Goal: Task Accomplishment & Management: Complete application form

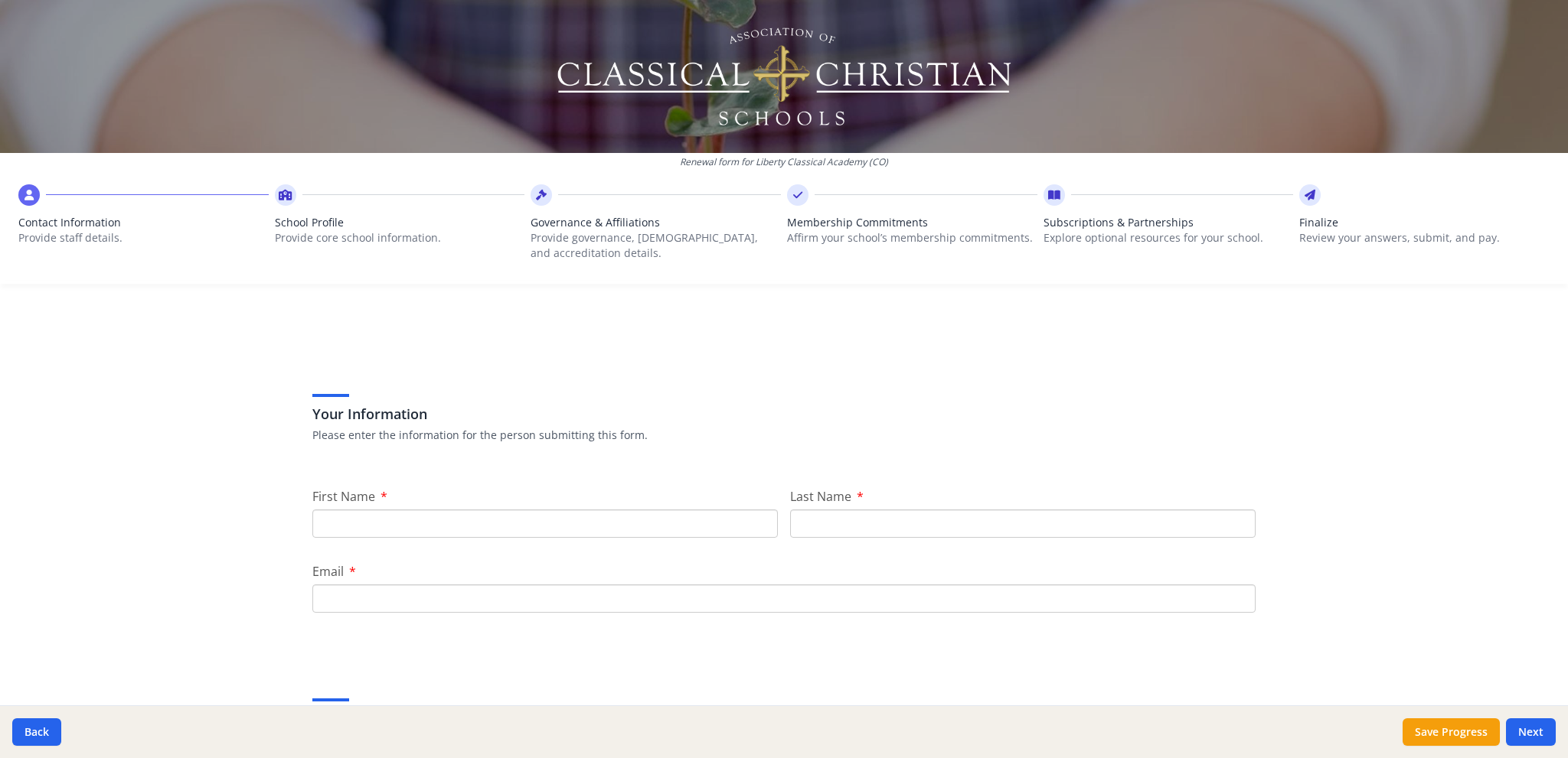
click at [453, 517] on input "First Name" at bounding box center [545, 523] width 466 height 28
type input "Jo"
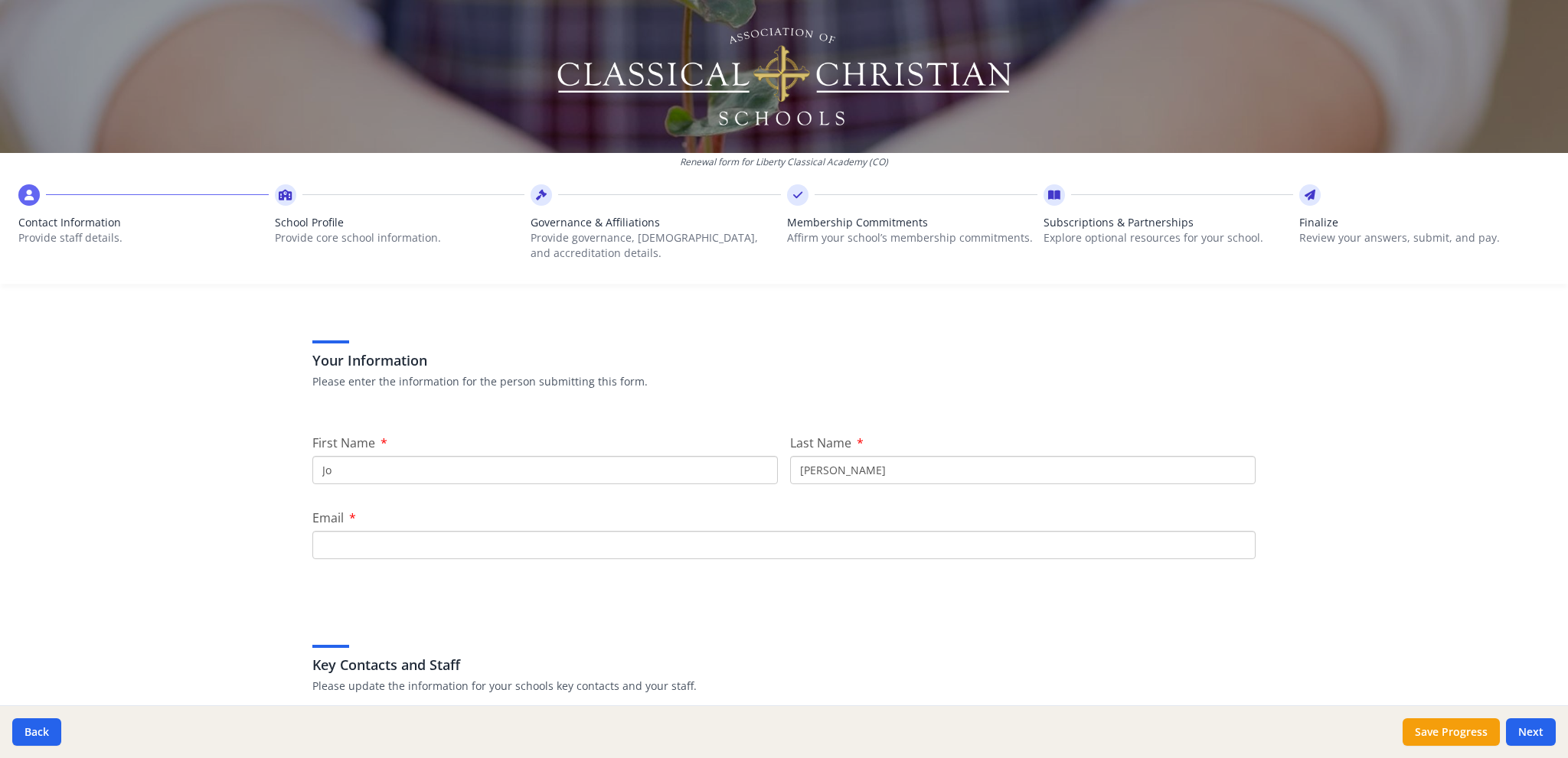
scroll to position [153, 0]
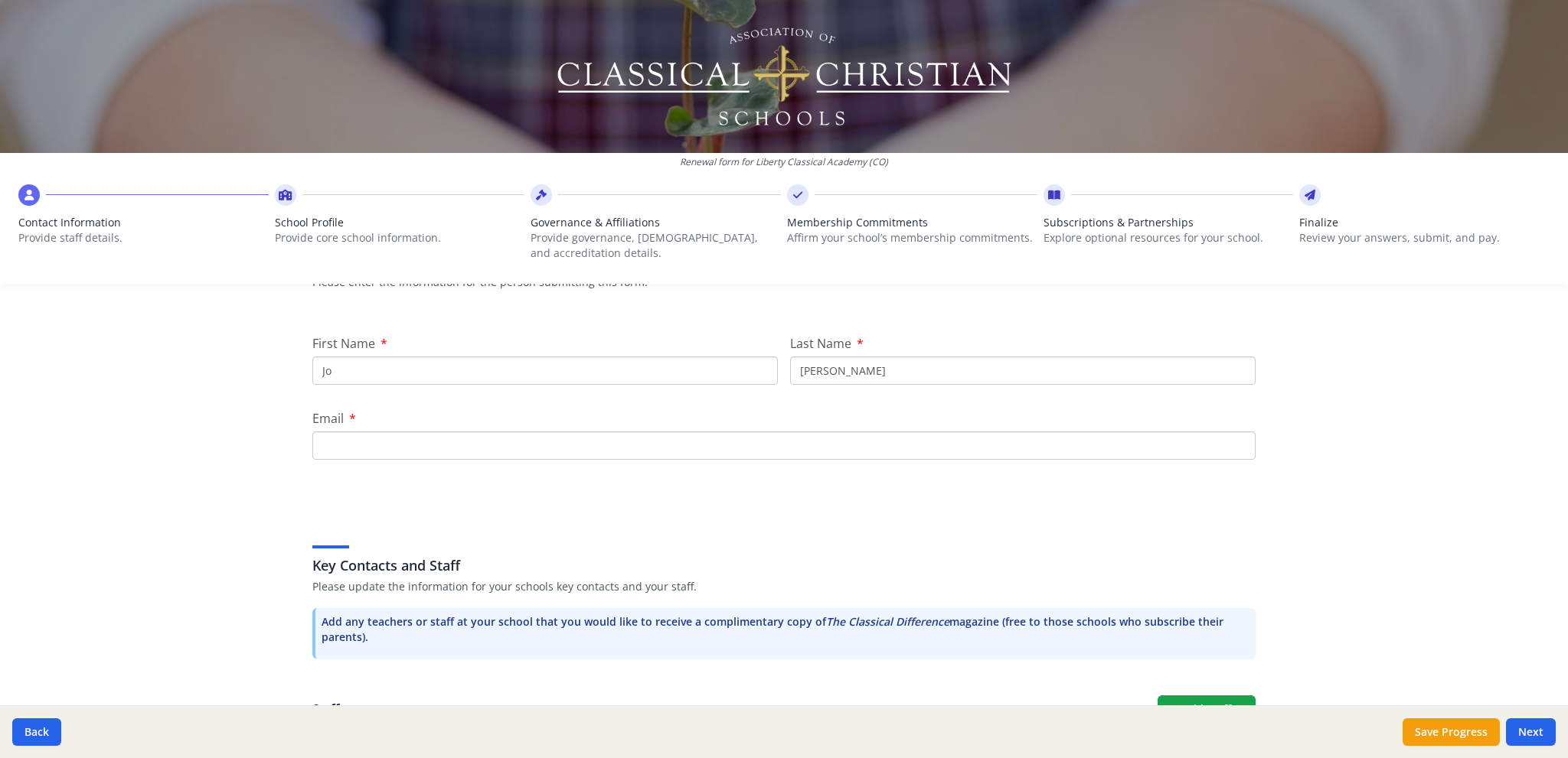
type input "[PERSON_NAME]"
click at [359, 437] on input "Email" at bounding box center [784, 445] width 943 height 28
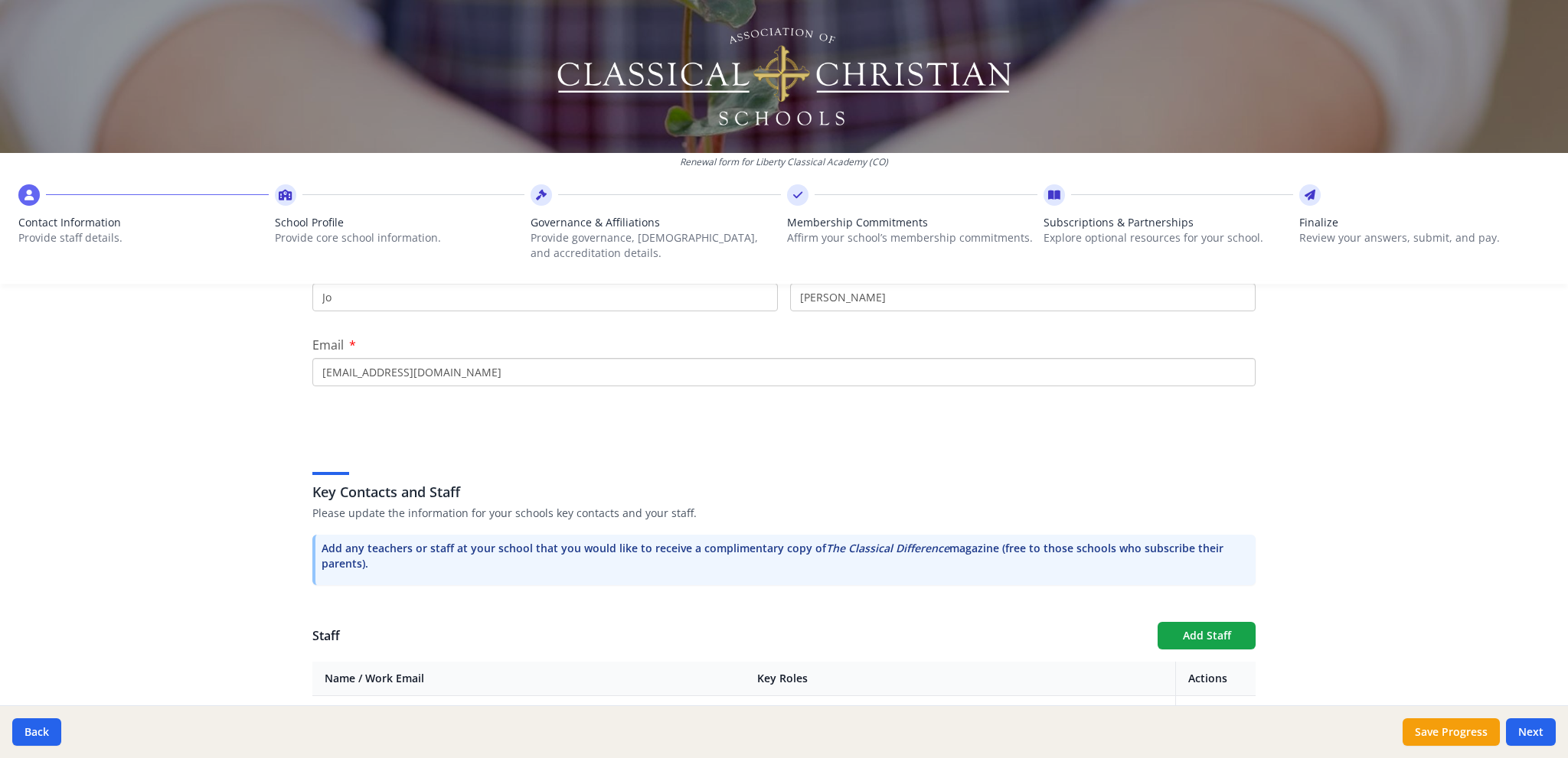
scroll to position [308, 0]
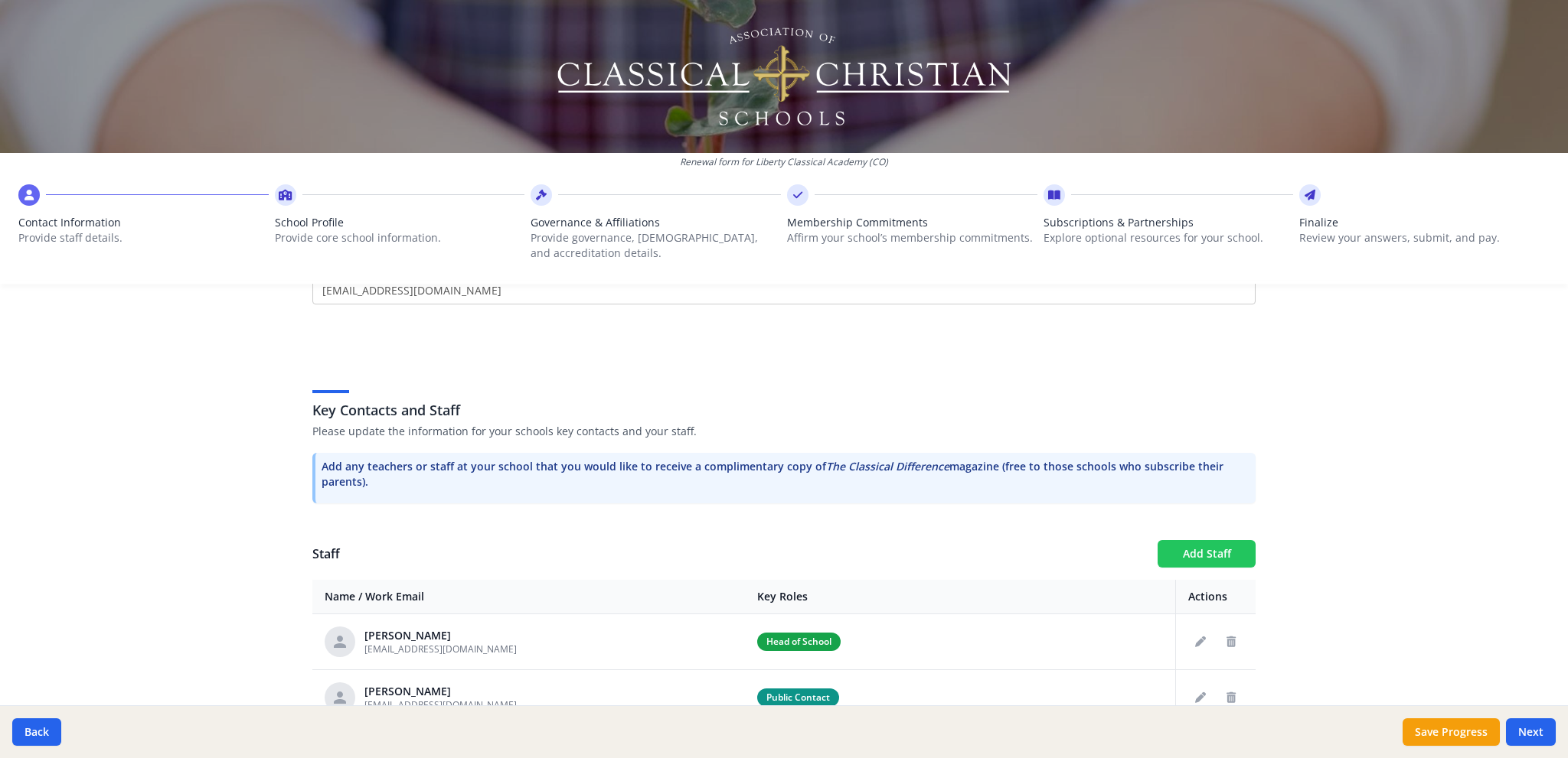
type input "[EMAIL_ADDRESS][DOMAIN_NAME]"
click at [1199, 550] on button "Add Staff" at bounding box center [1206, 554] width 98 height 28
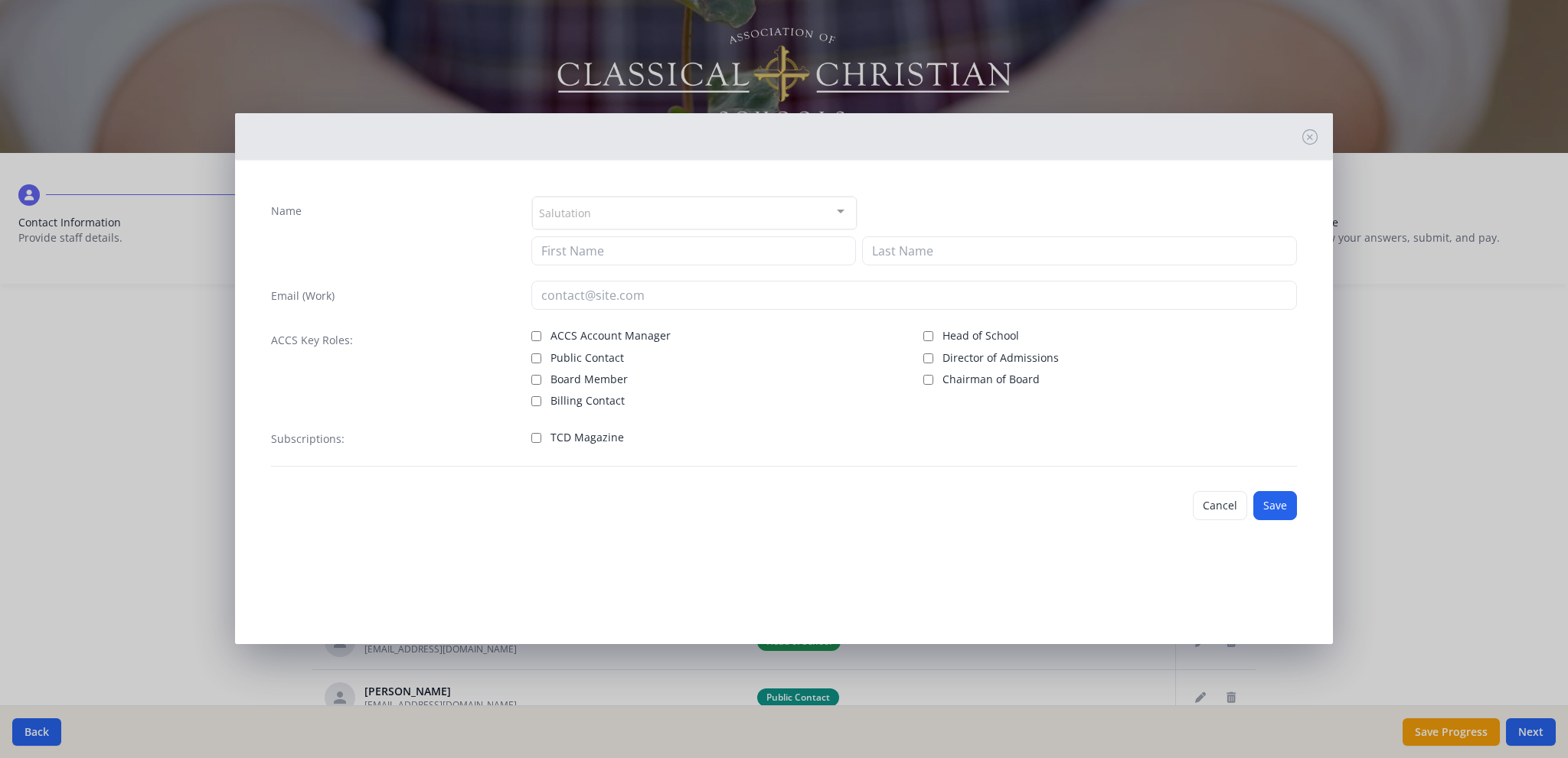
click at [846, 210] on div at bounding box center [840, 211] width 31 height 29
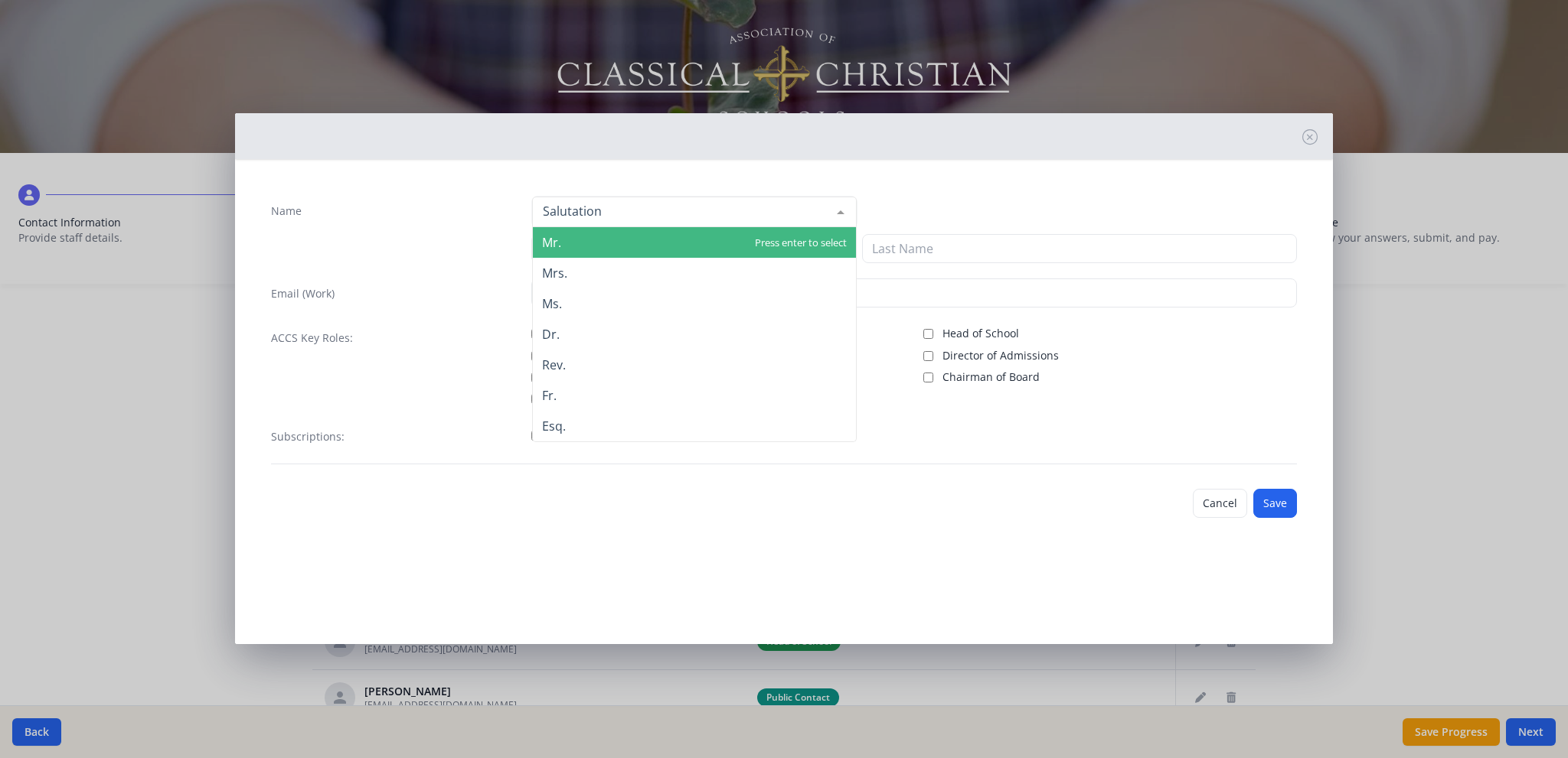
click at [846, 210] on div at bounding box center [840, 211] width 31 height 29
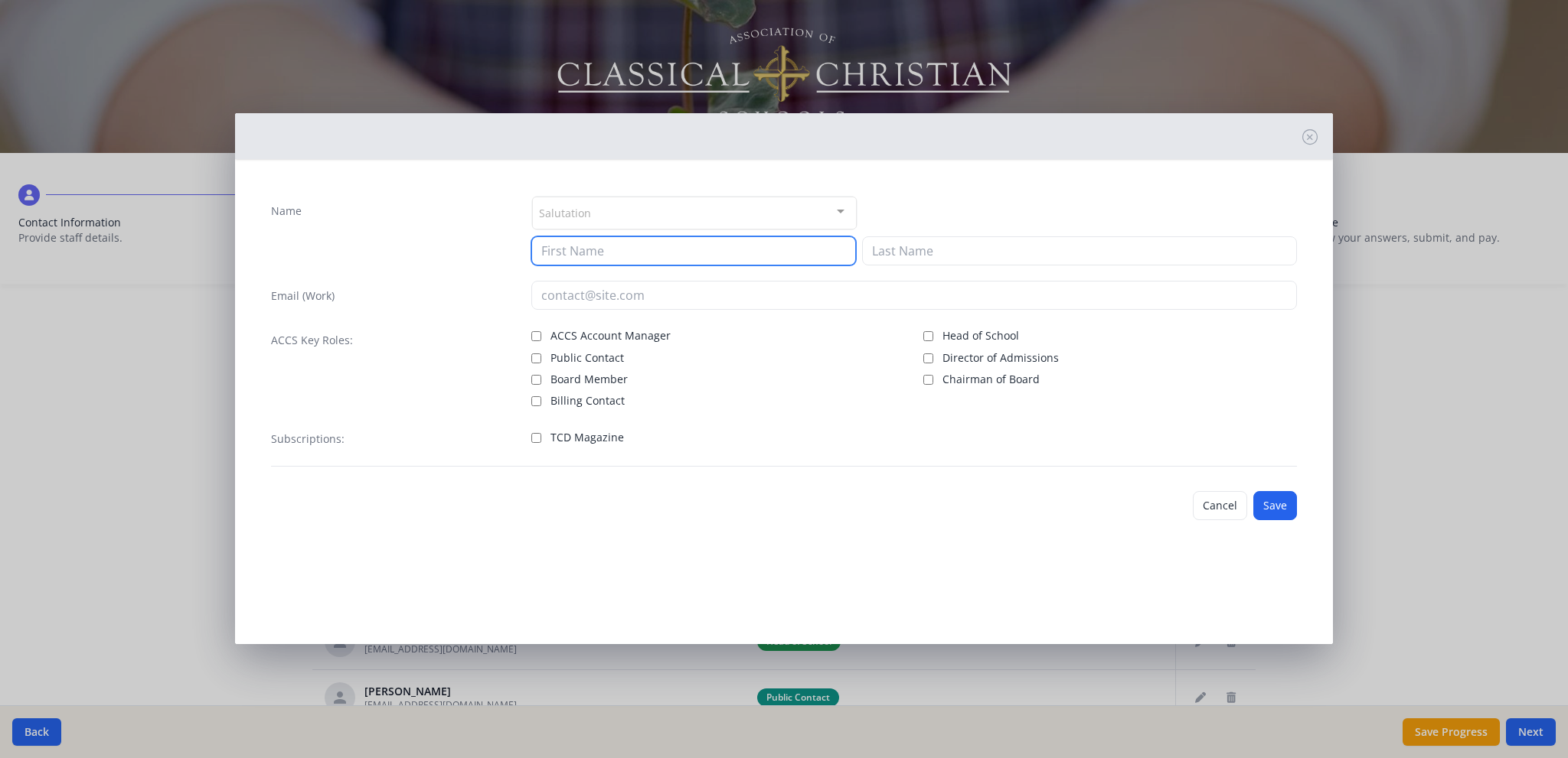
click at [638, 248] on input at bounding box center [693, 250] width 324 height 29
type input "Jo"
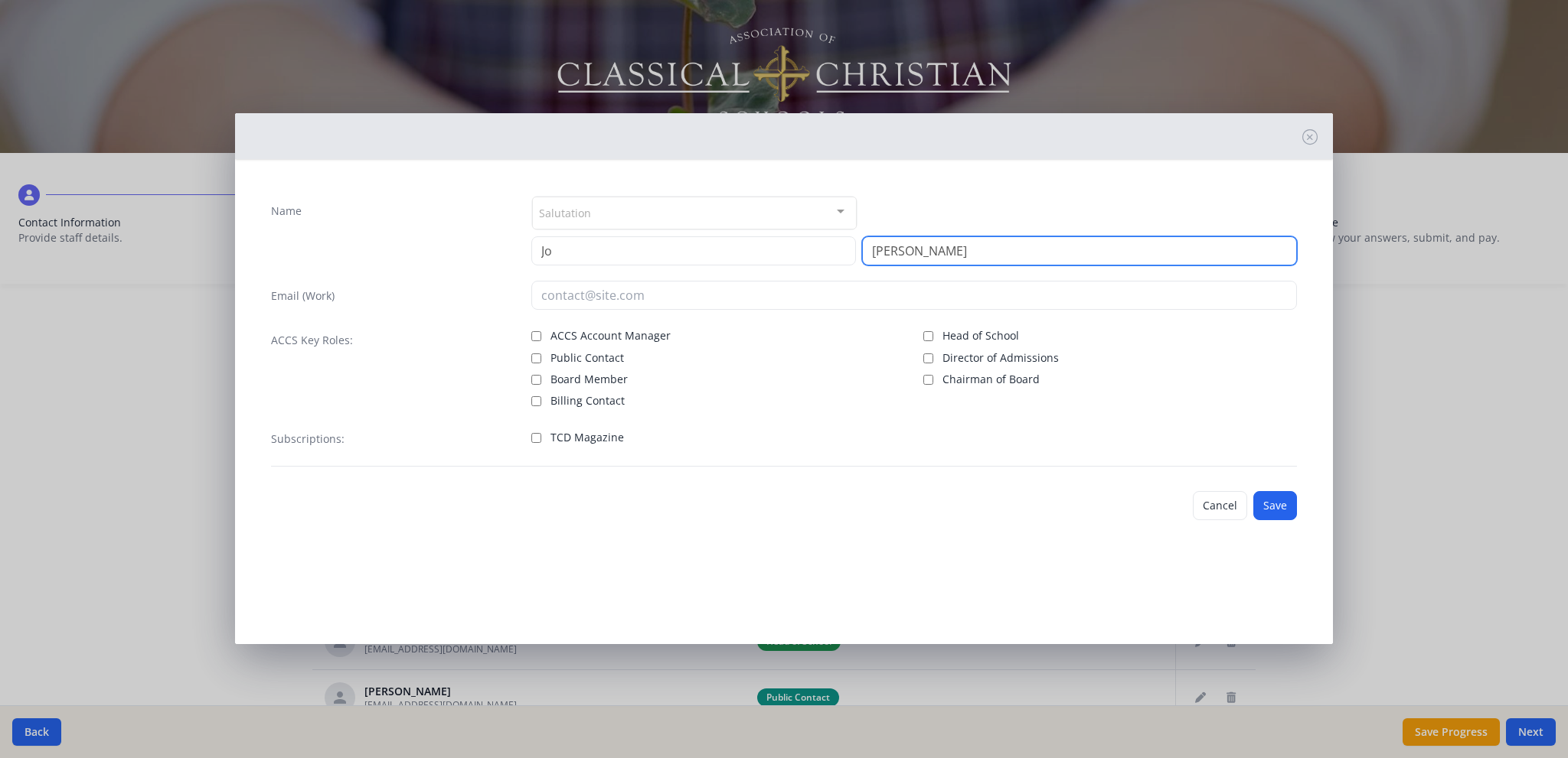
type input "[PERSON_NAME]"
click at [536, 398] on input "Billing Contact" at bounding box center [536, 401] width 10 height 10
checkbox input "true"
click at [1269, 498] on button "Save" at bounding box center [1275, 506] width 44 height 29
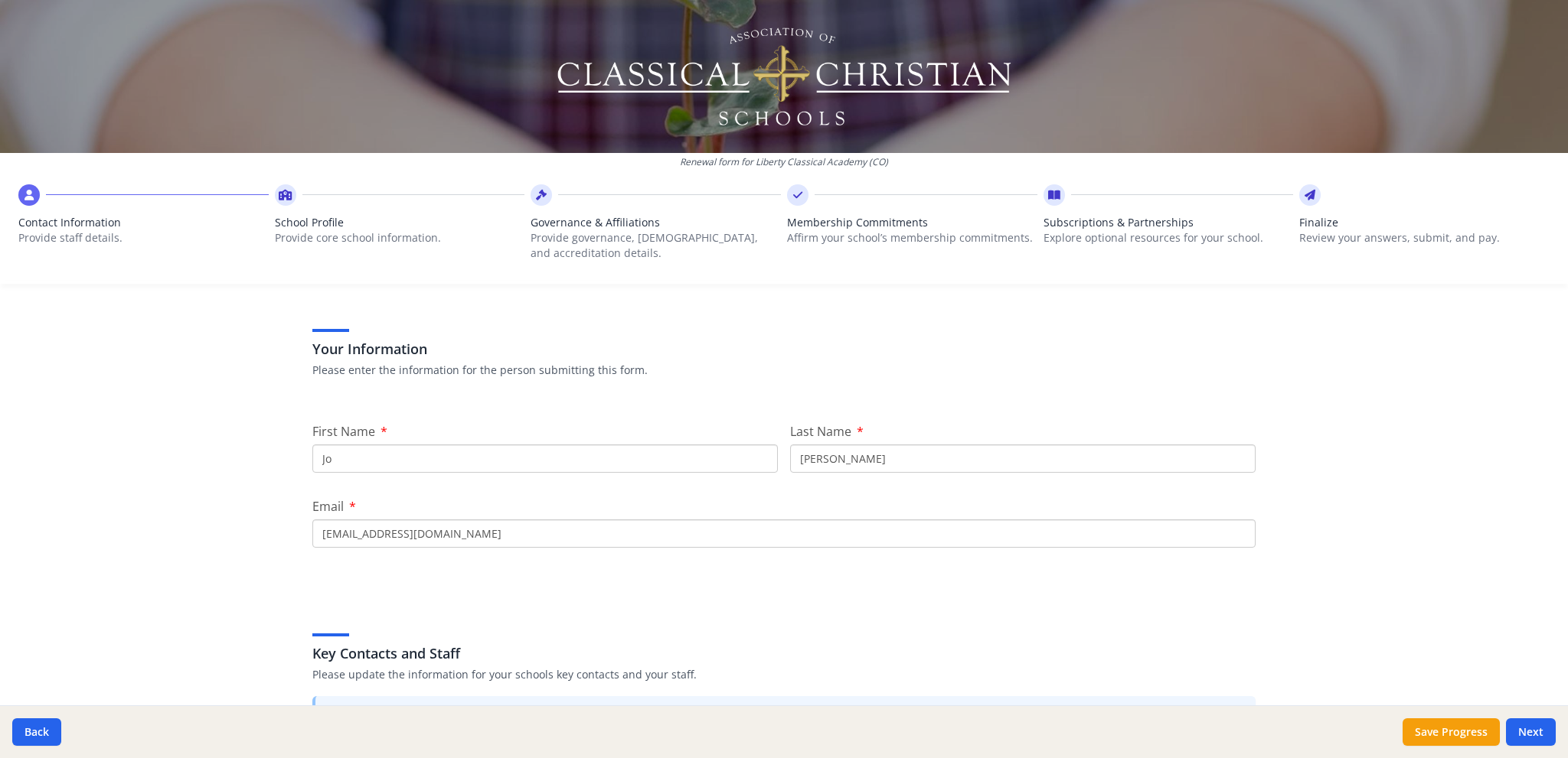
scroll to position [0, 0]
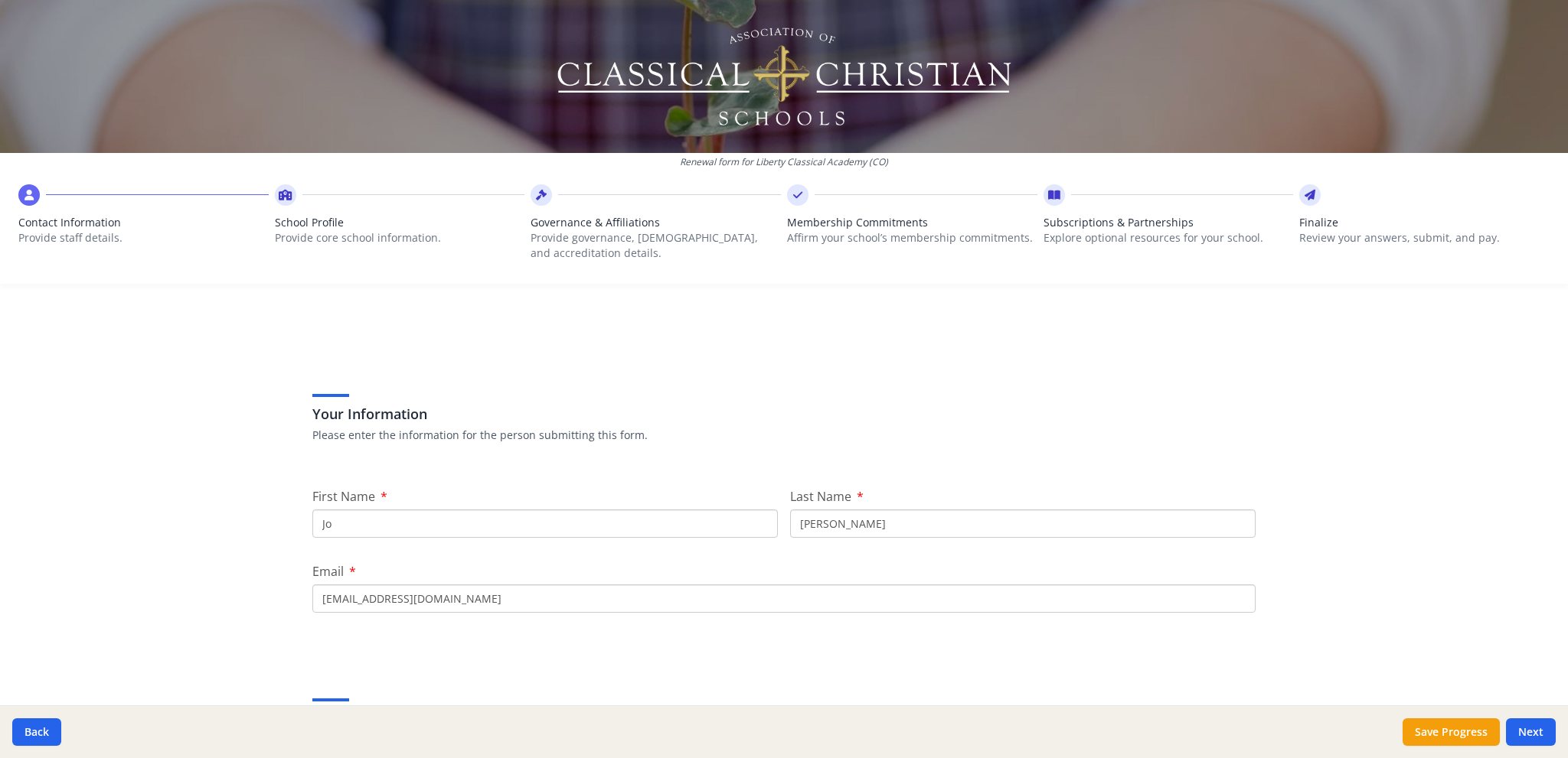
click at [309, 233] on p "Provide core school information." at bounding box center [400, 237] width 251 height 15
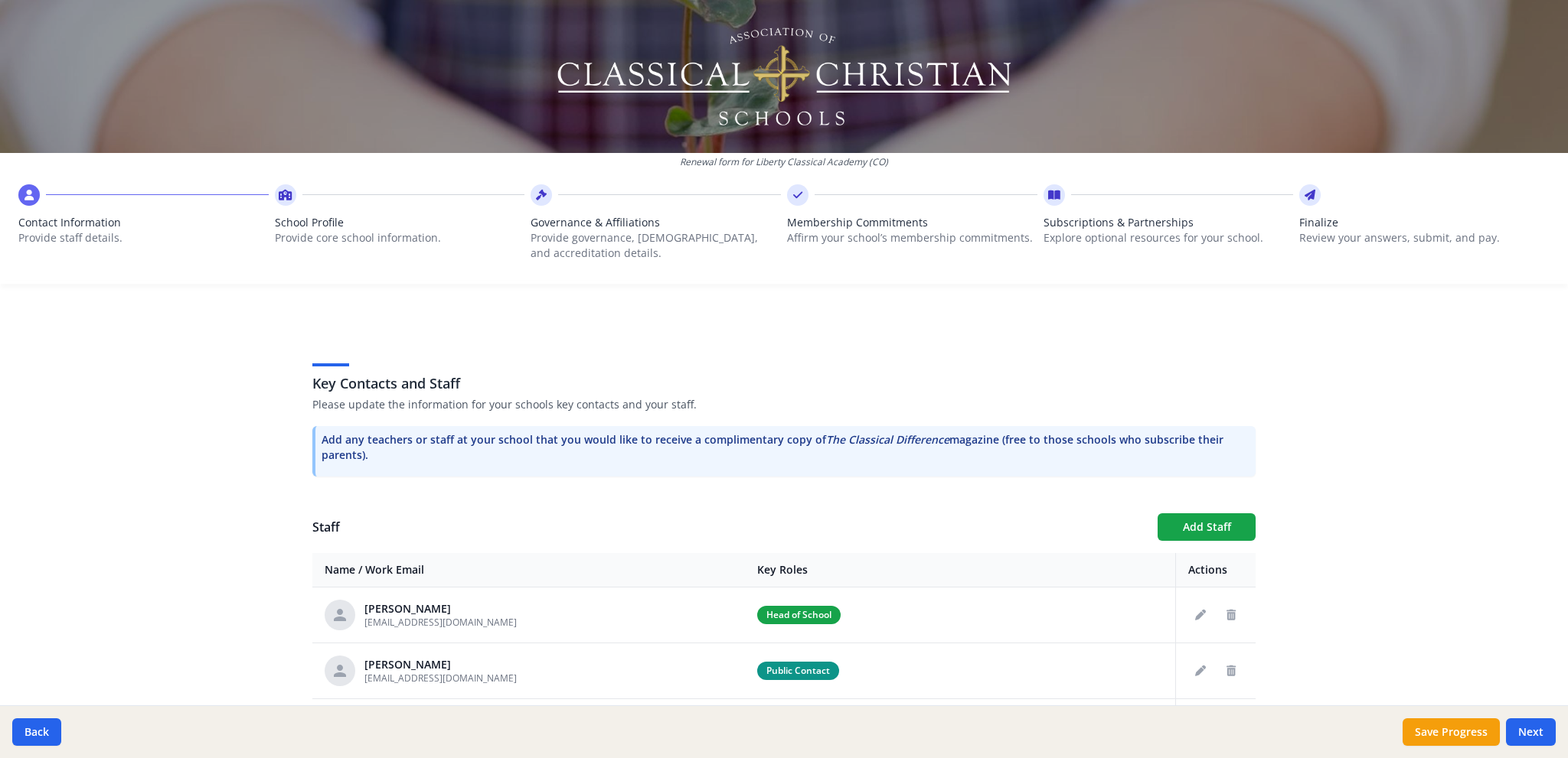
scroll to position [383, 0]
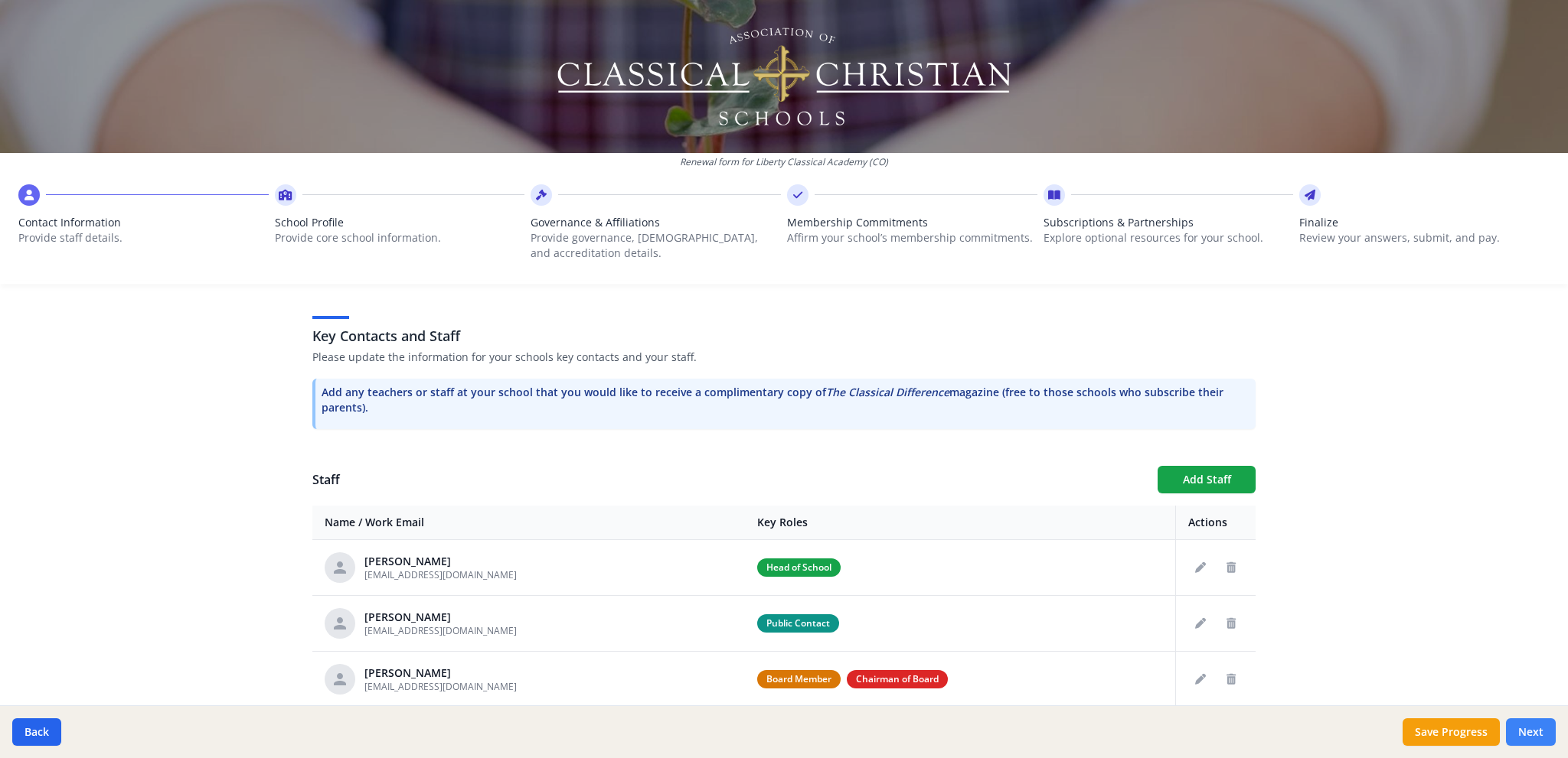
click at [1529, 735] on button "Next" at bounding box center [1530, 733] width 49 height 28
type input "[PHONE_NUMBER]"
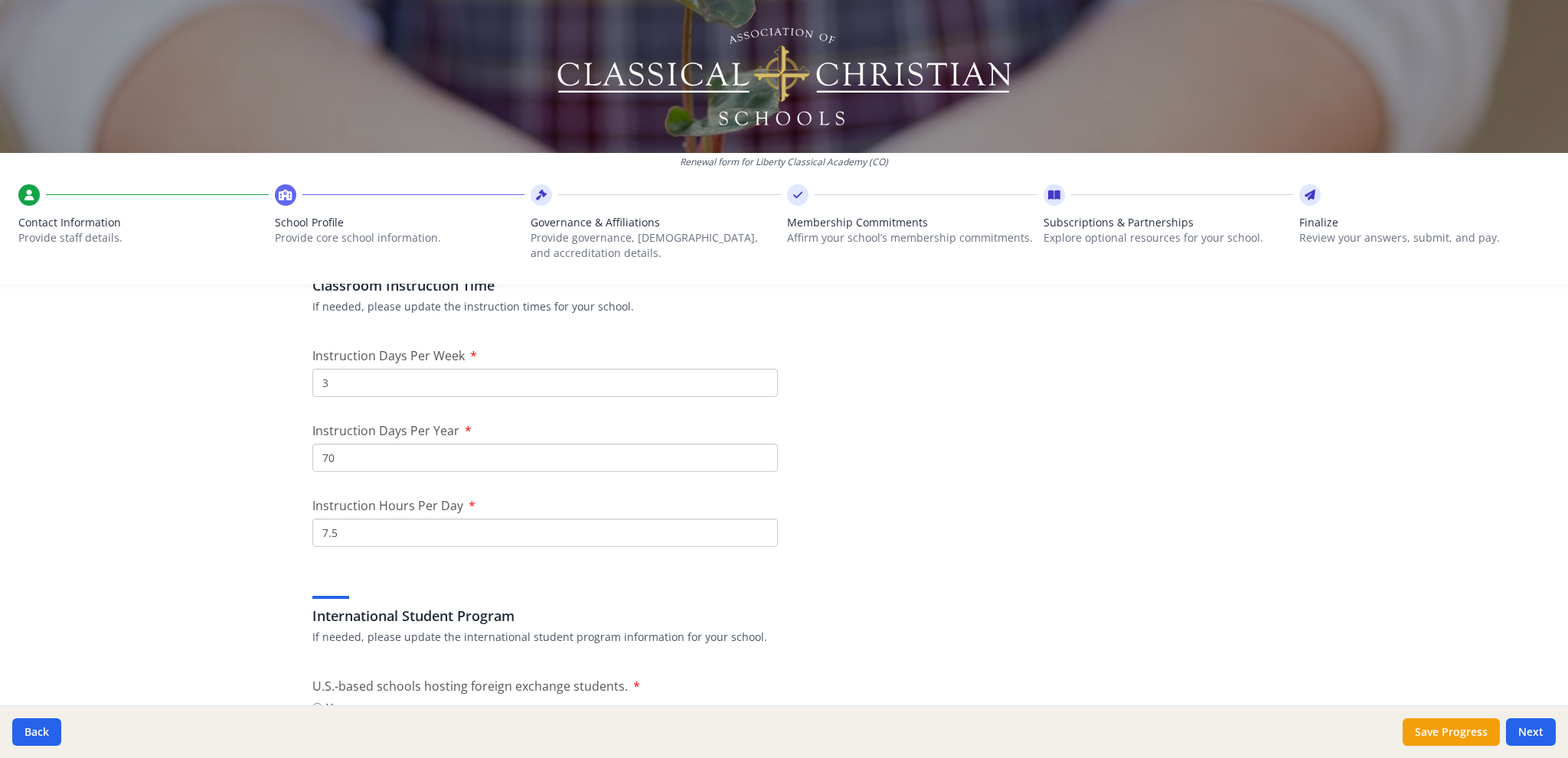
scroll to position [1301, 0]
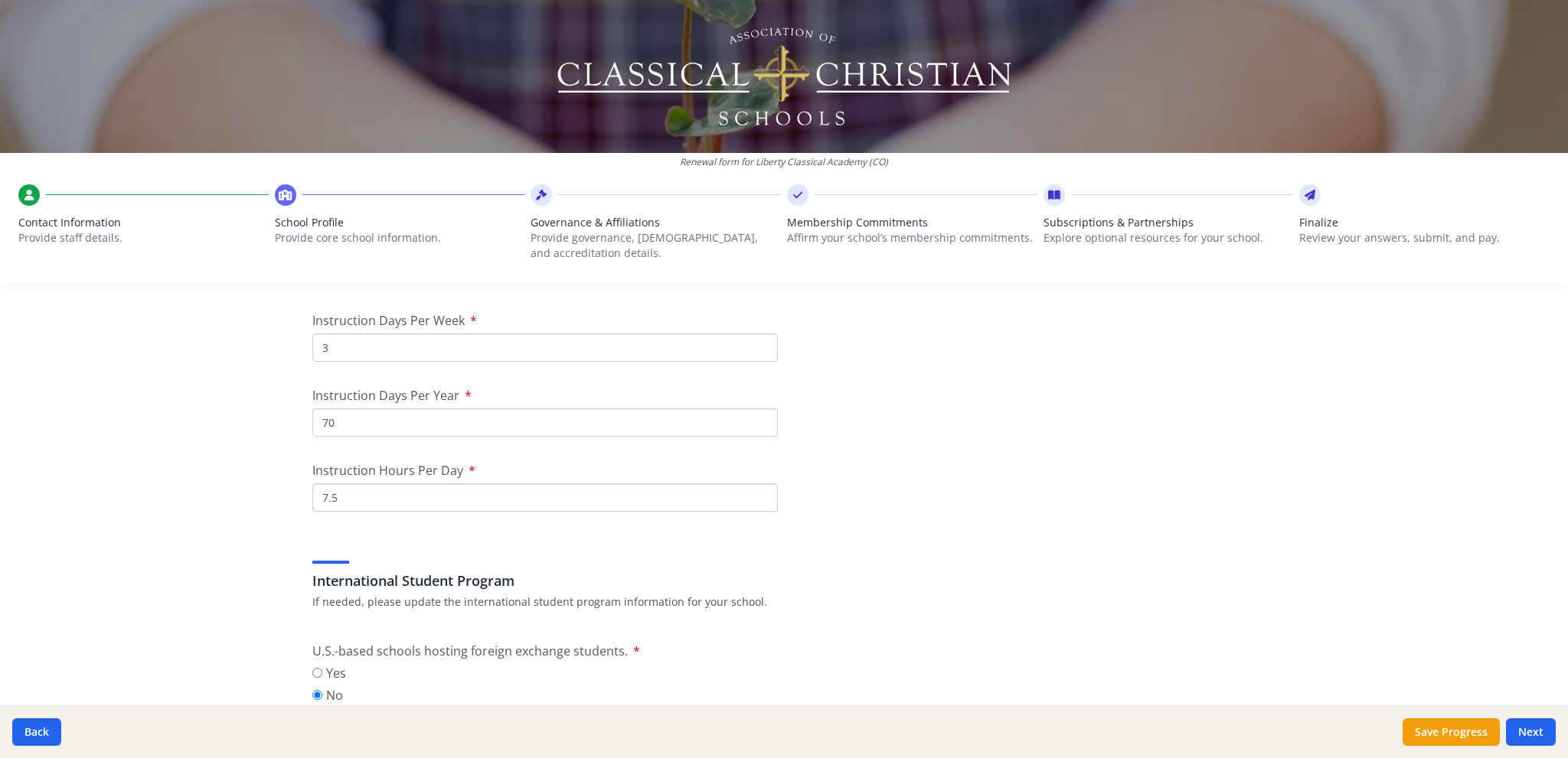
click at [341, 422] on input "70" at bounding box center [545, 423] width 466 height 28
type input "71"
click at [937, 593] on div "International Student Program If needed, please update the international studen…" at bounding box center [784, 573] width 943 height 74
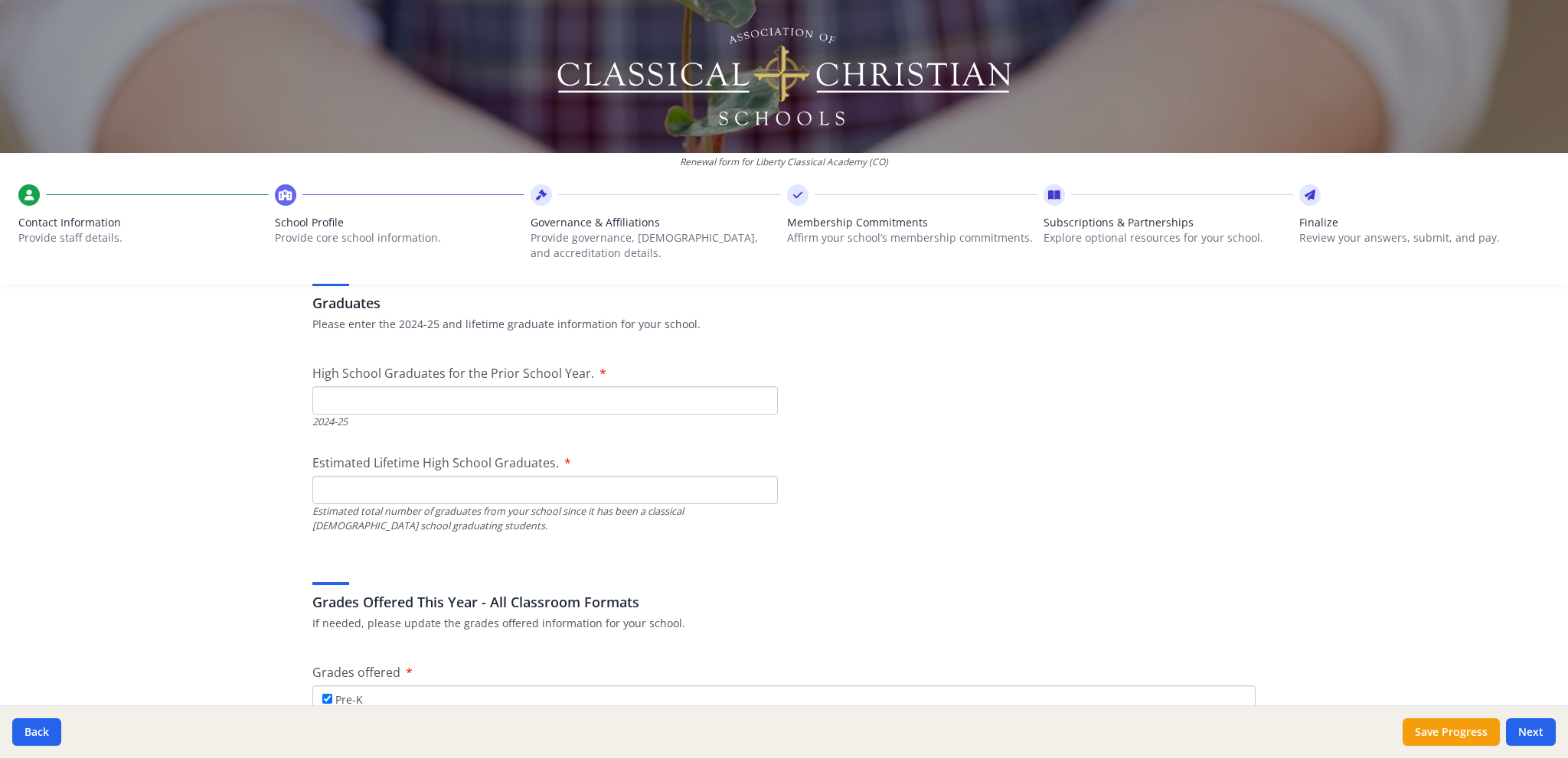
scroll to position [2143, 0]
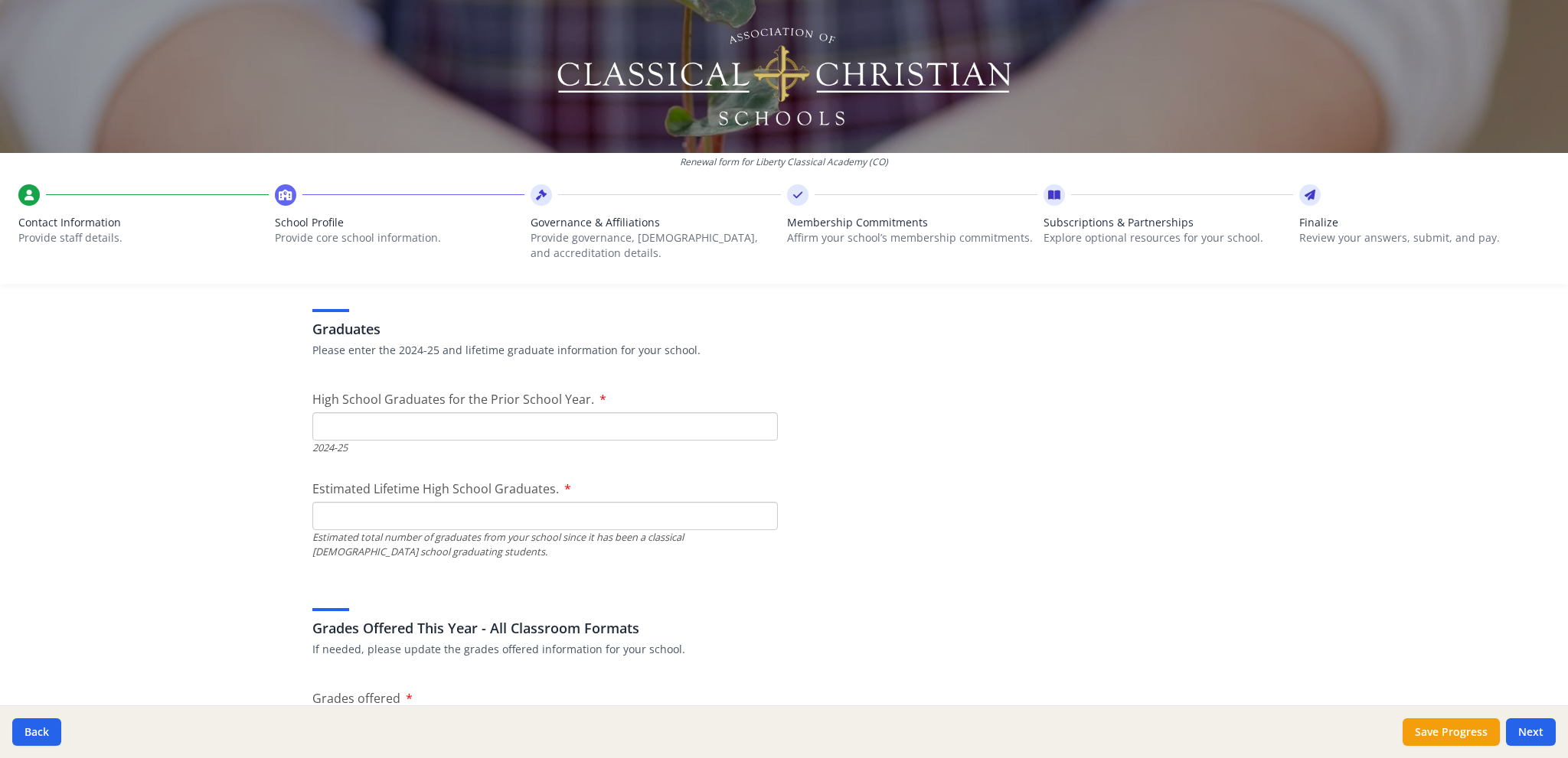
click at [392, 424] on input "High School Graduates for the Prior School Year." at bounding box center [545, 426] width 466 height 28
type input "8"
click at [361, 521] on input "Estimated Lifetime High School Graduates." at bounding box center [545, 516] width 466 height 28
click at [757, 508] on input "1" at bounding box center [545, 516] width 466 height 28
click at [757, 521] on input "0" at bounding box center [545, 516] width 466 height 28
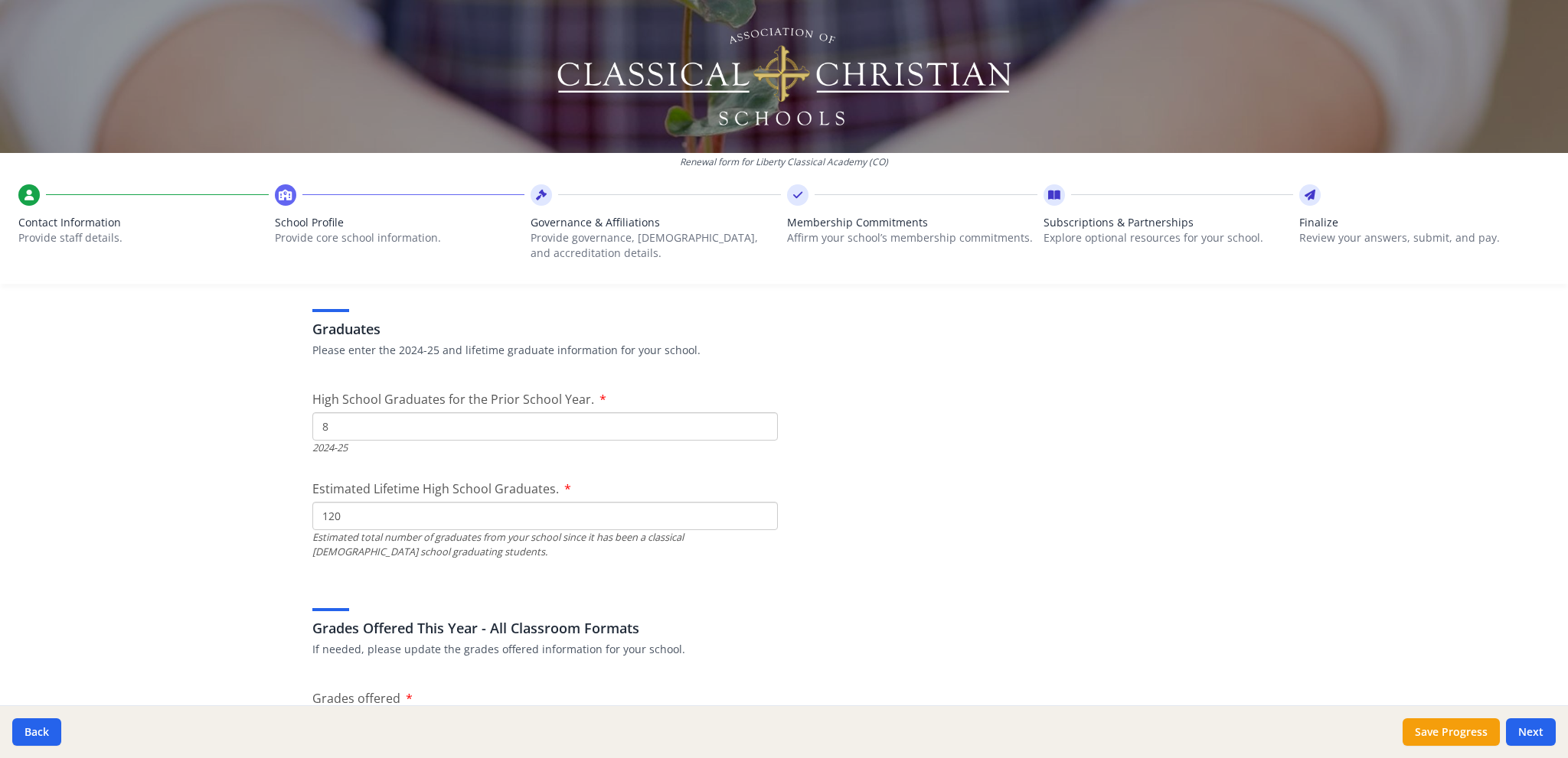
type input "120"
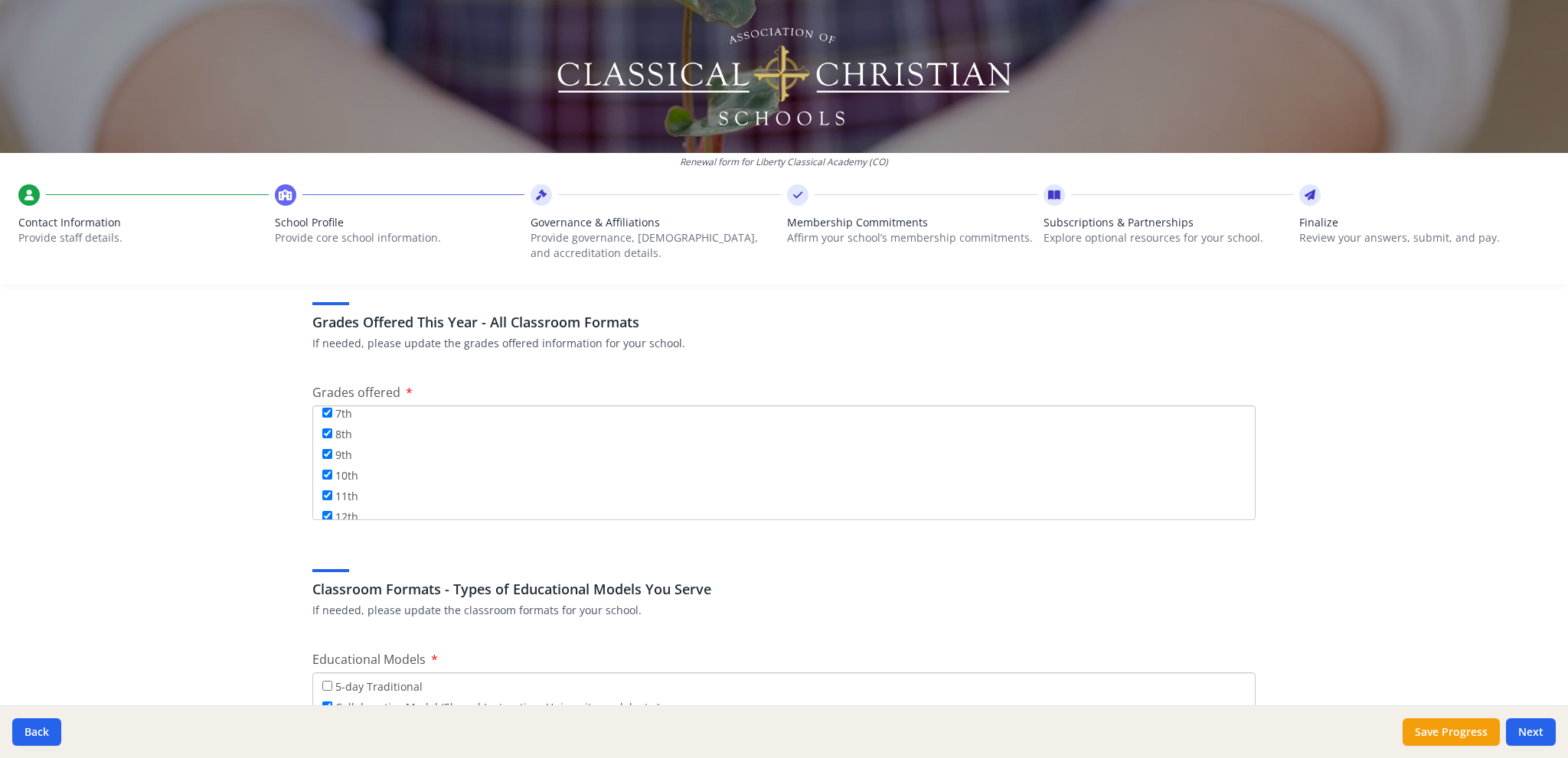
scroll to position [183, 0]
click at [904, 576] on div "Classroom Formats - Types of Educational Models You Serve If needed, please upd…" at bounding box center [784, 581] width 943 height 74
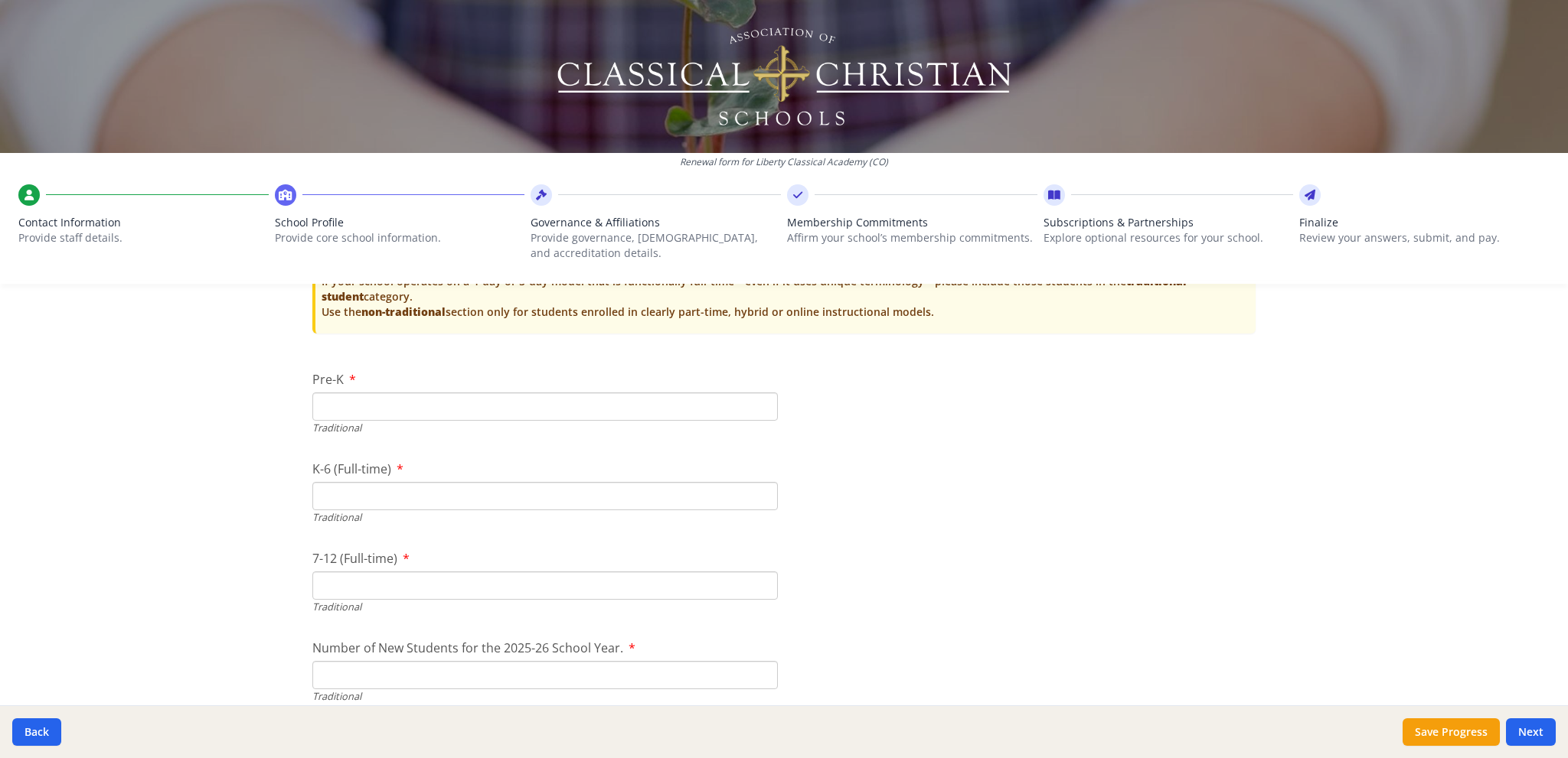
scroll to position [2908, 0]
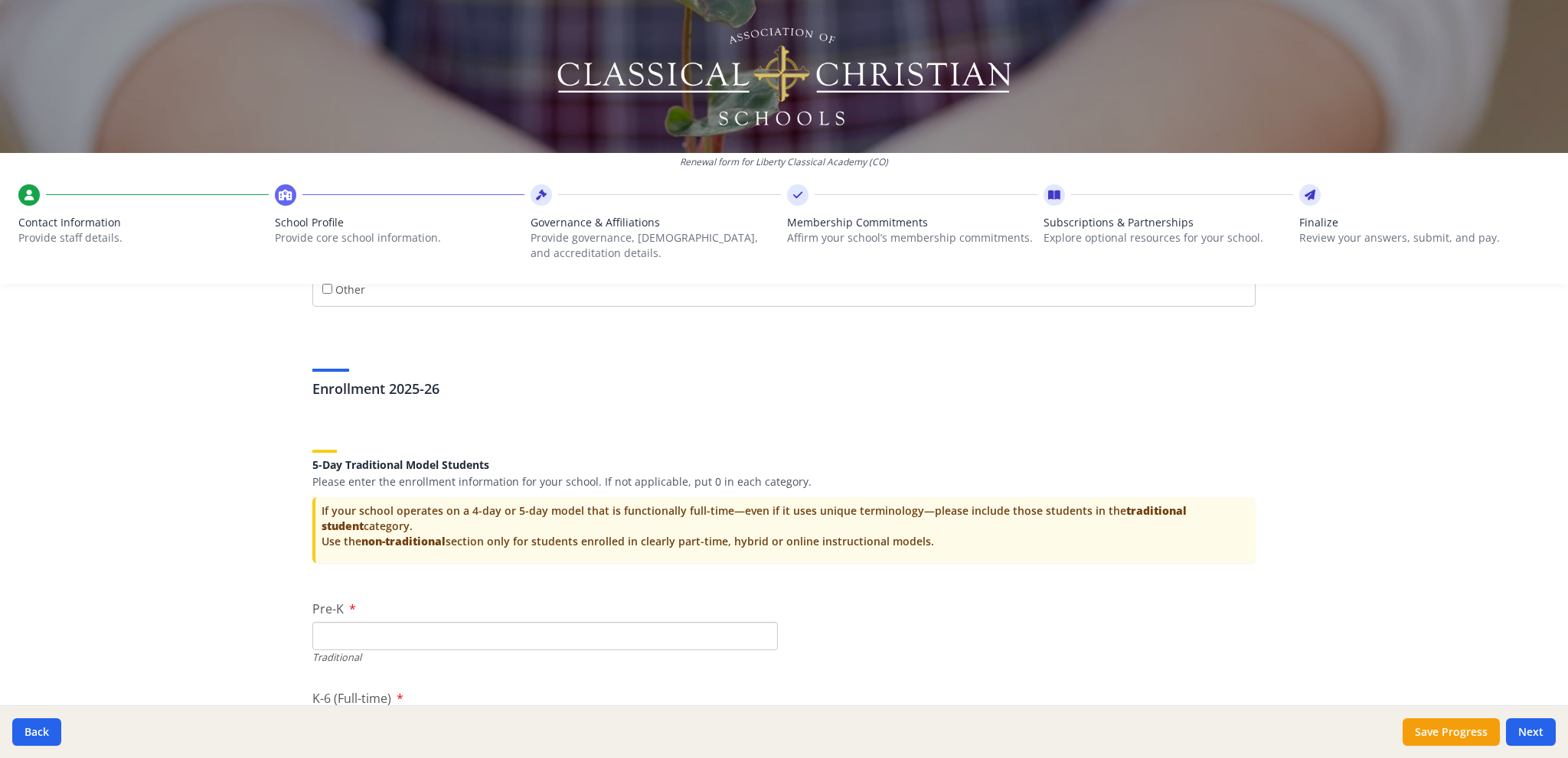
click at [362, 634] on input "Pre-K" at bounding box center [545, 636] width 466 height 28
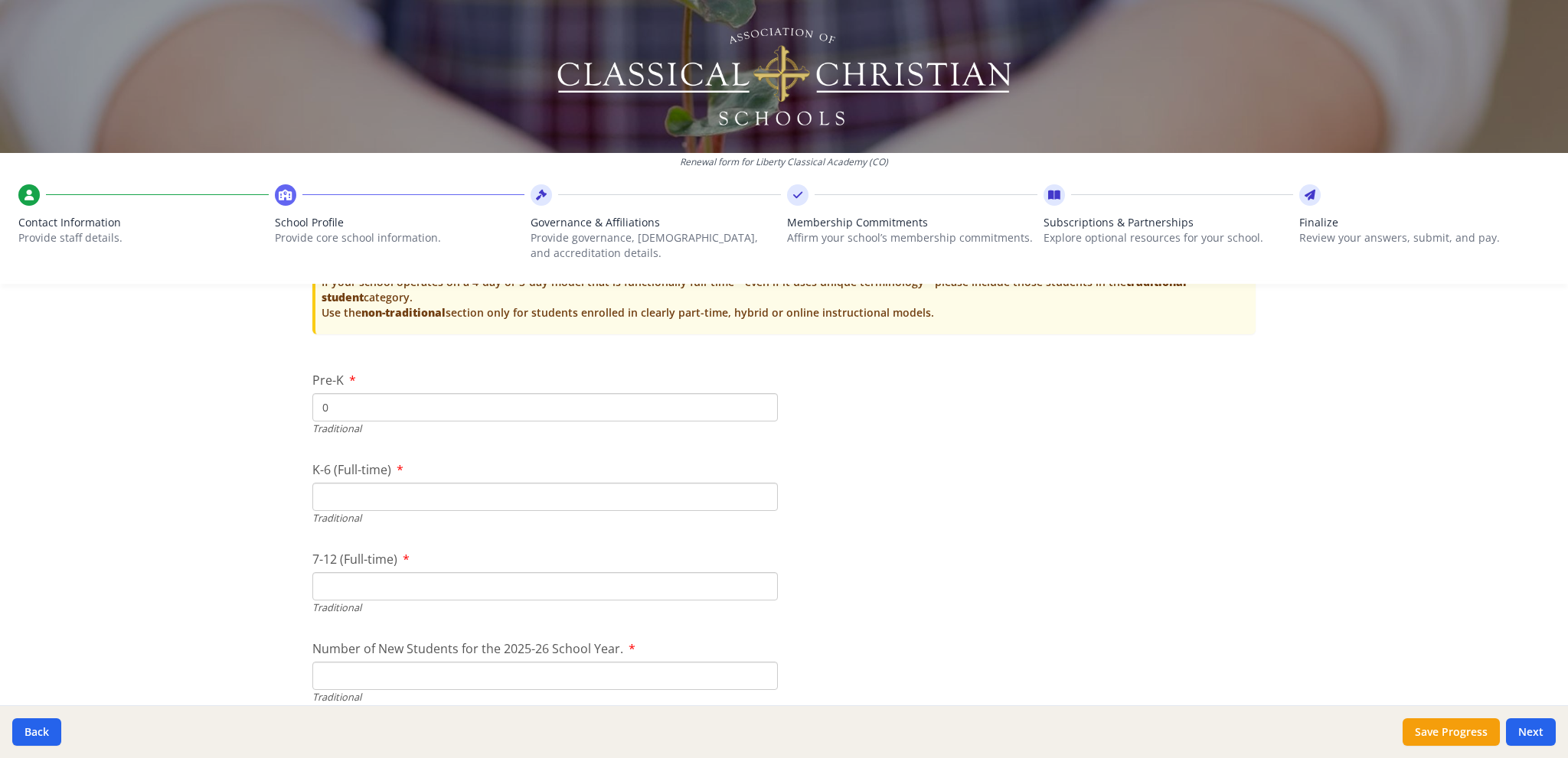
scroll to position [3137, 0]
type input "0"
click at [344, 496] on input "K-6 (Full-time)" at bounding box center [545, 496] width 466 height 28
type input "0"
click at [326, 590] on input "7-12 (Full-time)" at bounding box center [545, 586] width 466 height 28
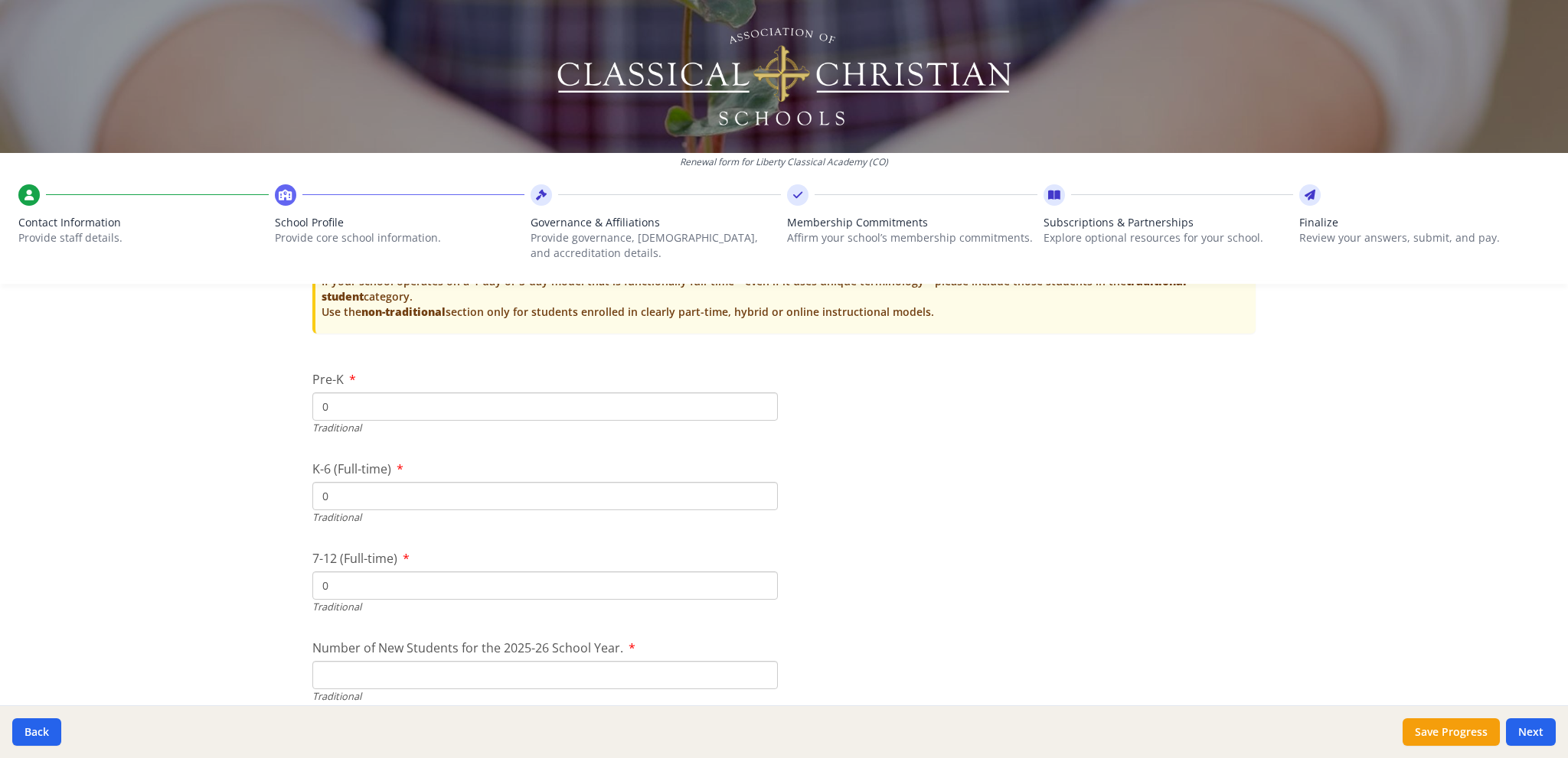
type input "0"
click at [328, 676] on input "Number of New Students for the 2025-26 School Year." at bounding box center [545, 675] width 466 height 28
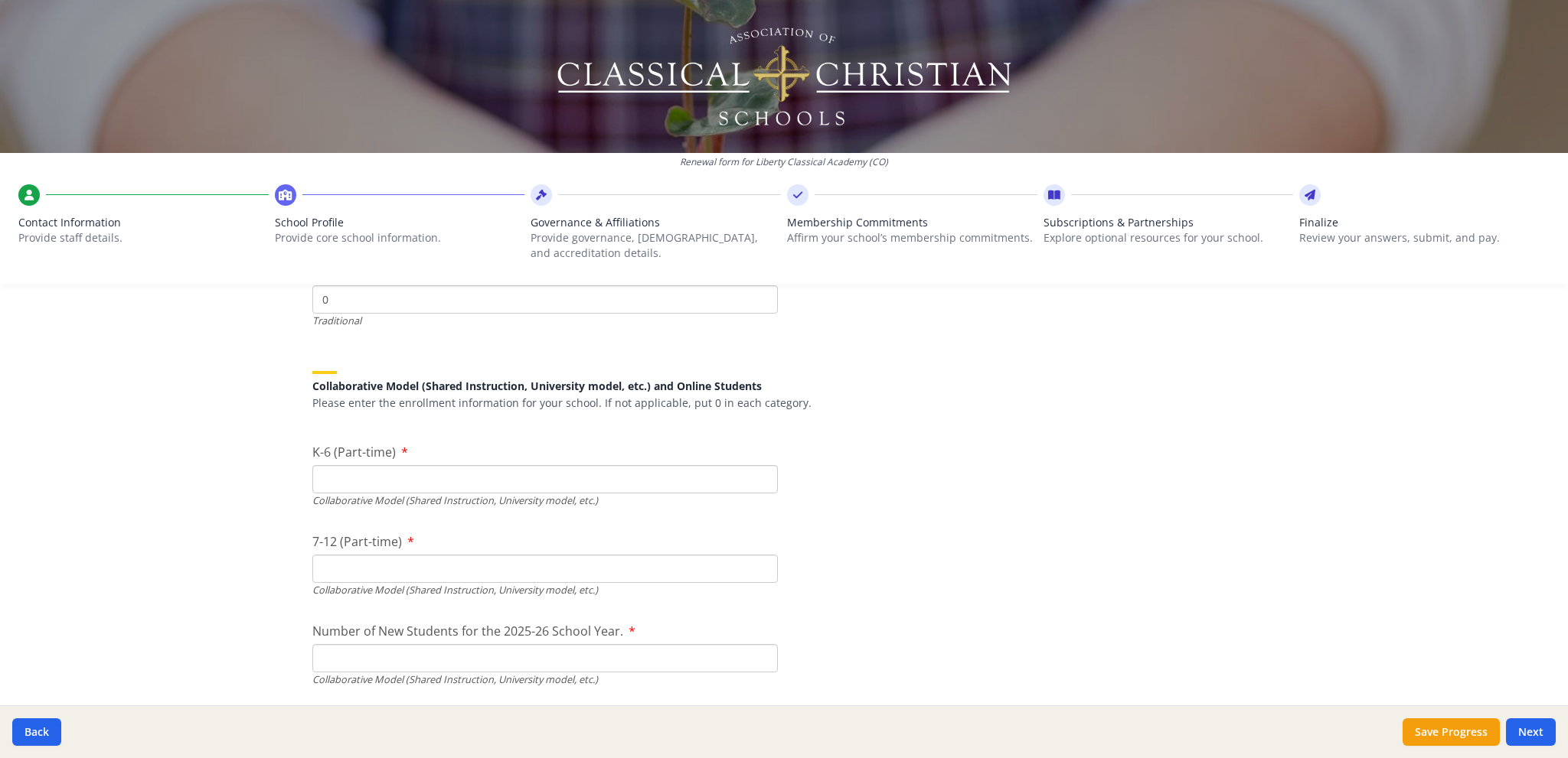
scroll to position [3520, 0]
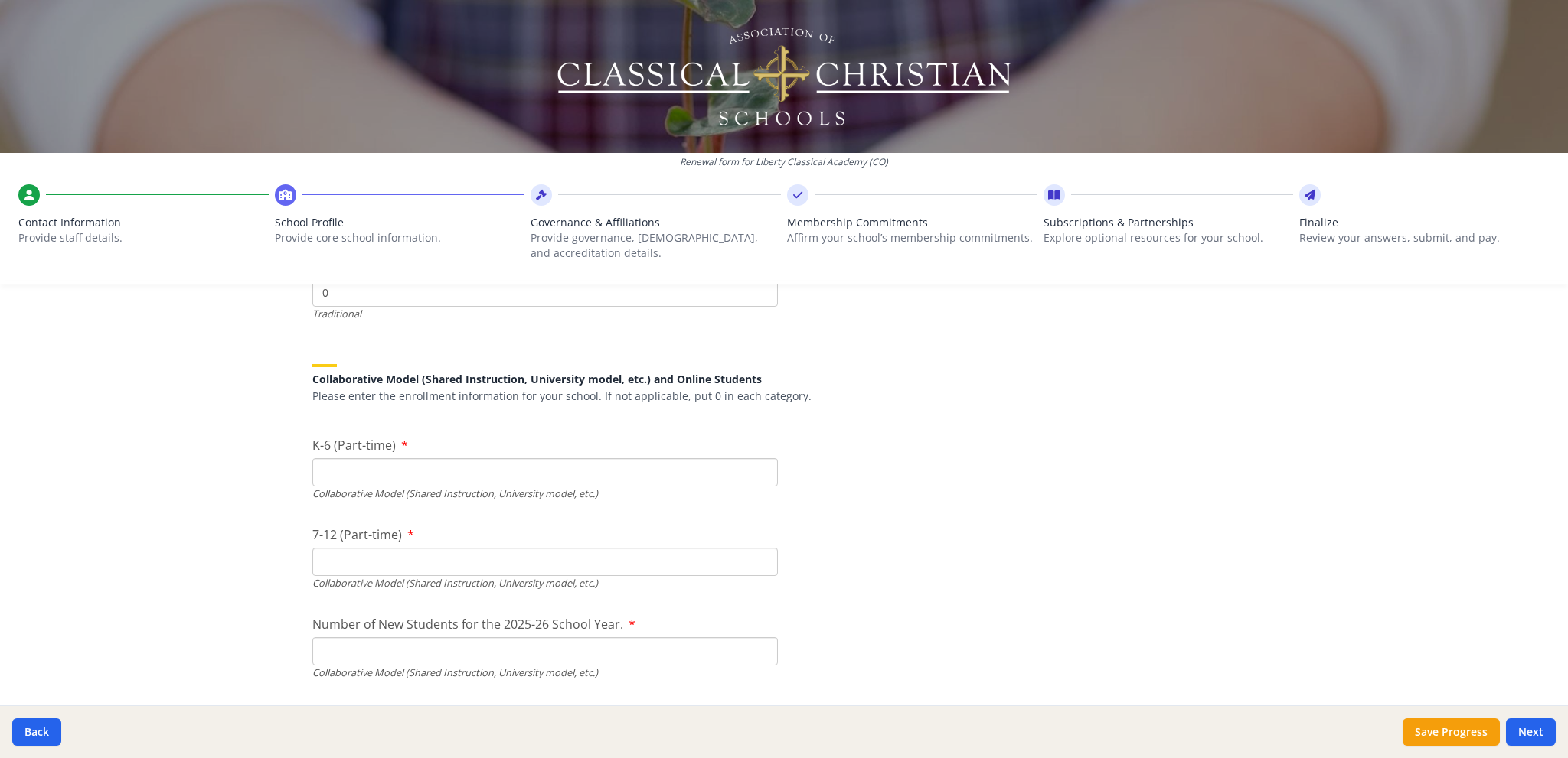
type input "0"
click at [326, 475] on input "K-6 (Part-time)" at bounding box center [545, 472] width 466 height 28
type input "90"
click at [323, 557] on input "7-12 (Part-time)" at bounding box center [545, 562] width 466 height 28
type input "60"
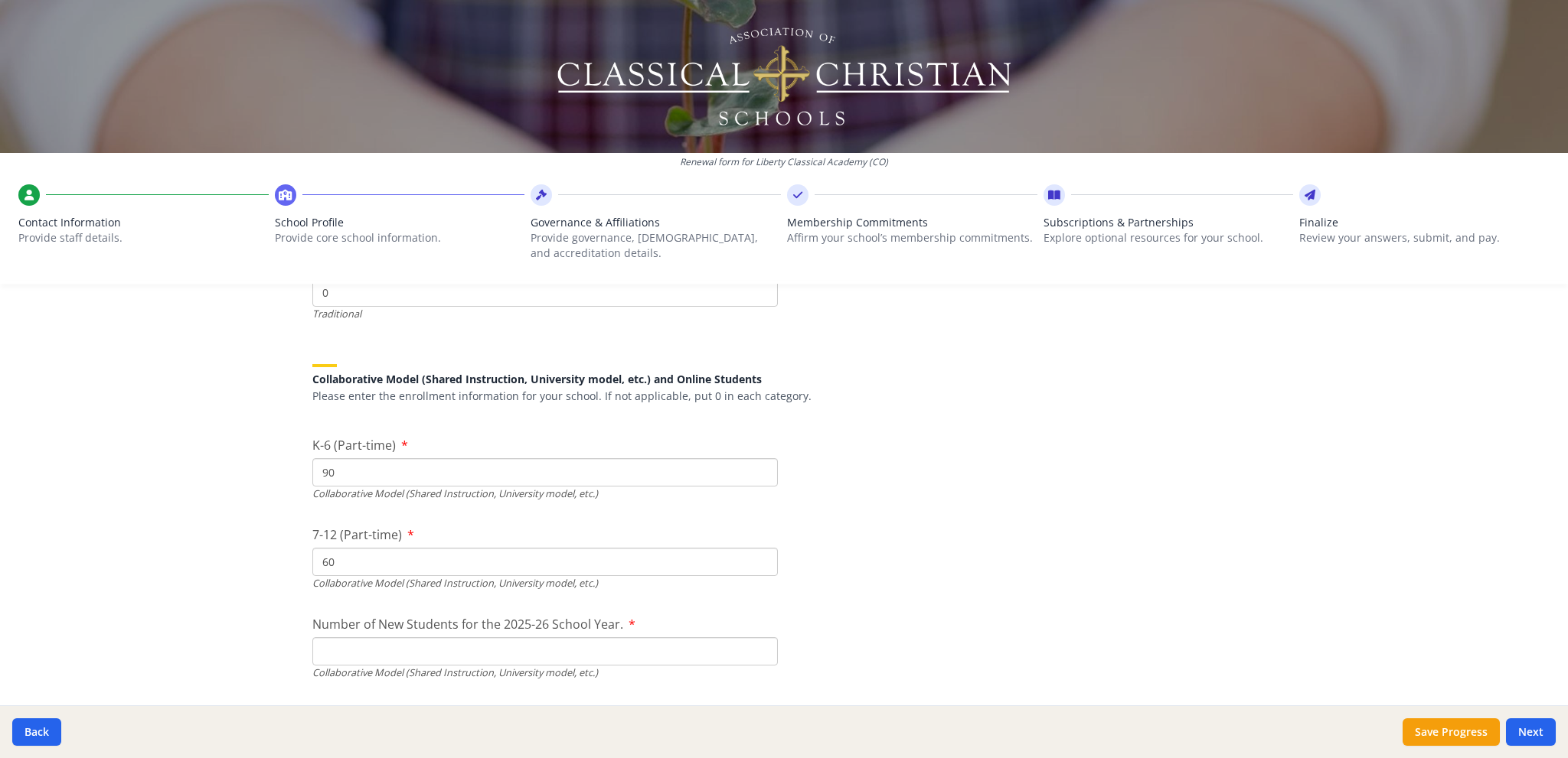
click at [365, 474] on input "90" at bounding box center [545, 472] width 466 height 28
type input "91"
click at [1038, 409] on div "Collaborative Model (Shared Instruction, University model, etc.) and Online Stu…" at bounding box center [784, 378] width 943 height 65
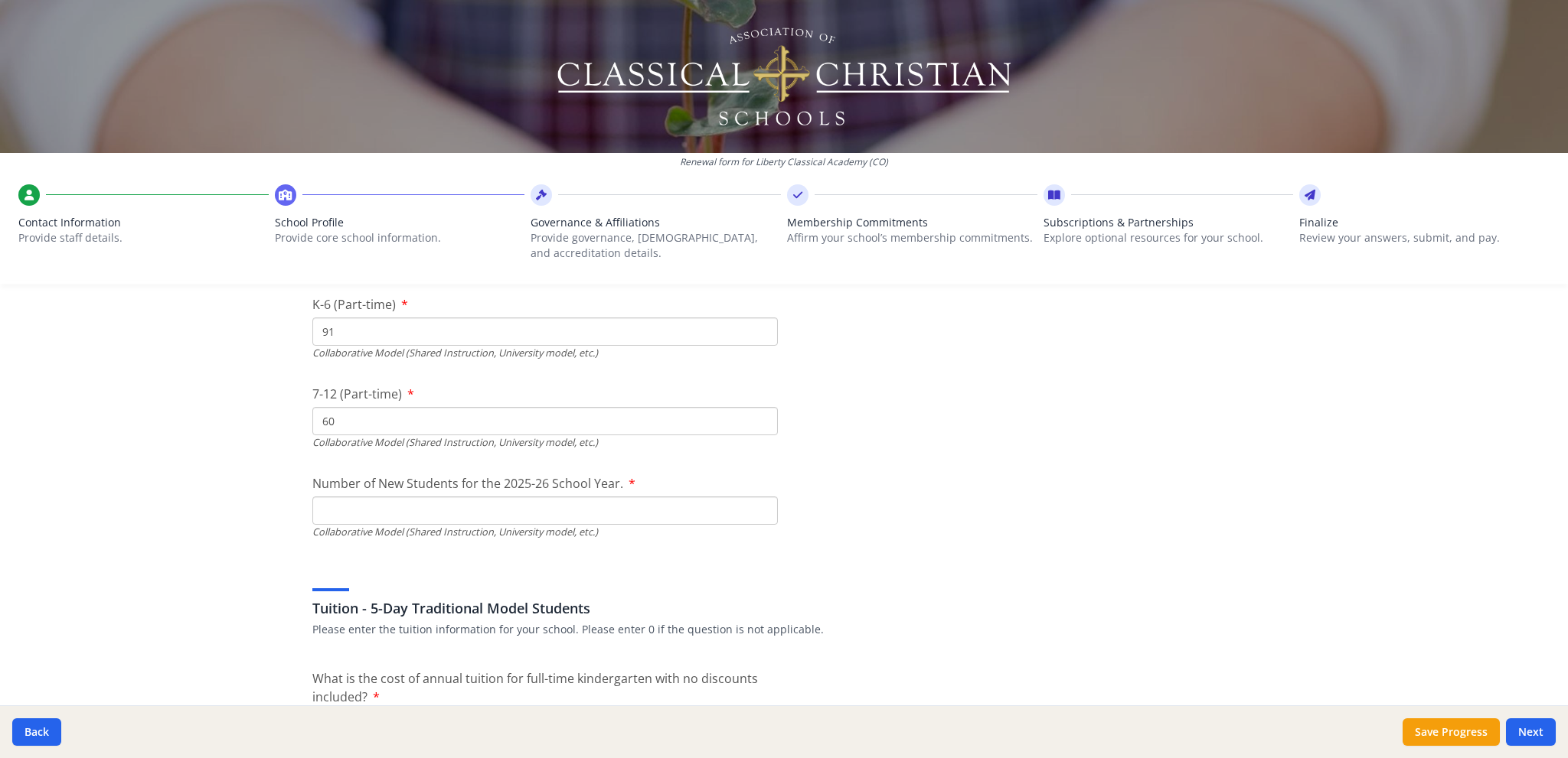
scroll to position [3673, 0]
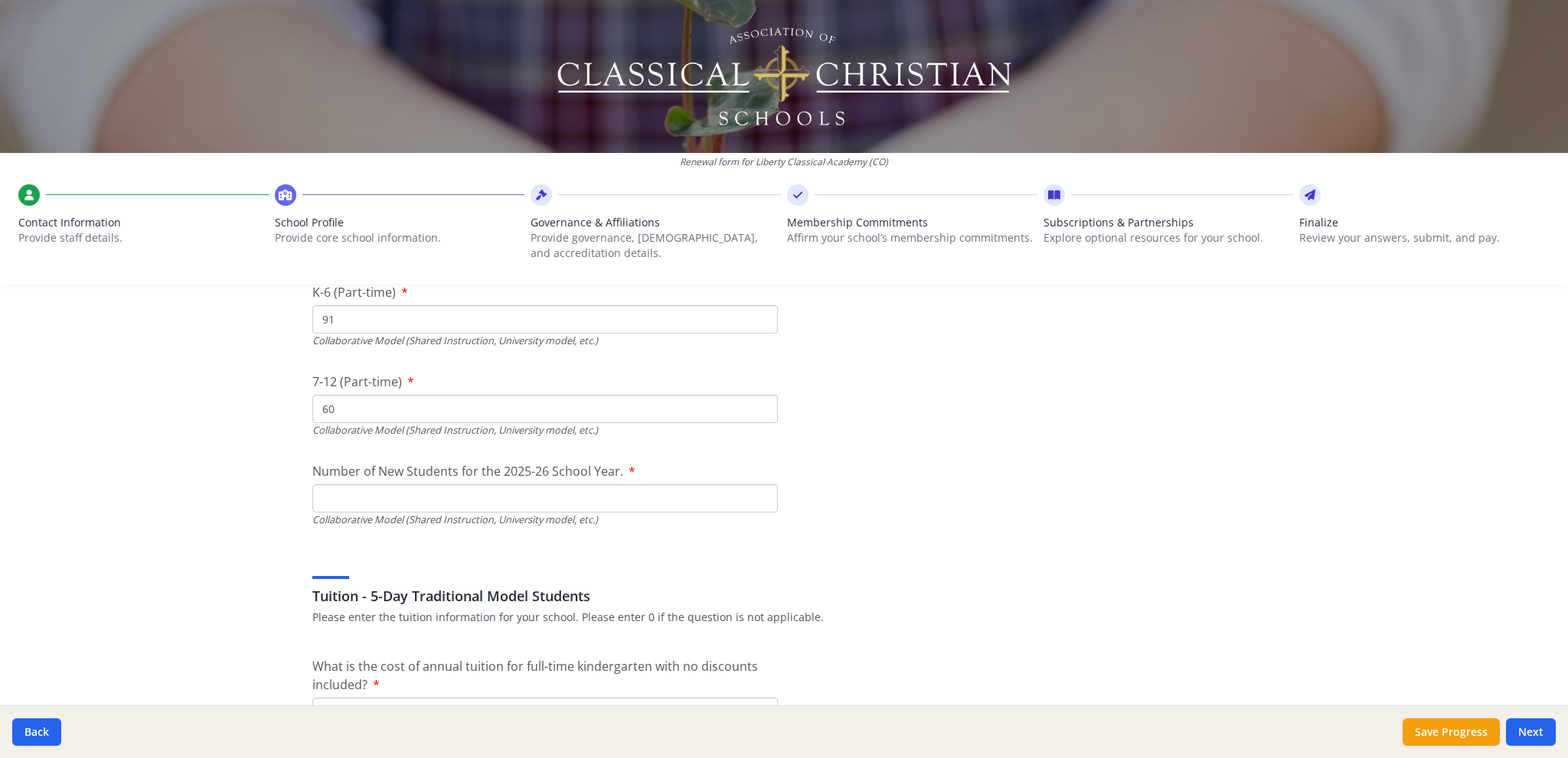
click at [368, 154] on input "Number of New Students for the 2025-26 School Year." at bounding box center [545, 140] width 466 height 28
type input "30"
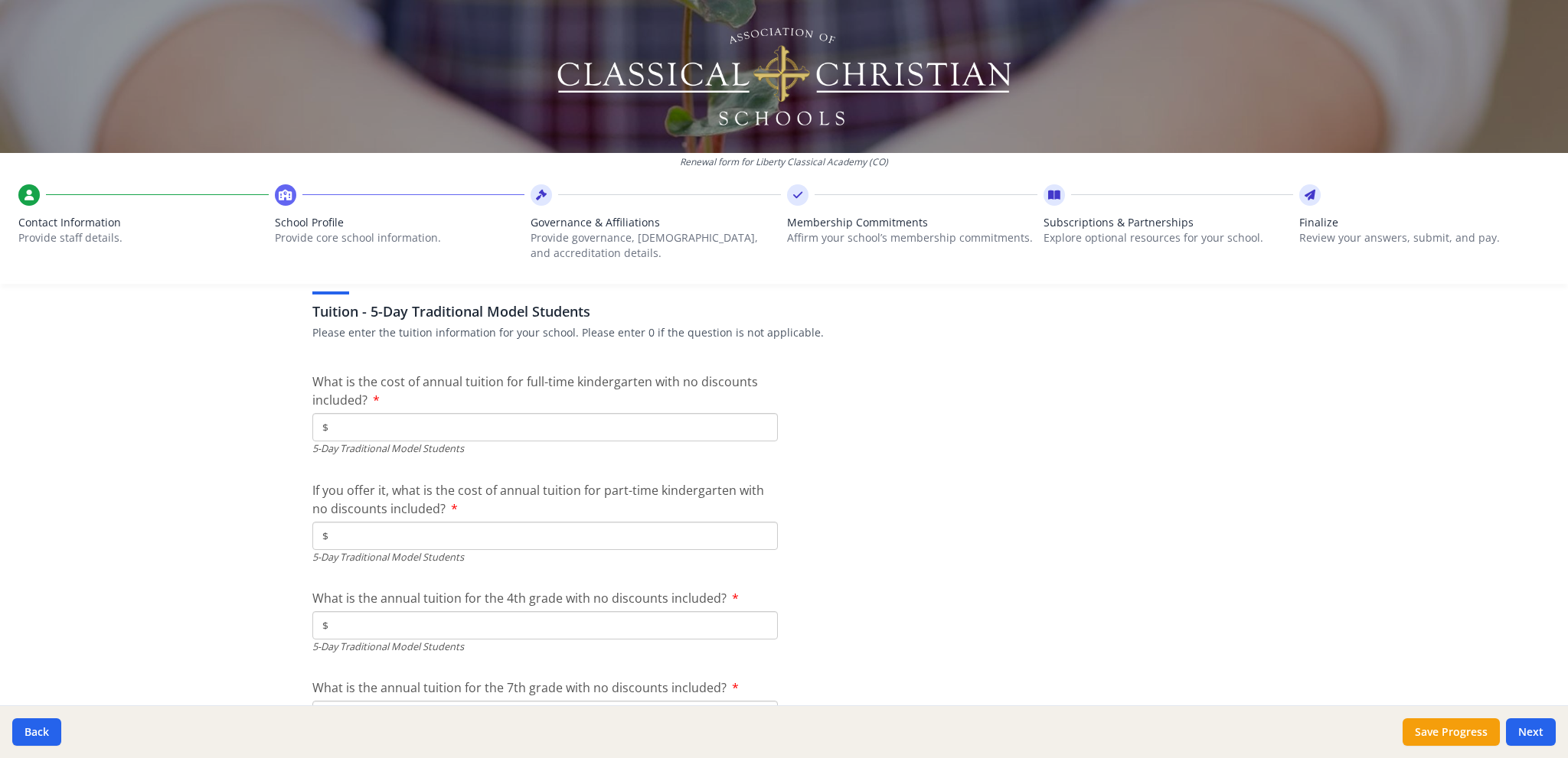
scroll to position [3979, 0]
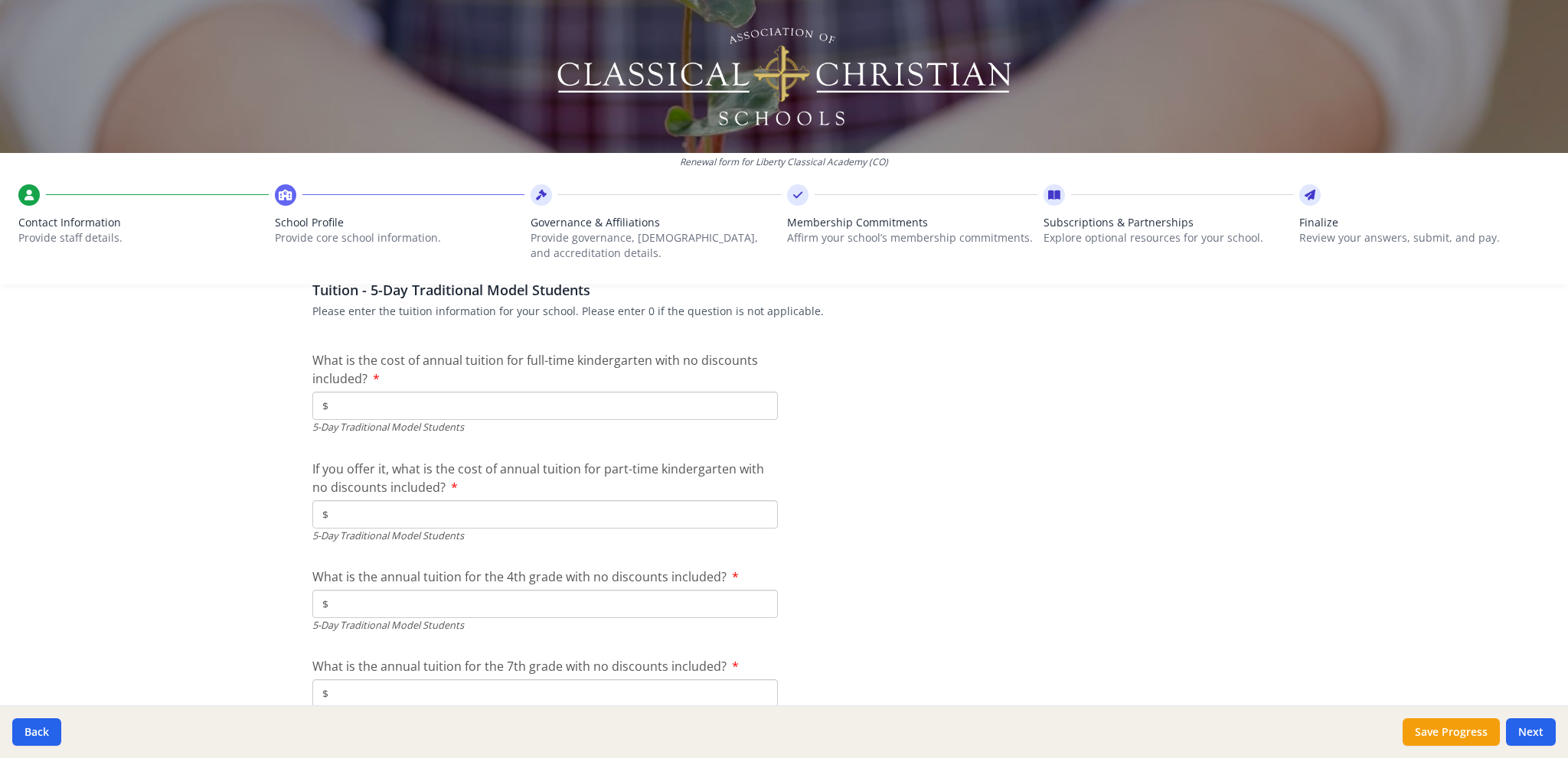
click at [367, 406] on input "$" at bounding box center [545, 406] width 466 height 28
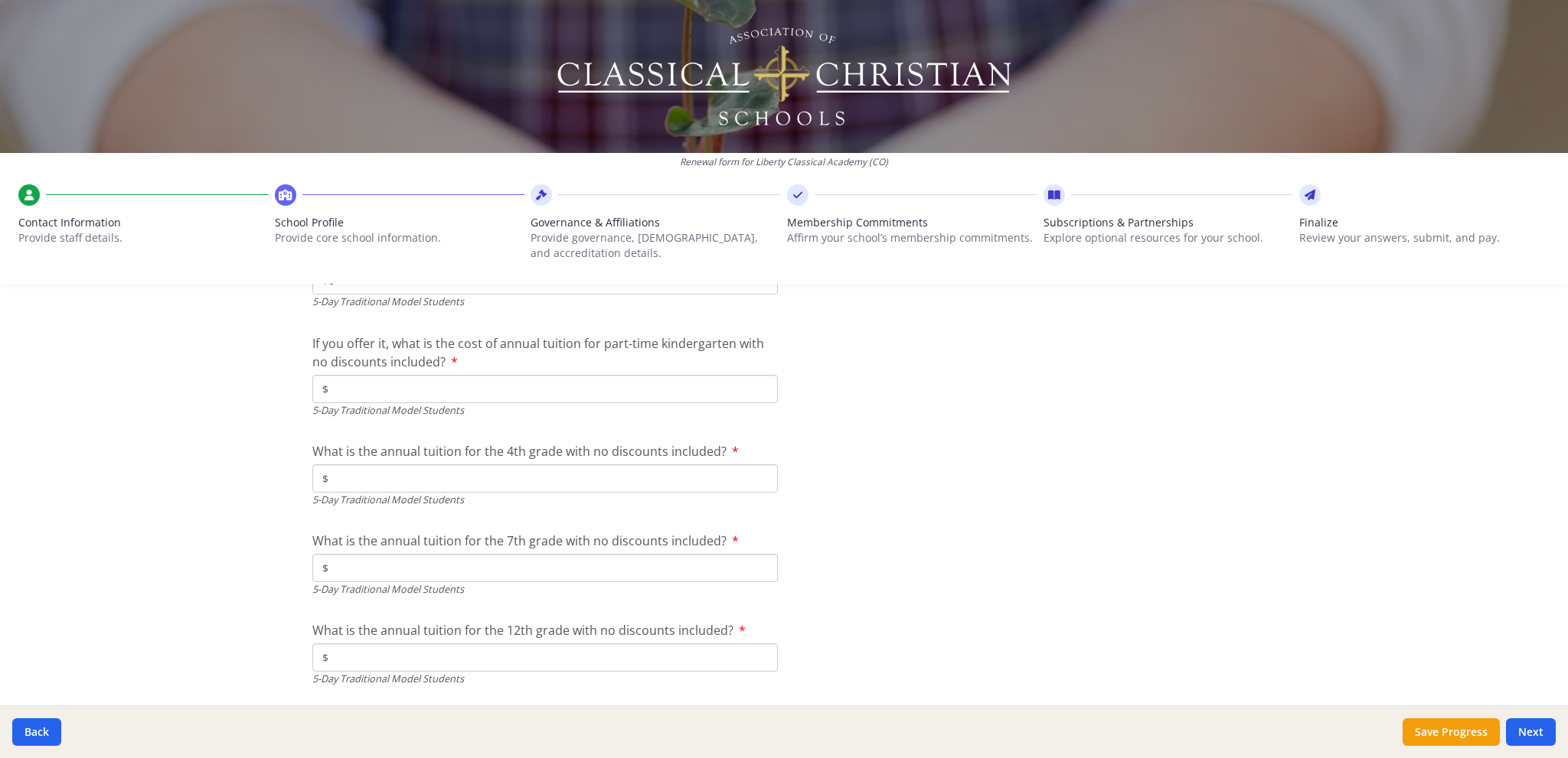
scroll to position [4132, 0]
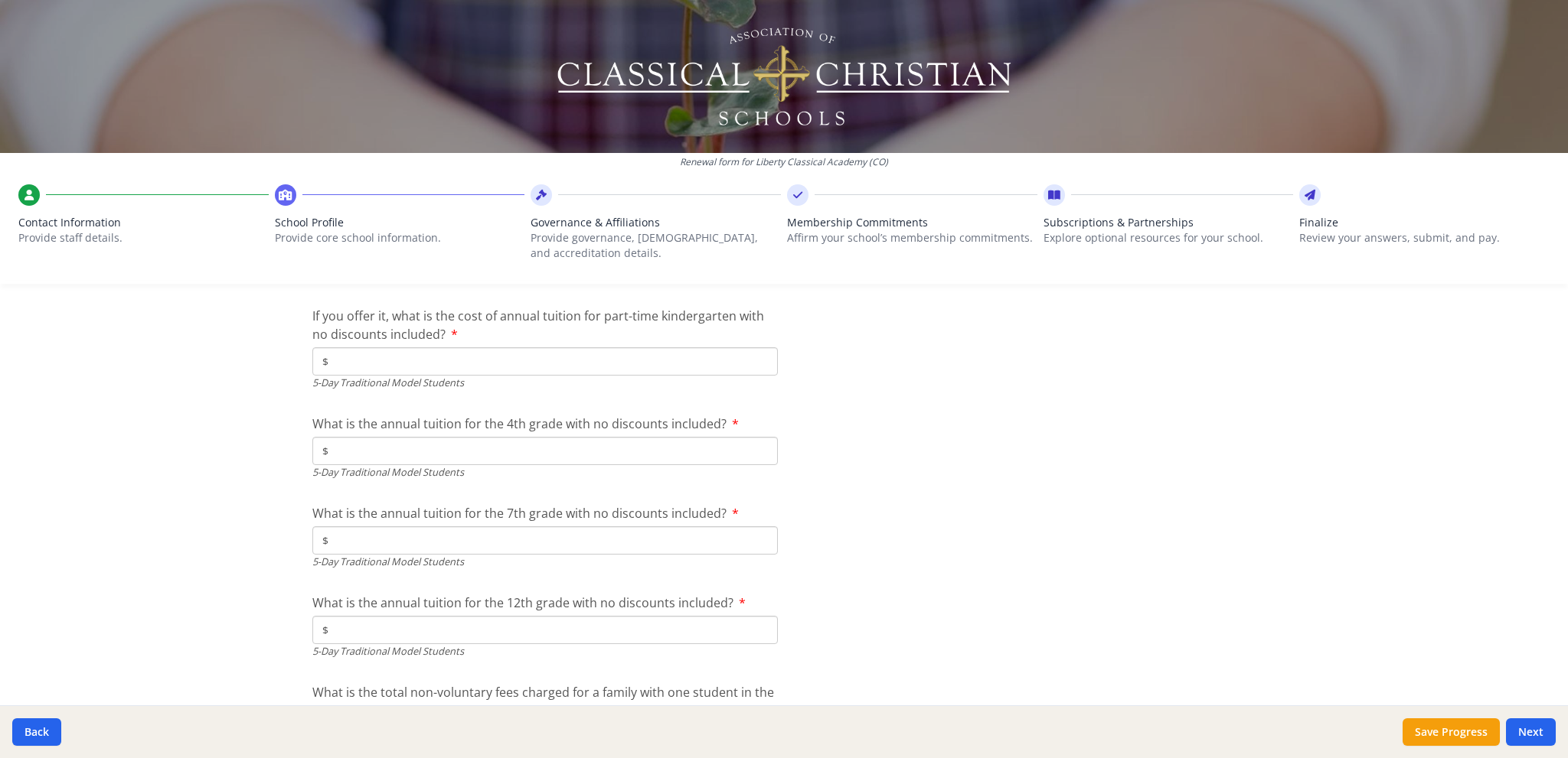
type input "$0"
click at [367, 357] on input "$" at bounding box center [545, 361] width 466 height 28
type input "$0"
click at [337, 450] on input "$" at bounding box center [545, 451] width 466 height 28
type input "$0"
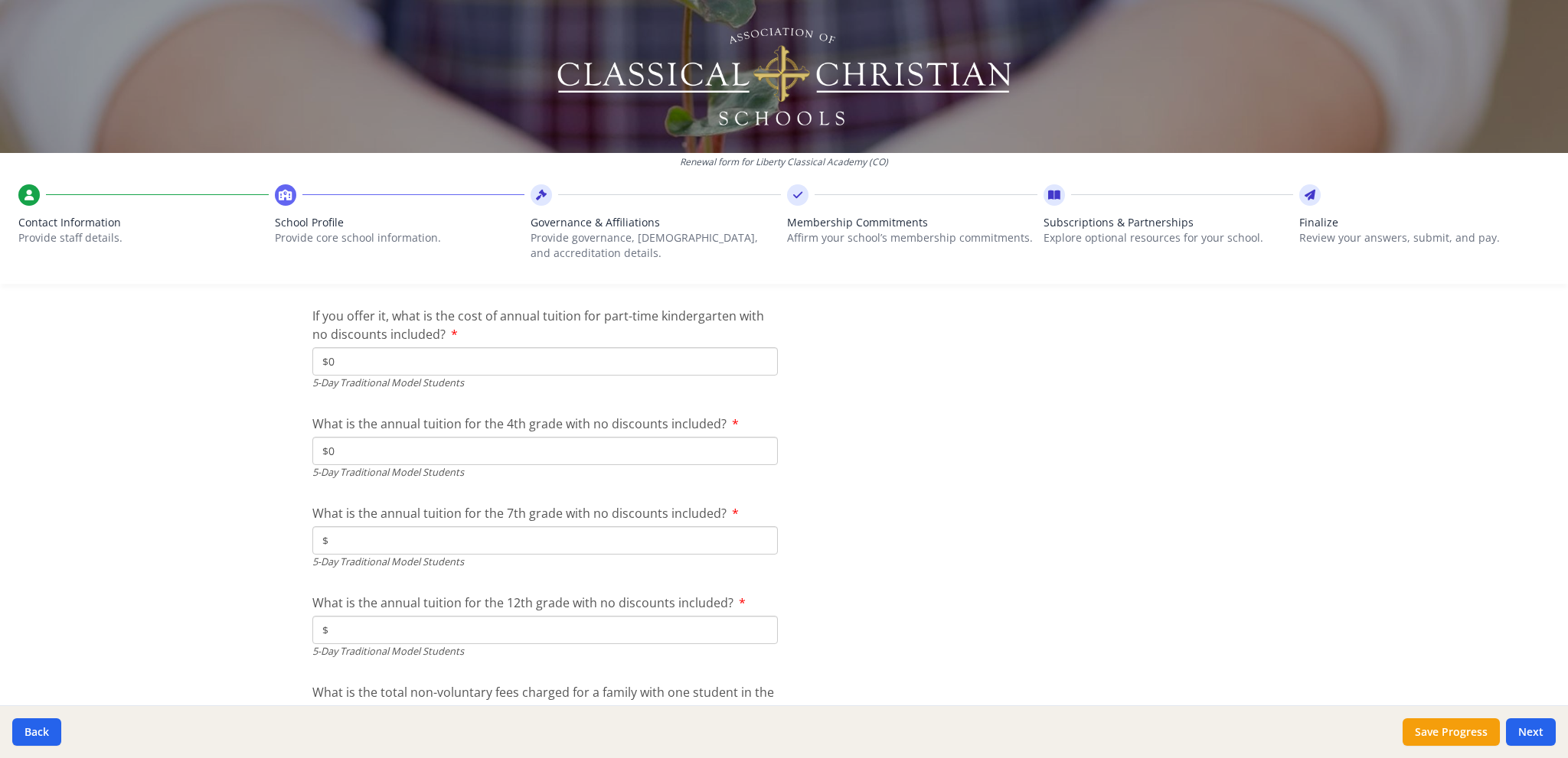
click at [338, 541] on input "$" at bounding box center [545, 540] width 466 height 28
type input "$0"
click at [341, 629] on input "$" at bounding box center [545, 630] width 466 height 28
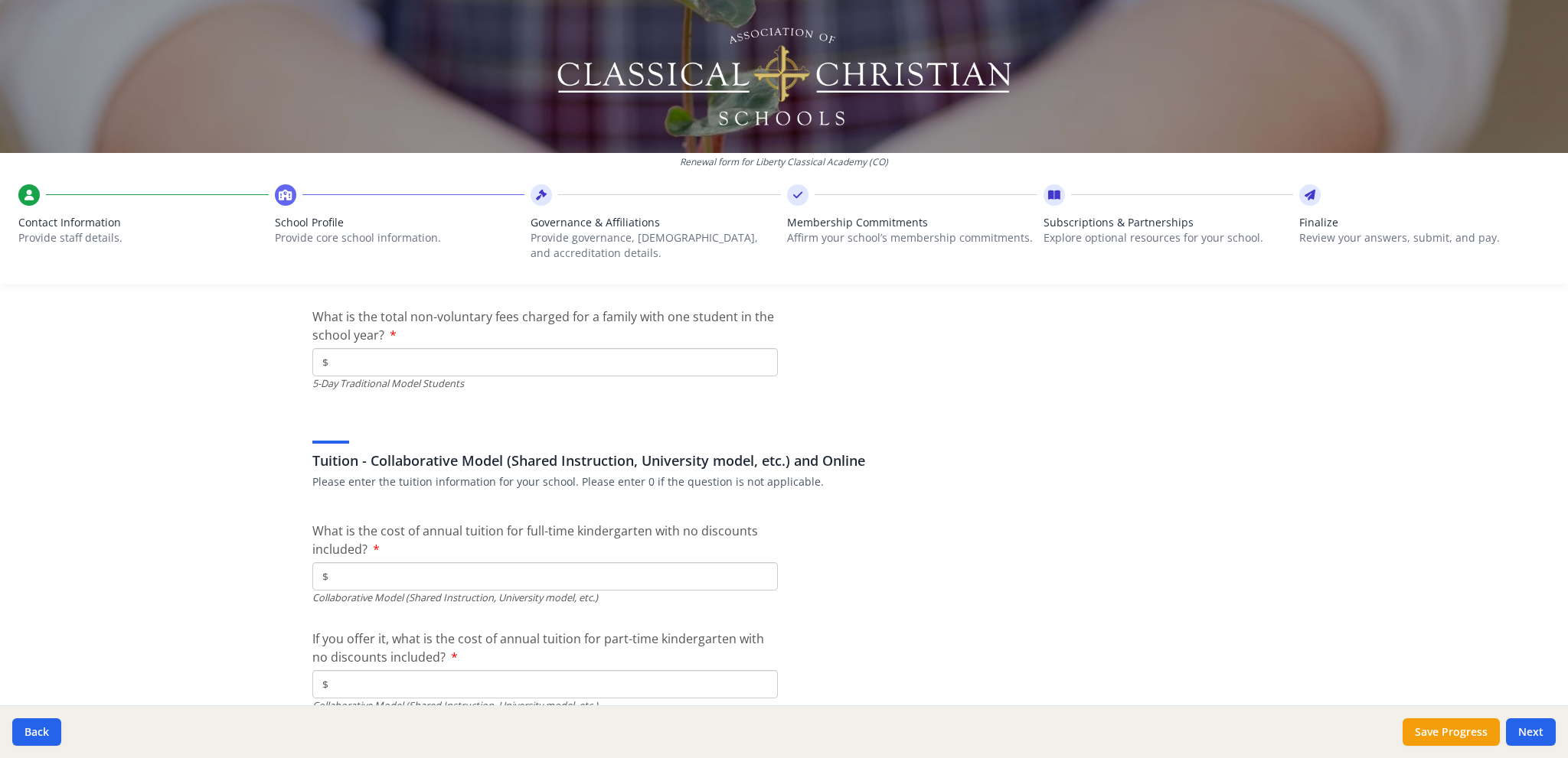
scroll to position [4514, 0]
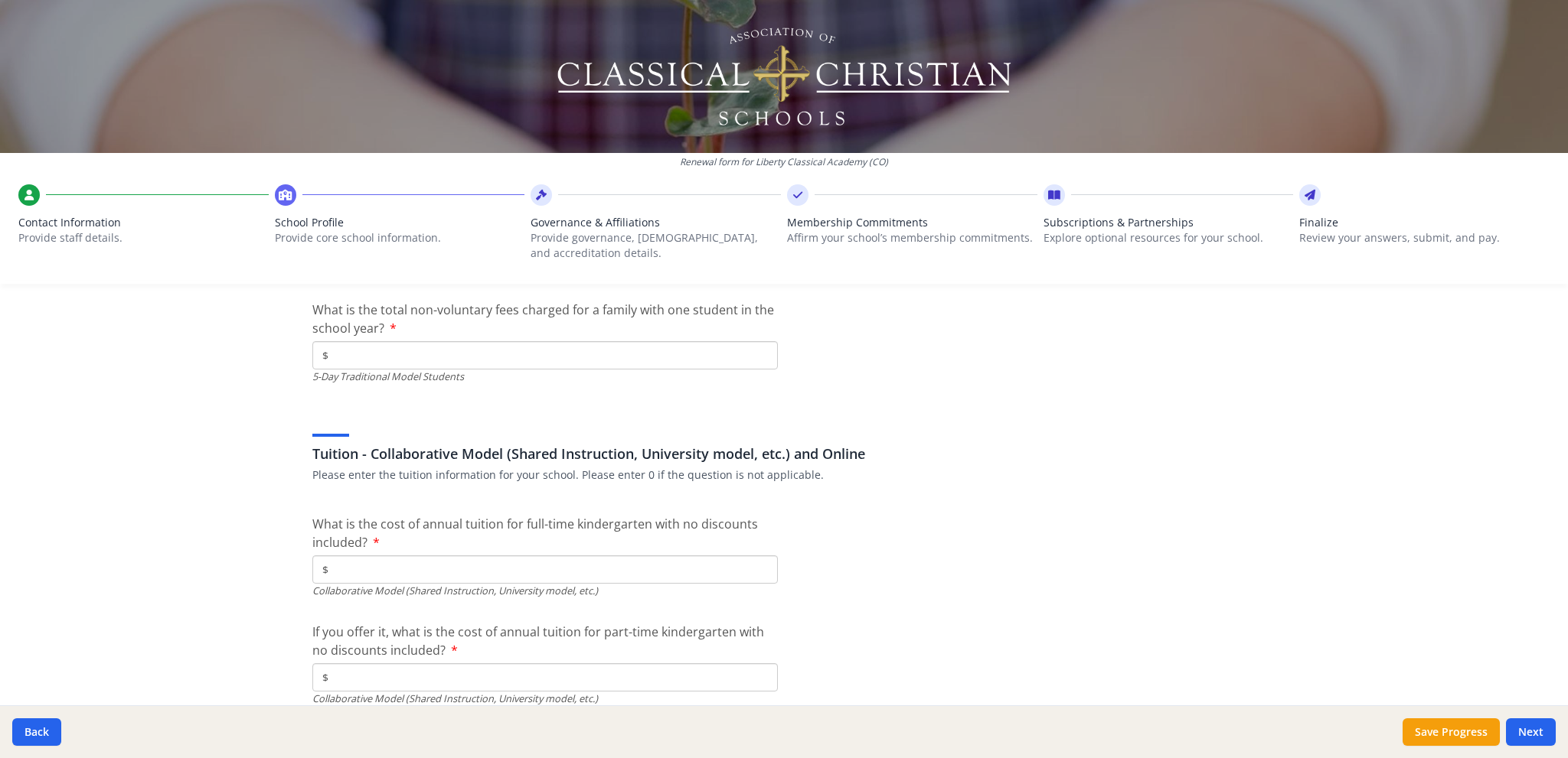
type input "$0"
type input "$4 580.00"
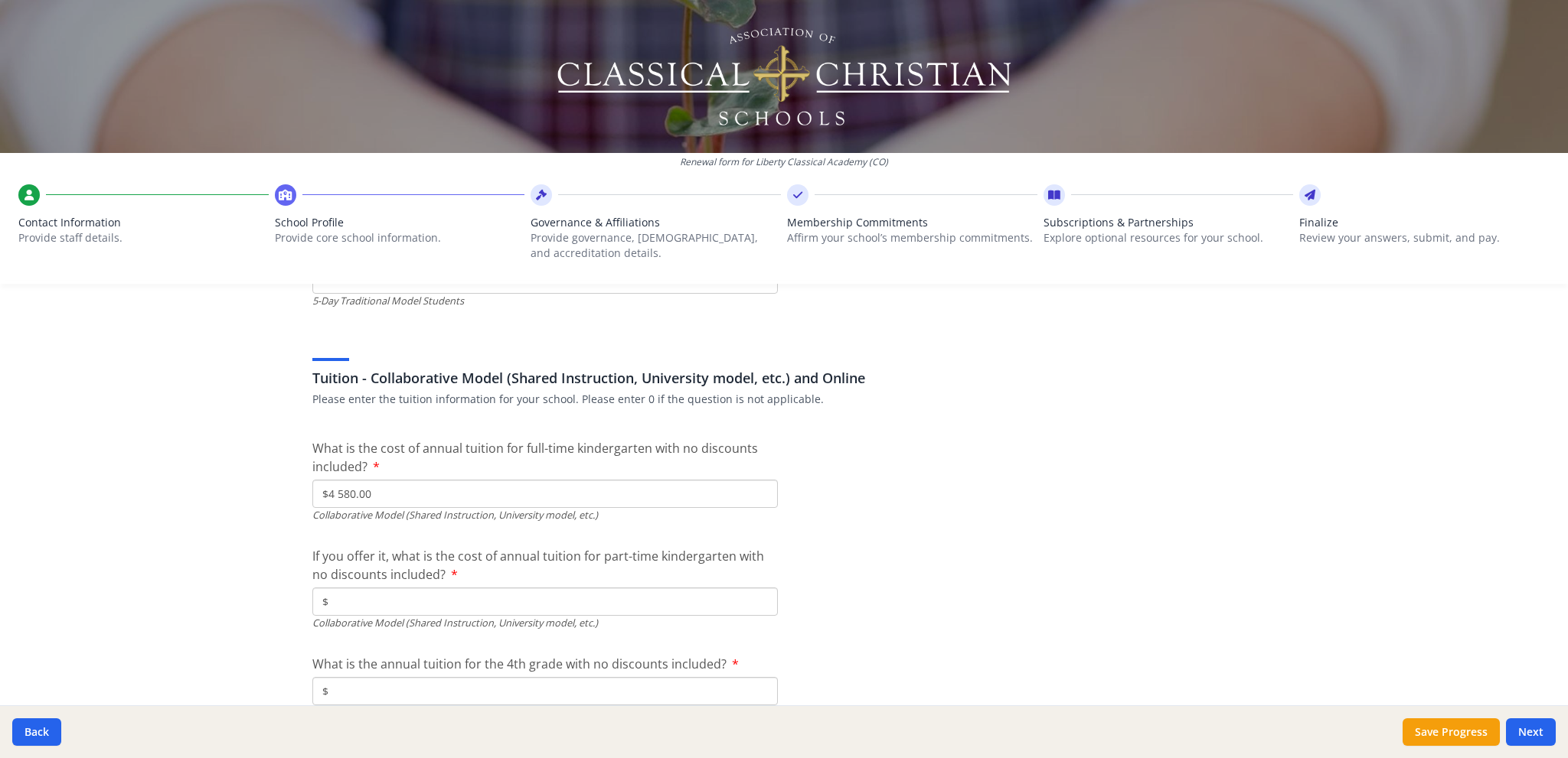
scroll to position [4591, 0]
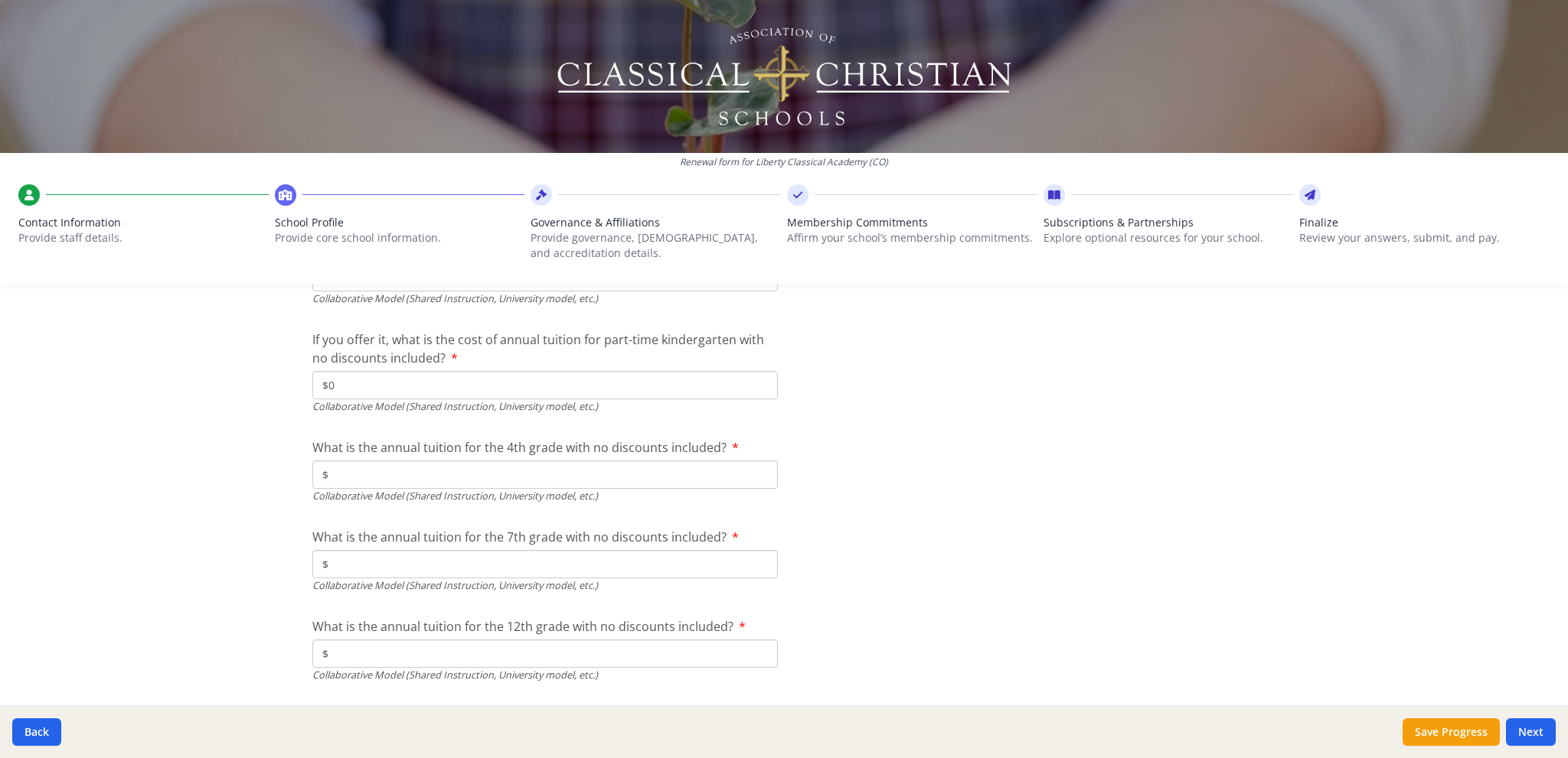
scroll to position [4821, 0]
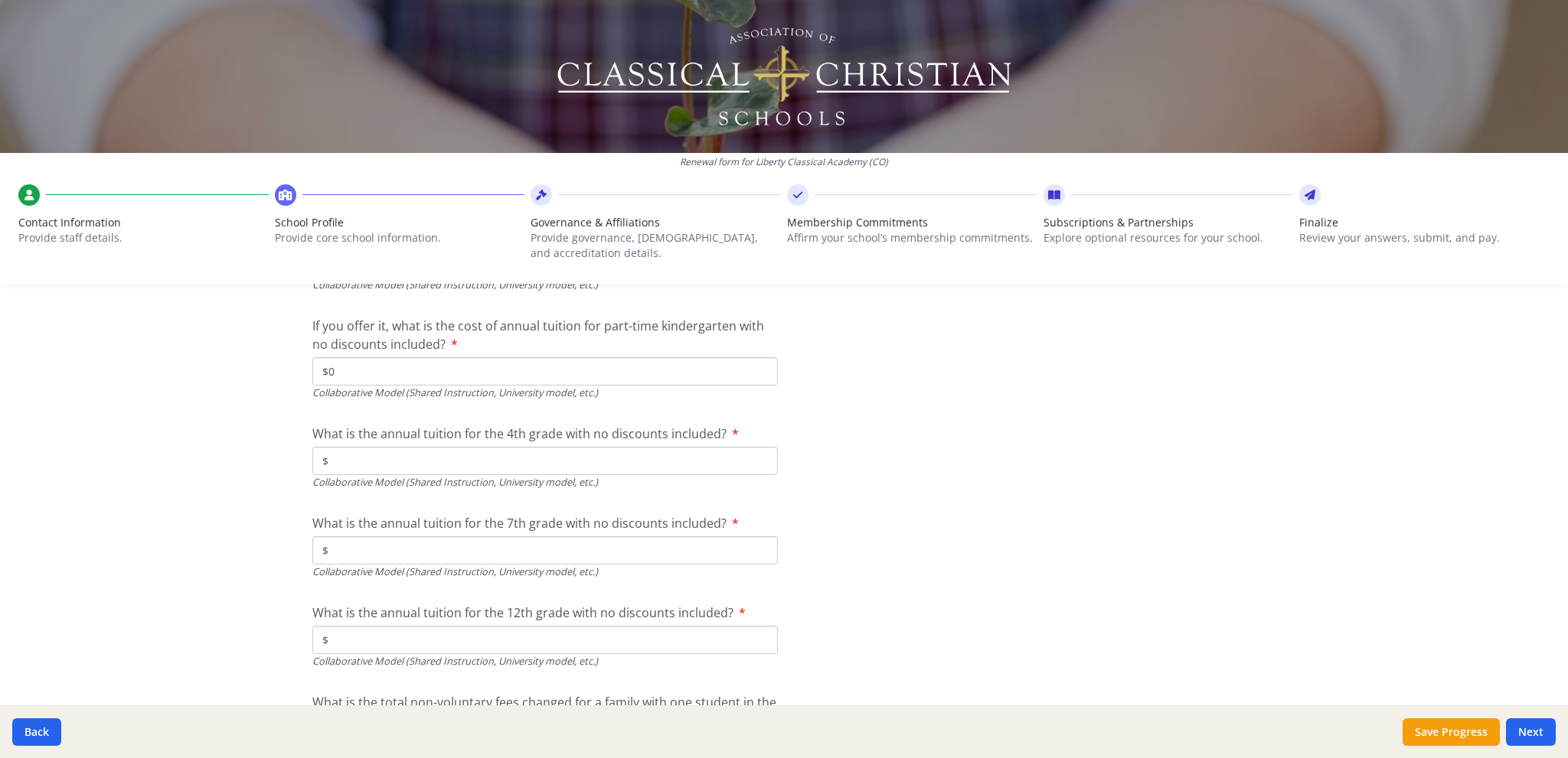
type input "$0"
type input "$4 580.00"
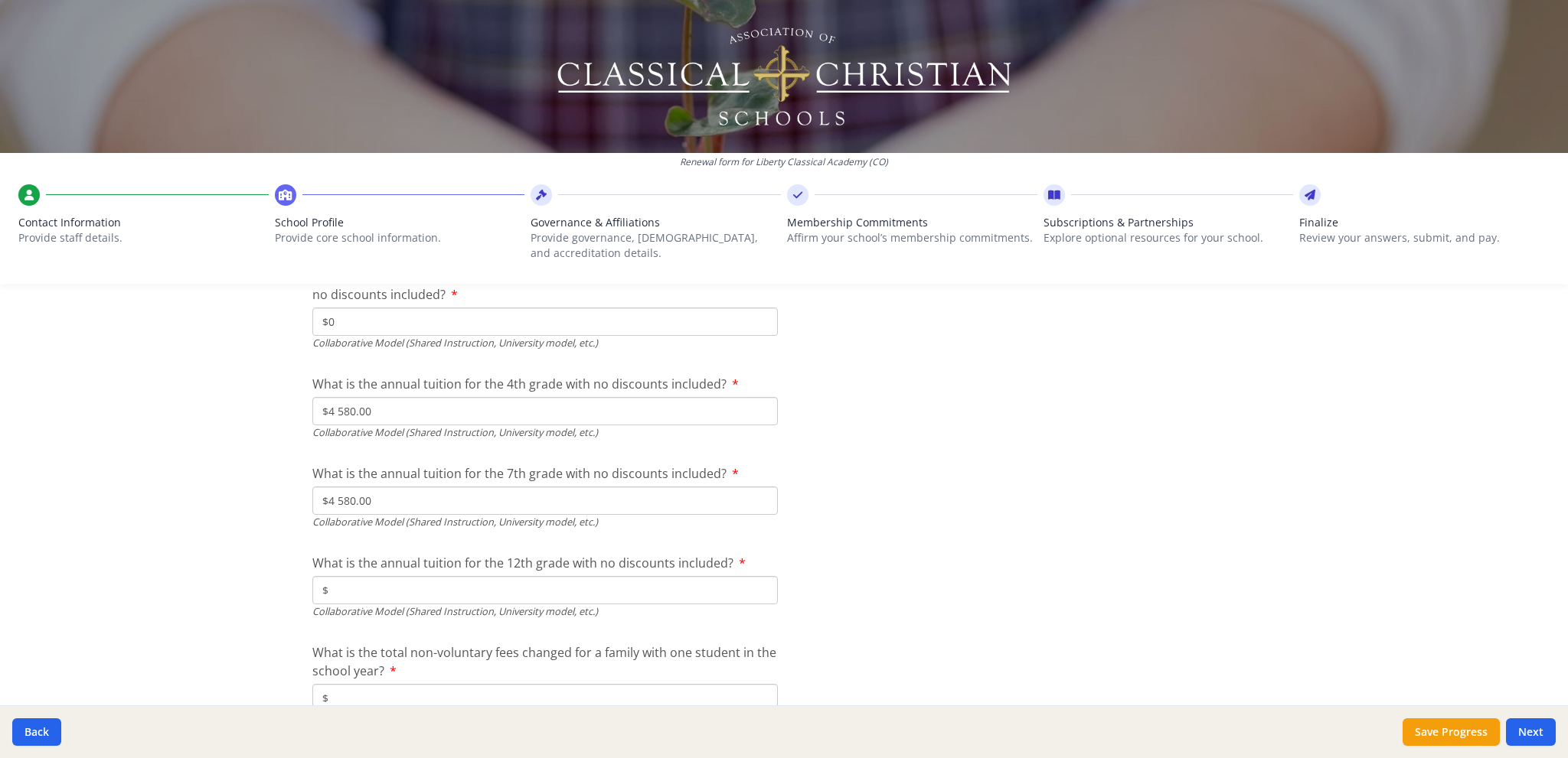
scroll to position [4897, 0]
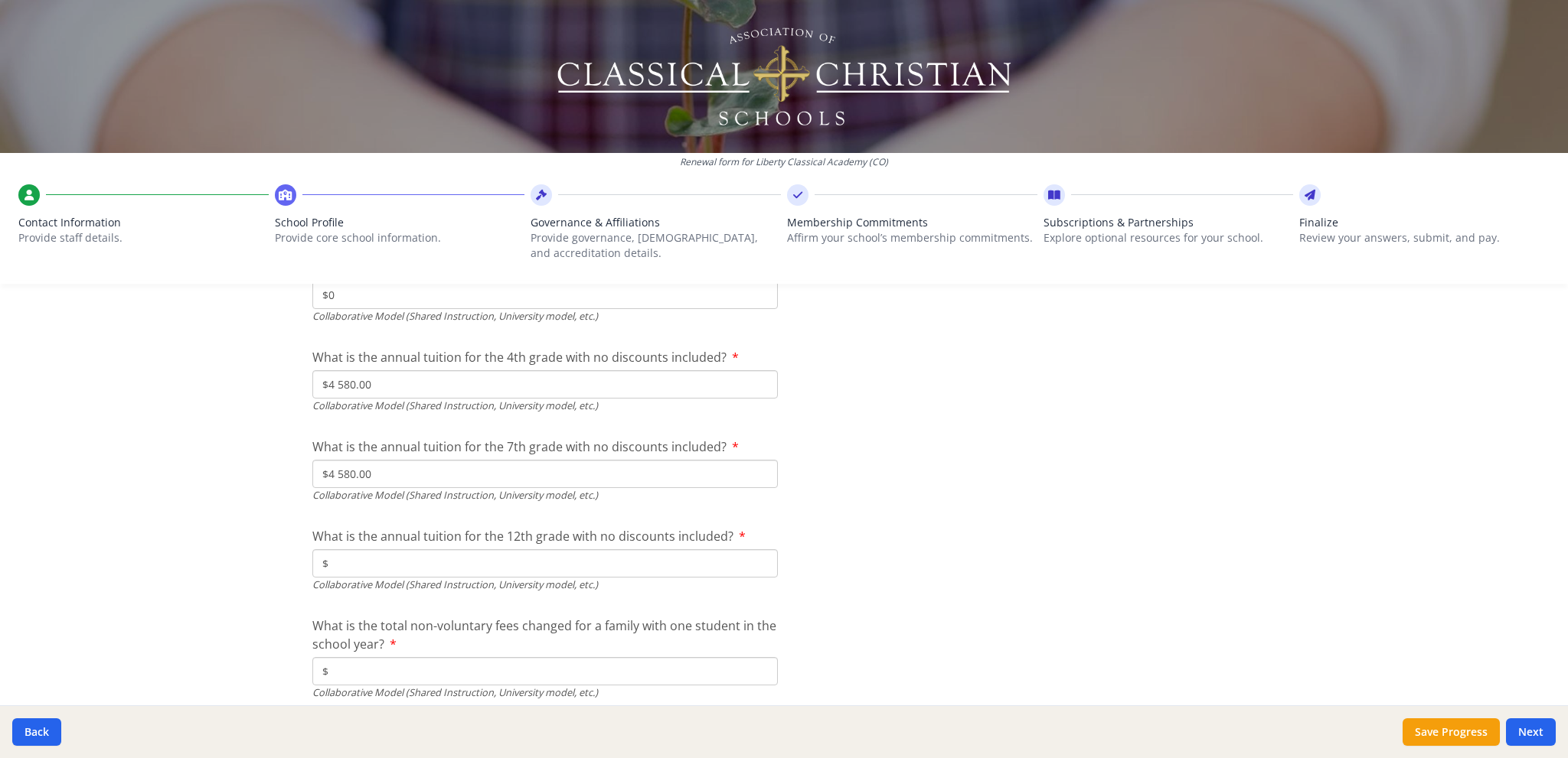
type input "$4 580.00"
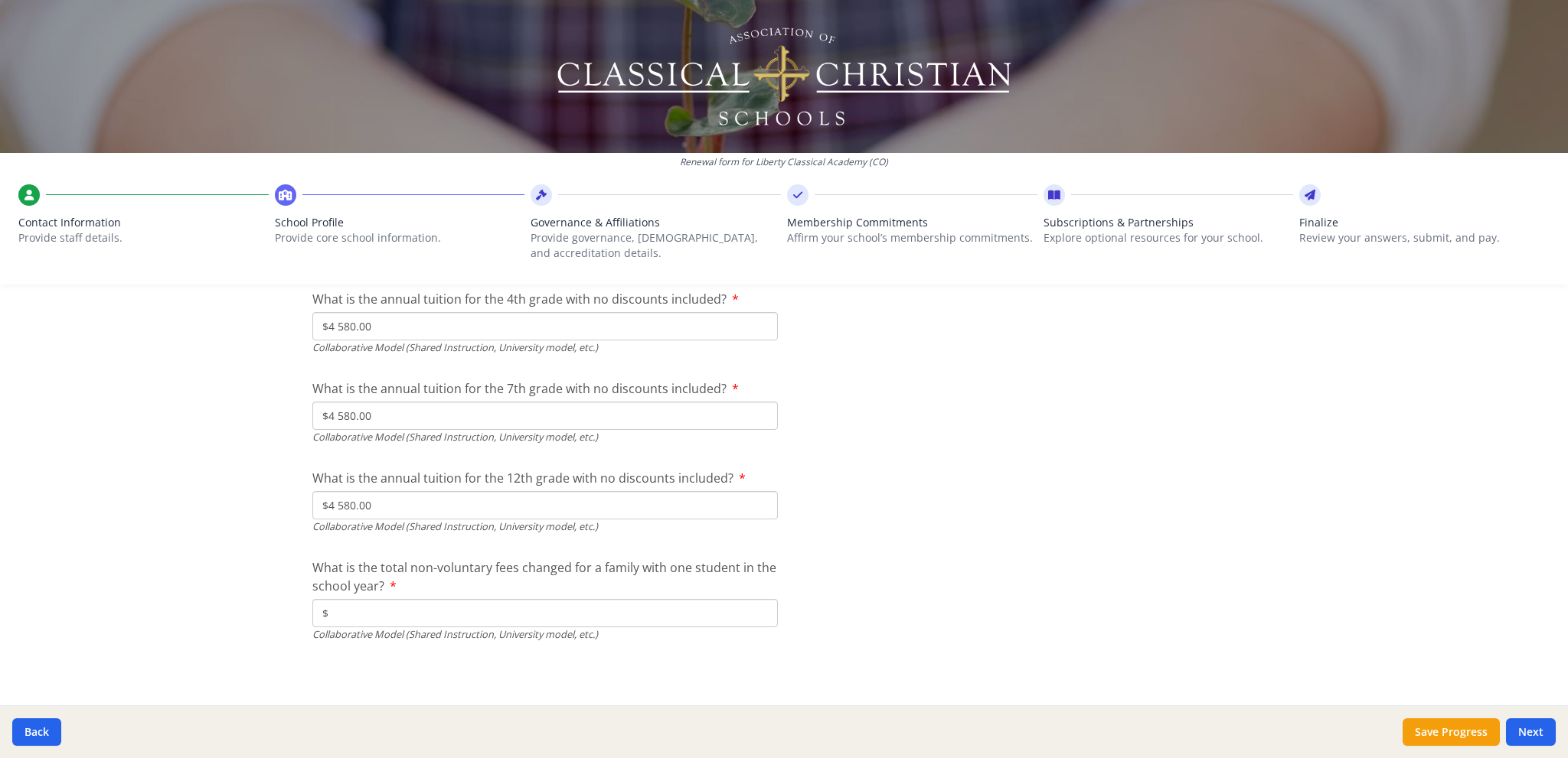
type input "$4 580.00"
click at [376, 609] on input "$" at bounding box center [545, 613] width 466 height 28
type input "$0"
click at [1549, 731] on button "Next" at bounding box center [1530, 733] width 49 height 28
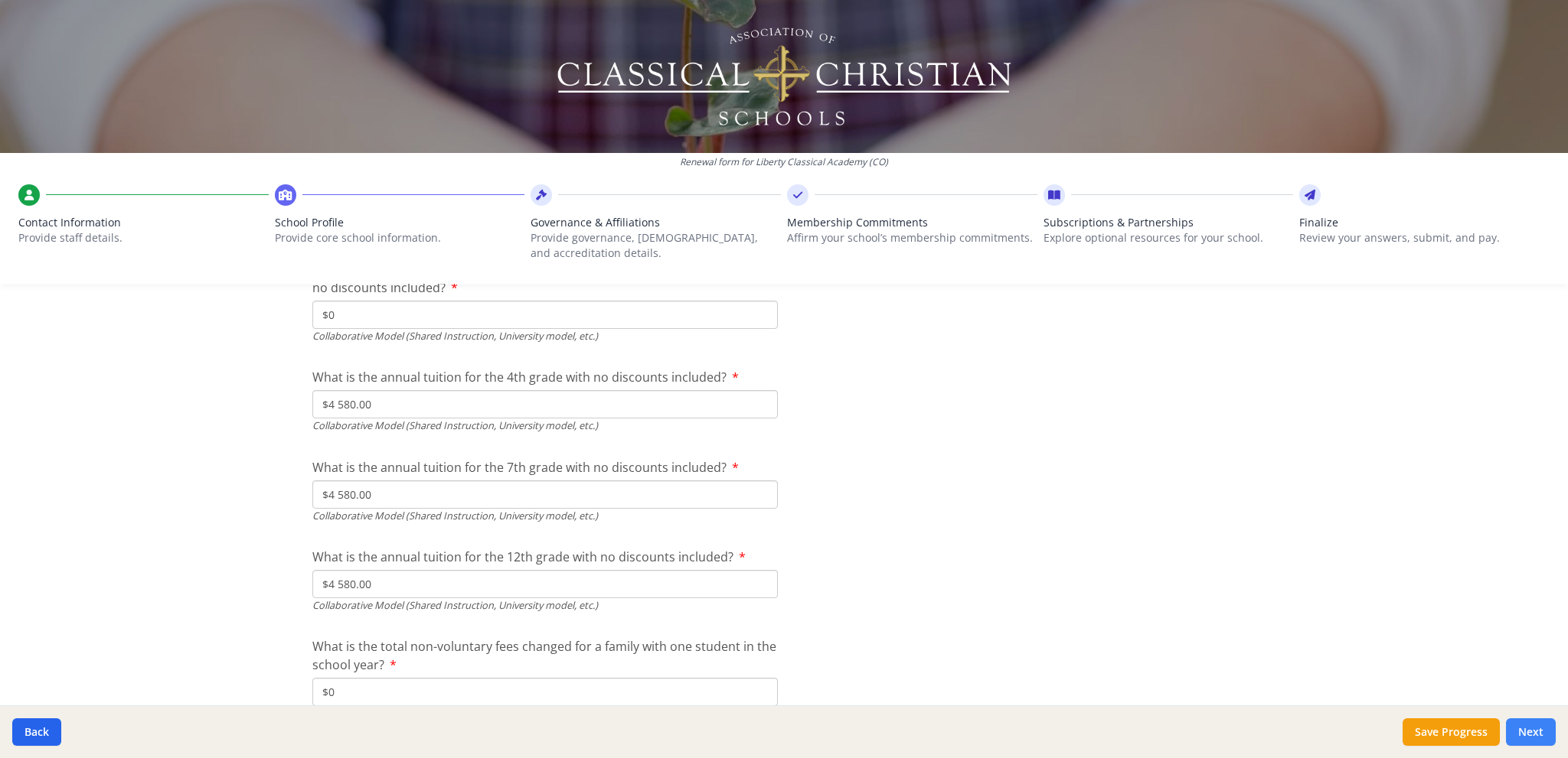
scroll to position [5034, 0]
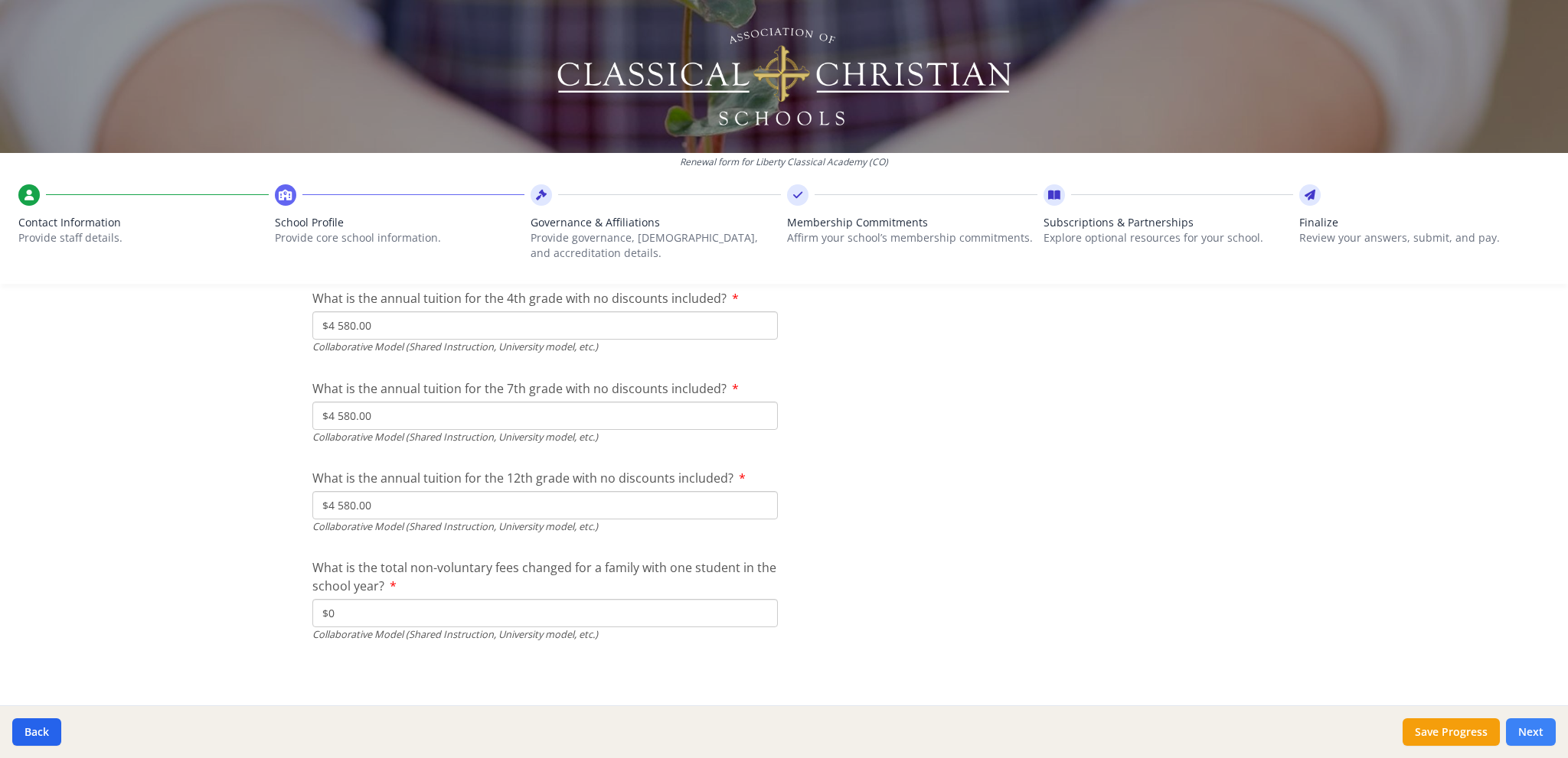
click at [1528, 731] on button "Next" at bounding box center [1530, 733] width 49 height 28
click at [1530, 731] on button "Next" at bounding box center [1530, 733] width 49 height 28
click at [1458, 736] on button "Save Progress" at bounding box center [1451, 733] width 97 height 28
click at [1522, 729] on button "Next" at bounding box center [1530, 733] width 49 height 28
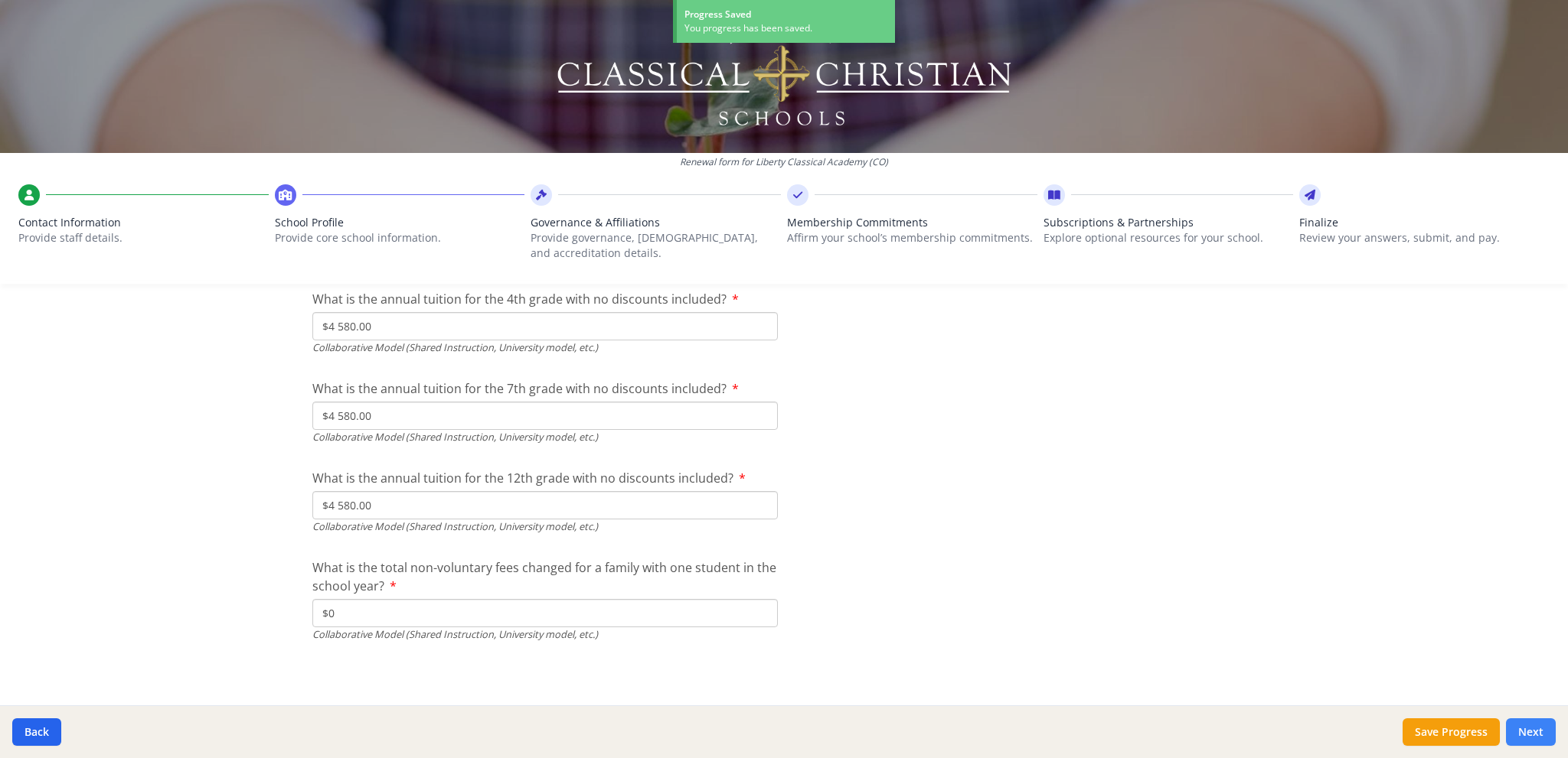
scroll to position [5034, 0]
click at [1522, 729] on button "Next" at bounding box center [1530, 733] width 49 height 28
click at [1532, 731] on button "Next" at bounding box center [1530, 733] width 49 height 28
click at [376, 617] on input "$0" at bounding box center [545, 613] width 466 height 28
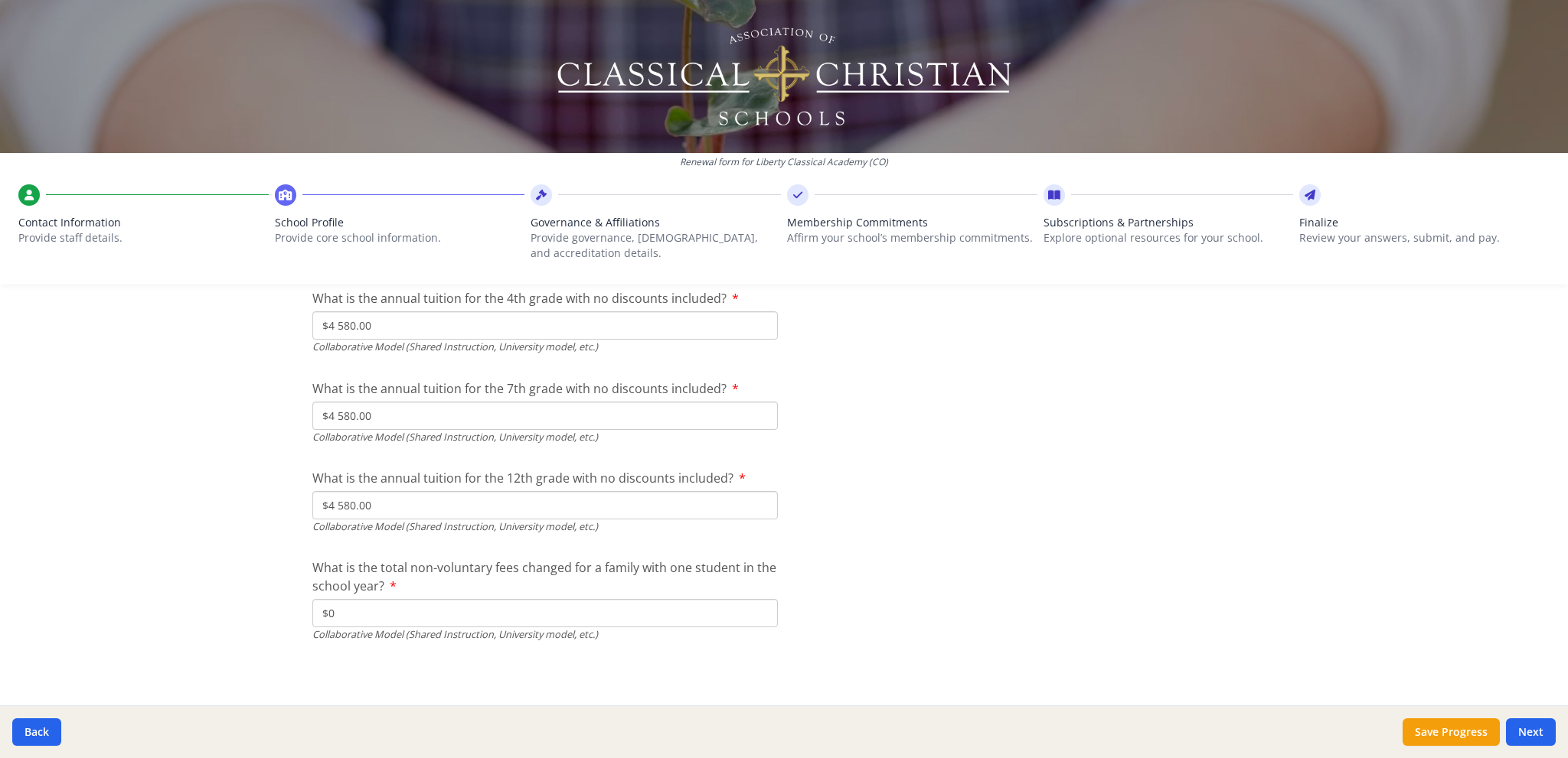
type input "$0"
click at [1539, 727] on button "Next" at bounding box center [1530, 733] width 49 height 28
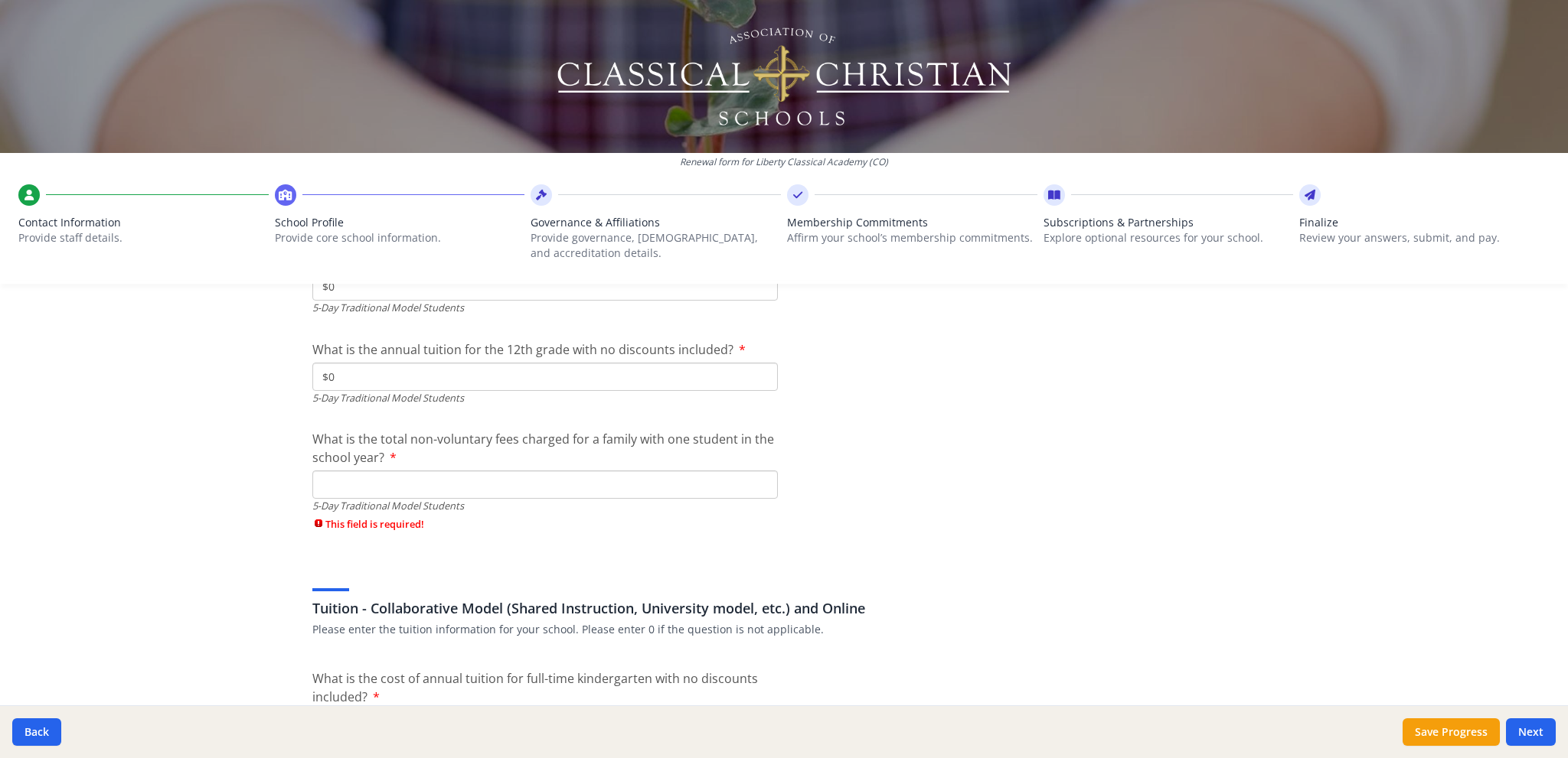
scroll to position [4422, 0]
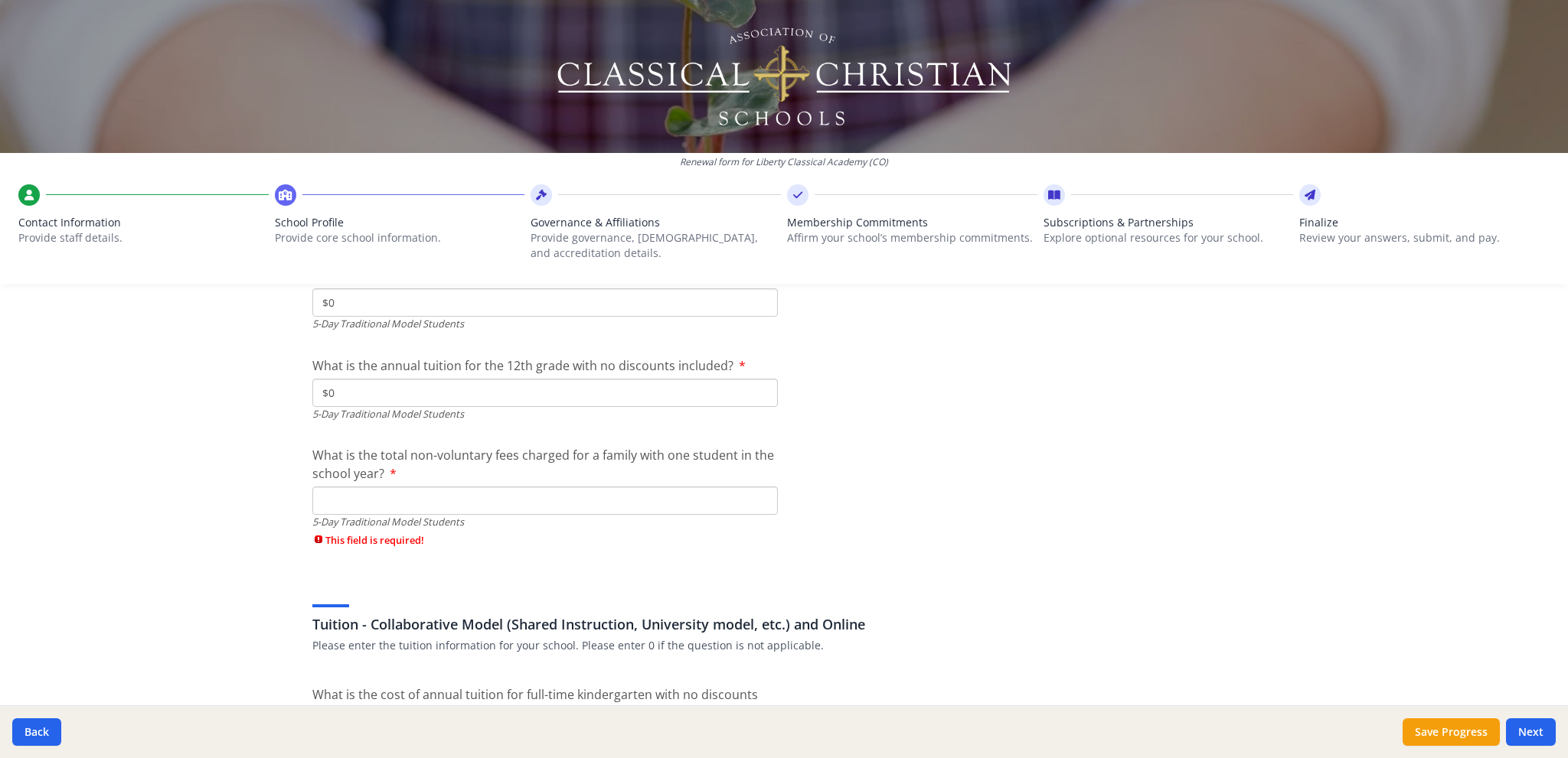
click at [345, 506] on input "What is the total non-voluntary fees charged for a family with one student in t…" at bounding box center [545, 501] width 466 height 28
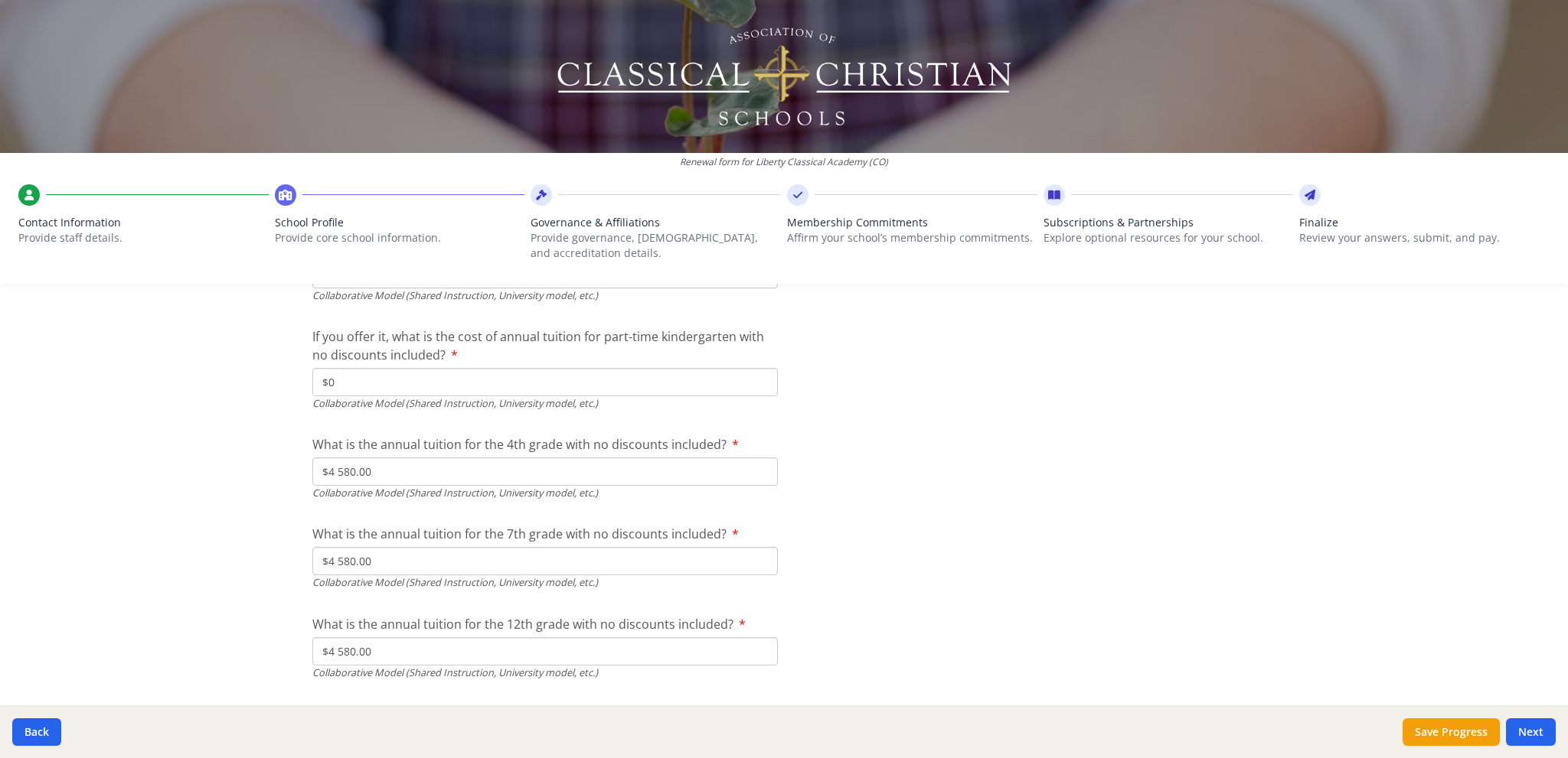
scroll to position [4881, 0]
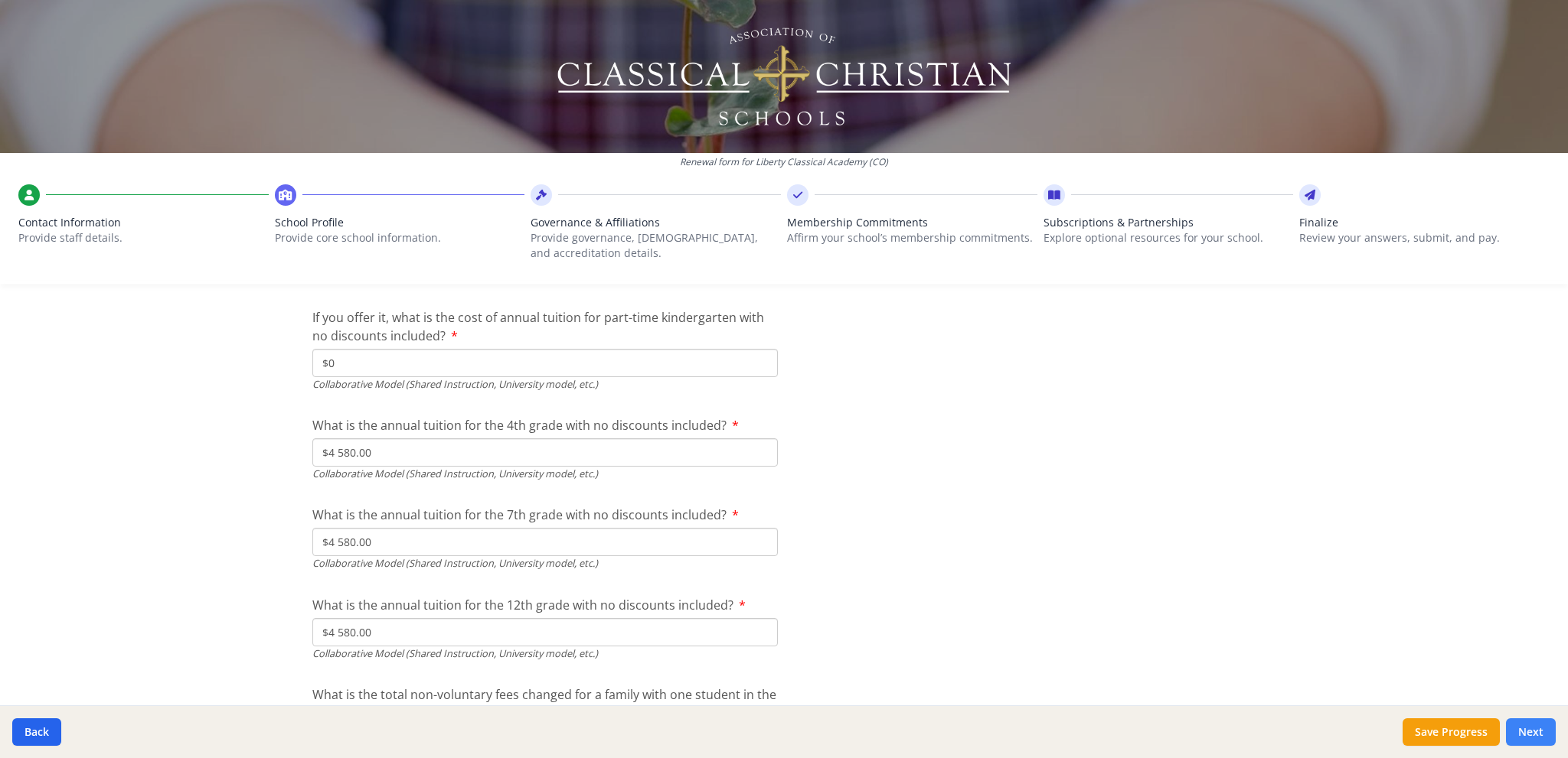
type input "$0"
click at [1526, 730] on button "Next" at bounding box center [1530, 733] width 49 height 28
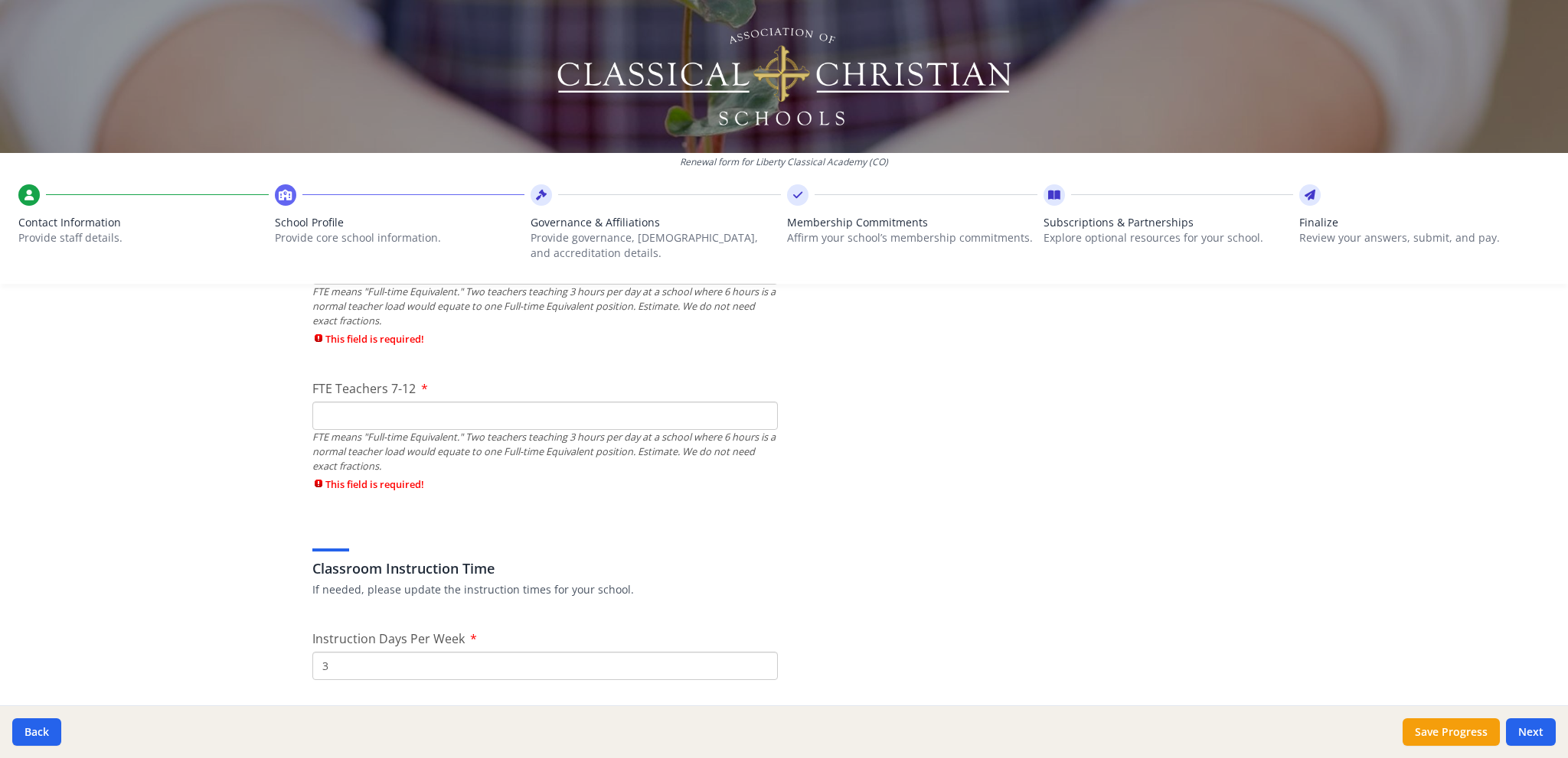
scroll to position [952, 0]
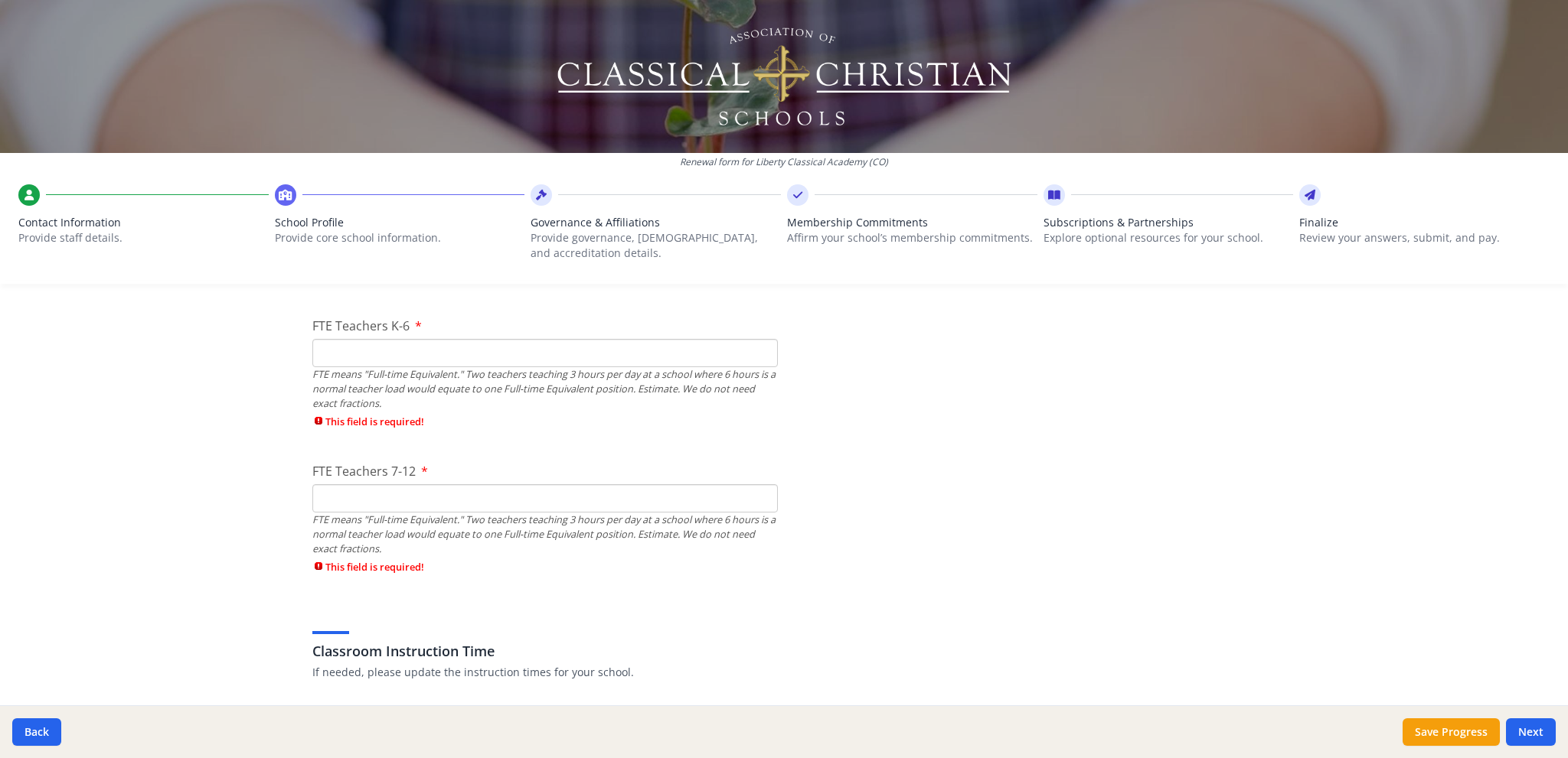
click at [327, 354] on input "FTE Teachers K-6" at bounding box center [545, 353] width 466 height 28
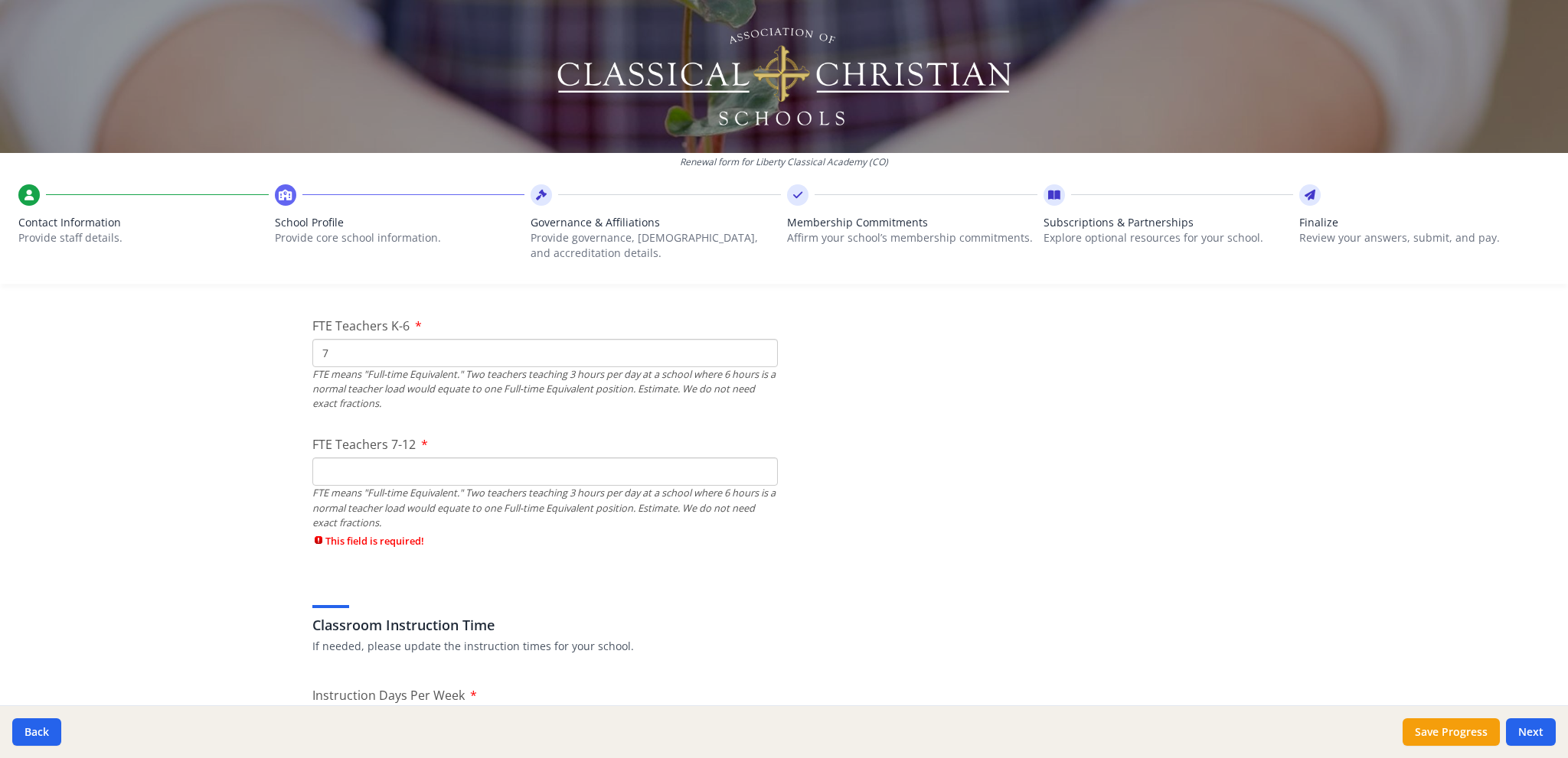
type input "7"
click at [341, 468] on input "FTE Teachers 7-12" at bounding box center [545, 471] width 466 height 28
type input "7"
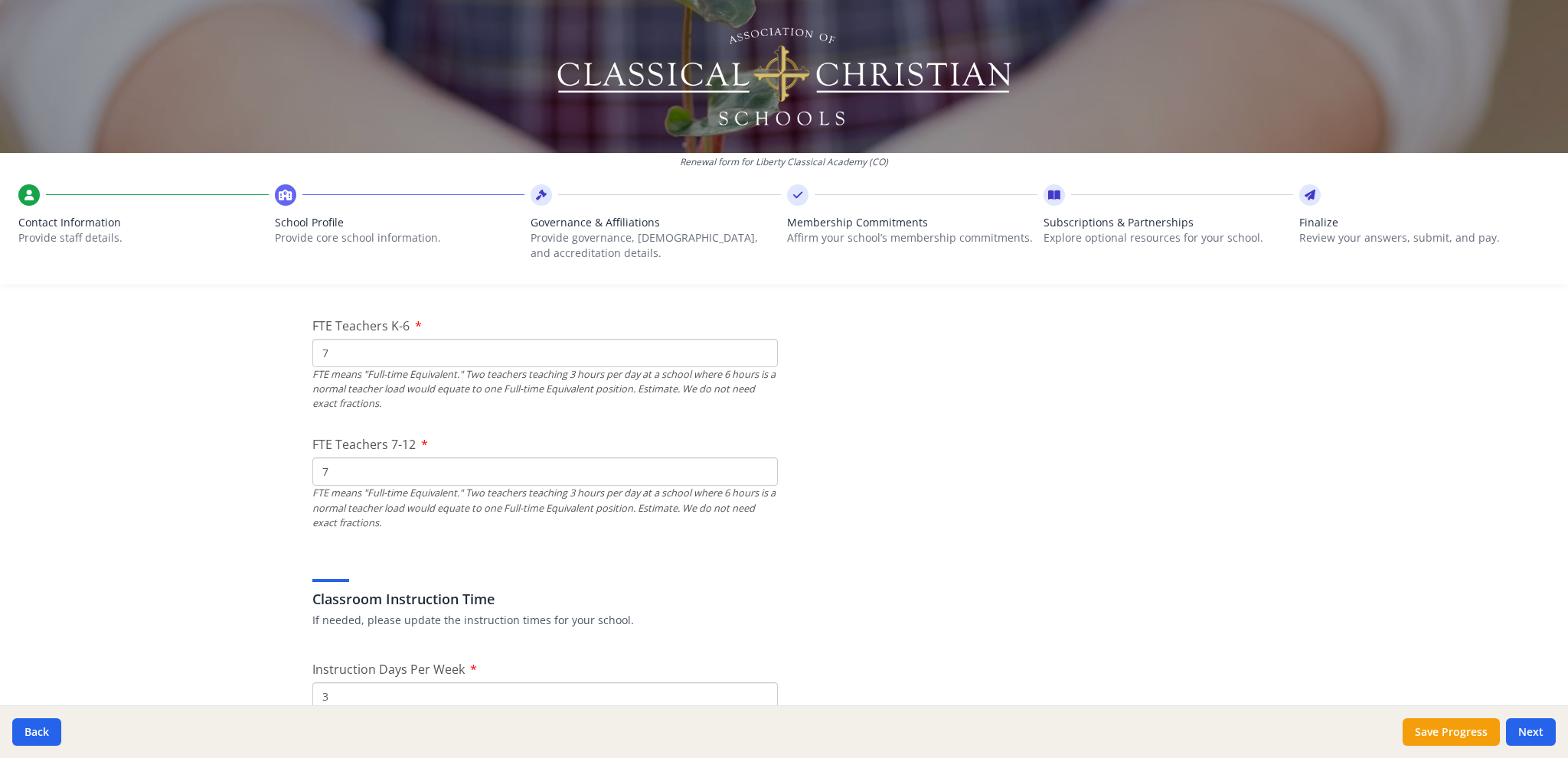
click at [690, 589] on h3 "Classroom Instruction Time" at bounding box center [784, 599] width 943 height 21
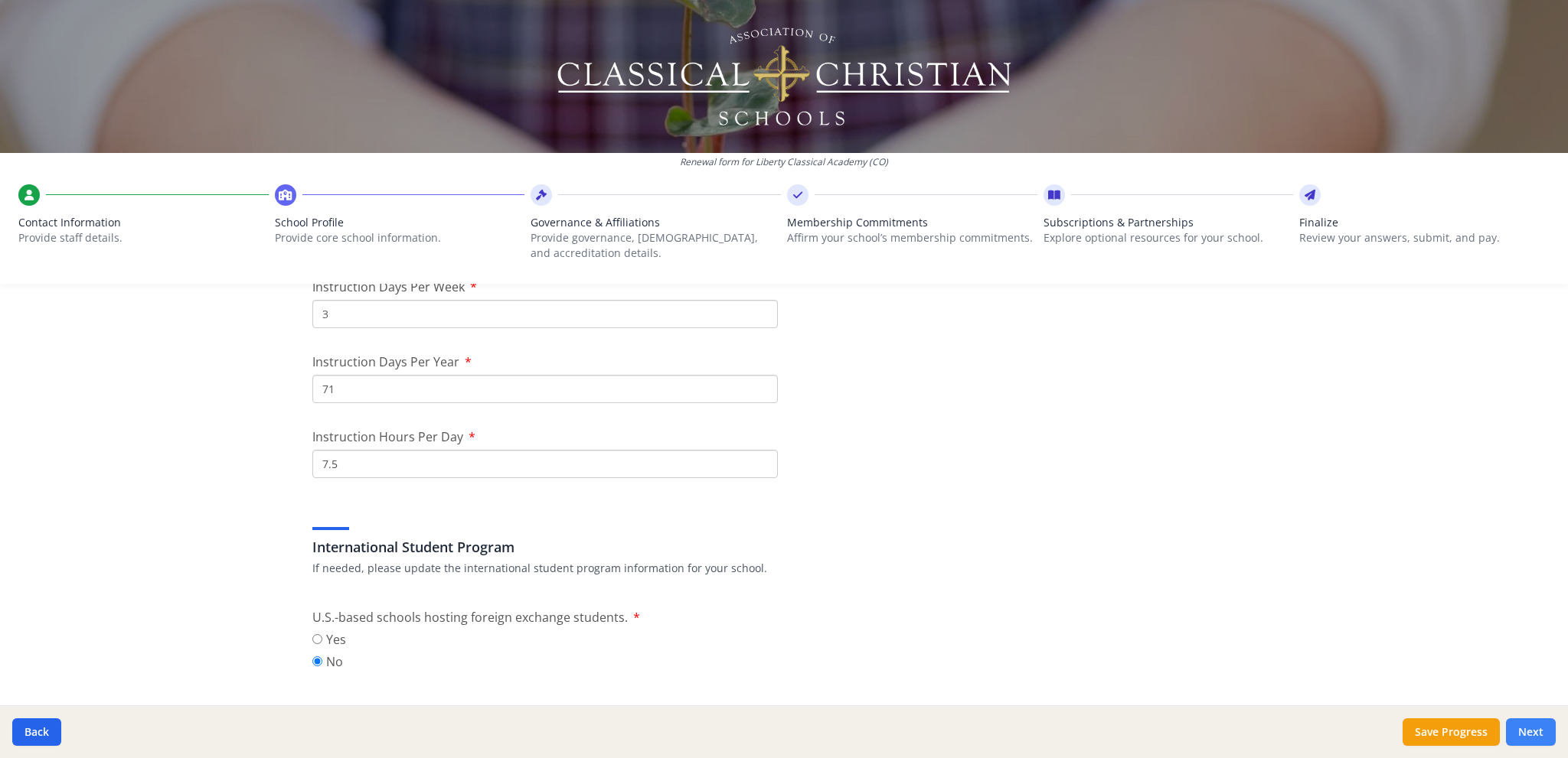
click at [1531, 731] on button "Next" at bounding box center [1530, 733] width 49 height 28
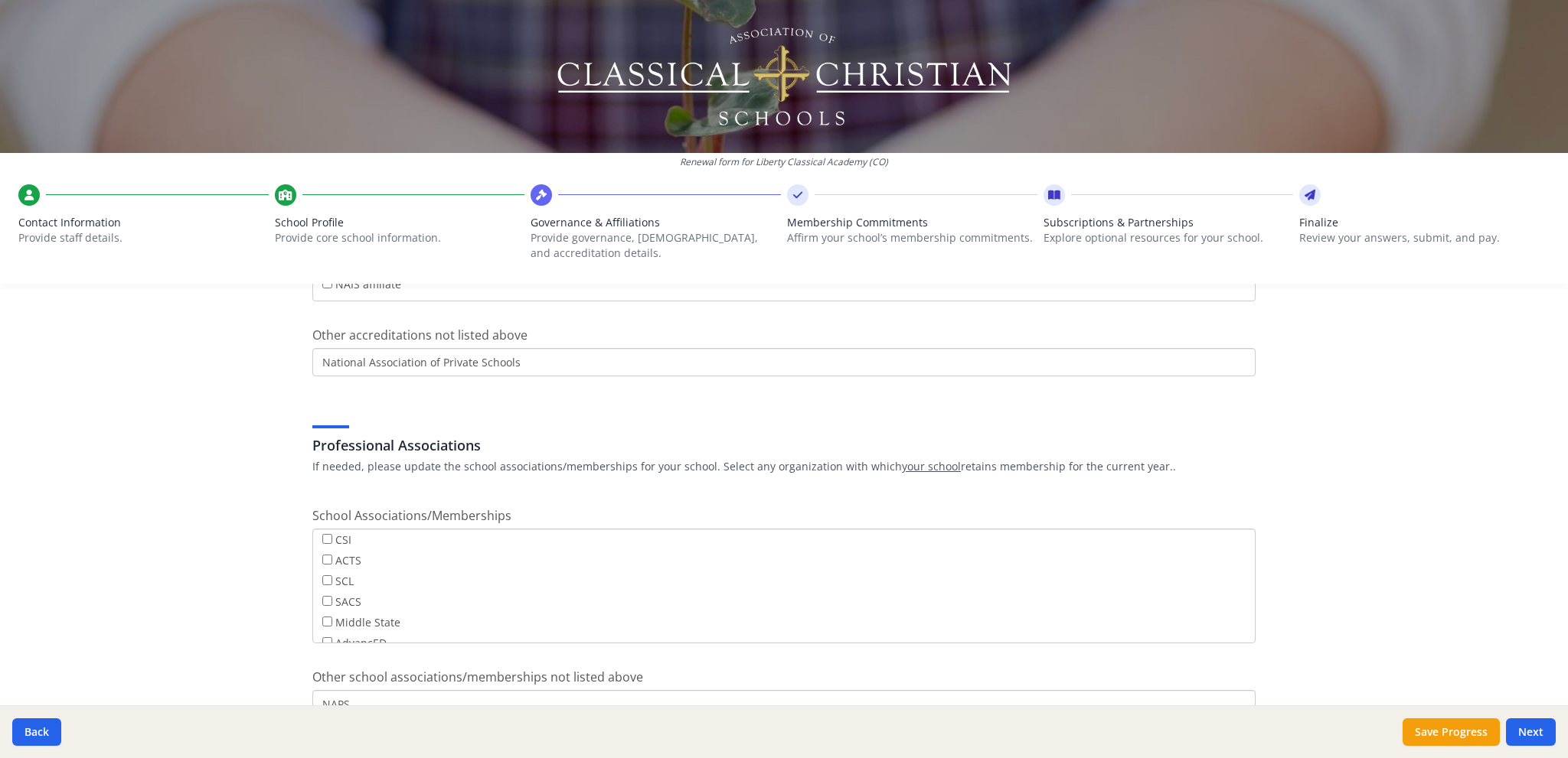
scroll to position [0, 0]
click at [322, 607] on input "ACTS" at bounding box center [327, 603] width 10 height 10
checkbox input "true"
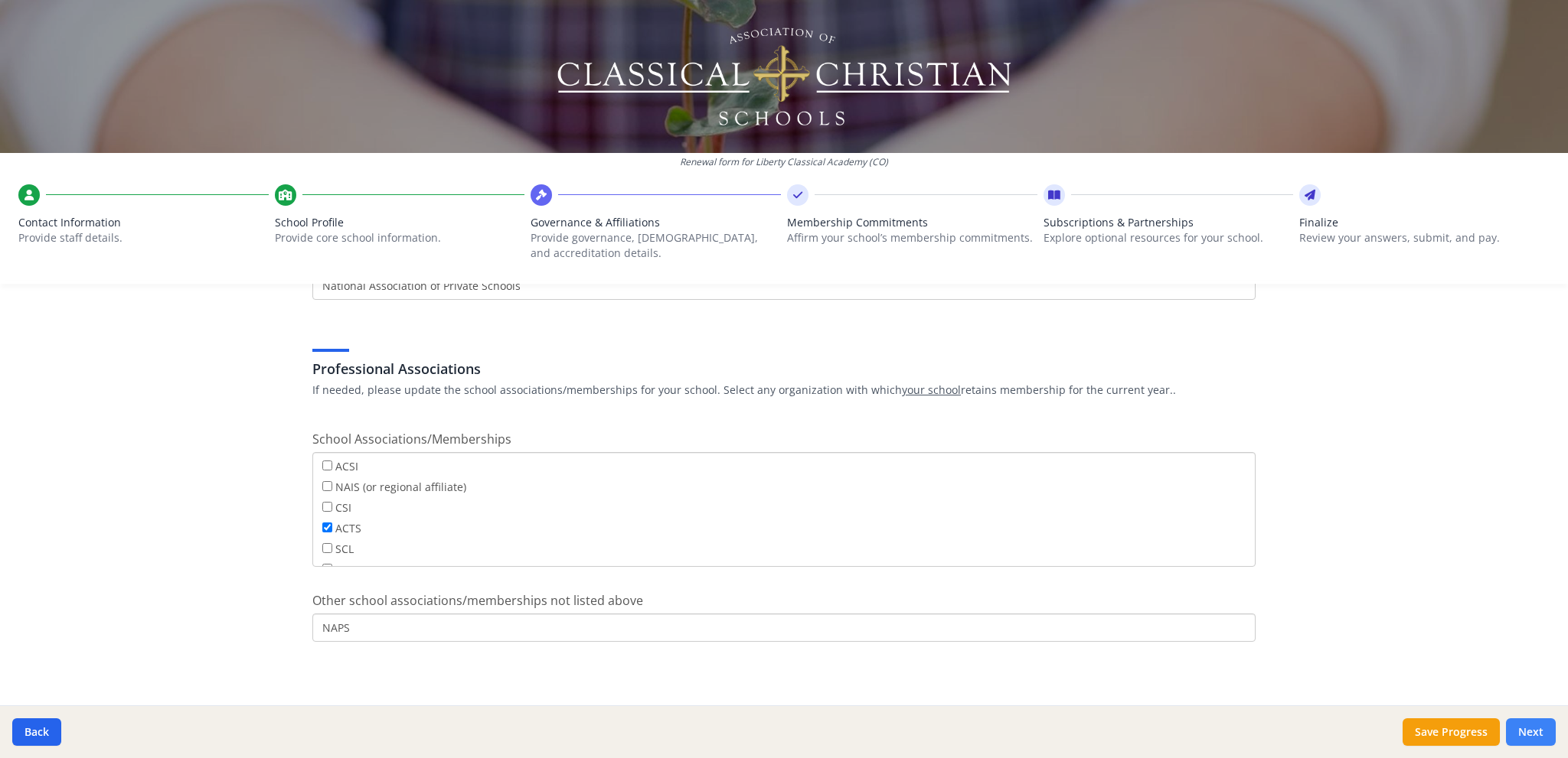
click at [1535, 727] on button "Next" at bounding box center [1530, 733] width 49 height 28
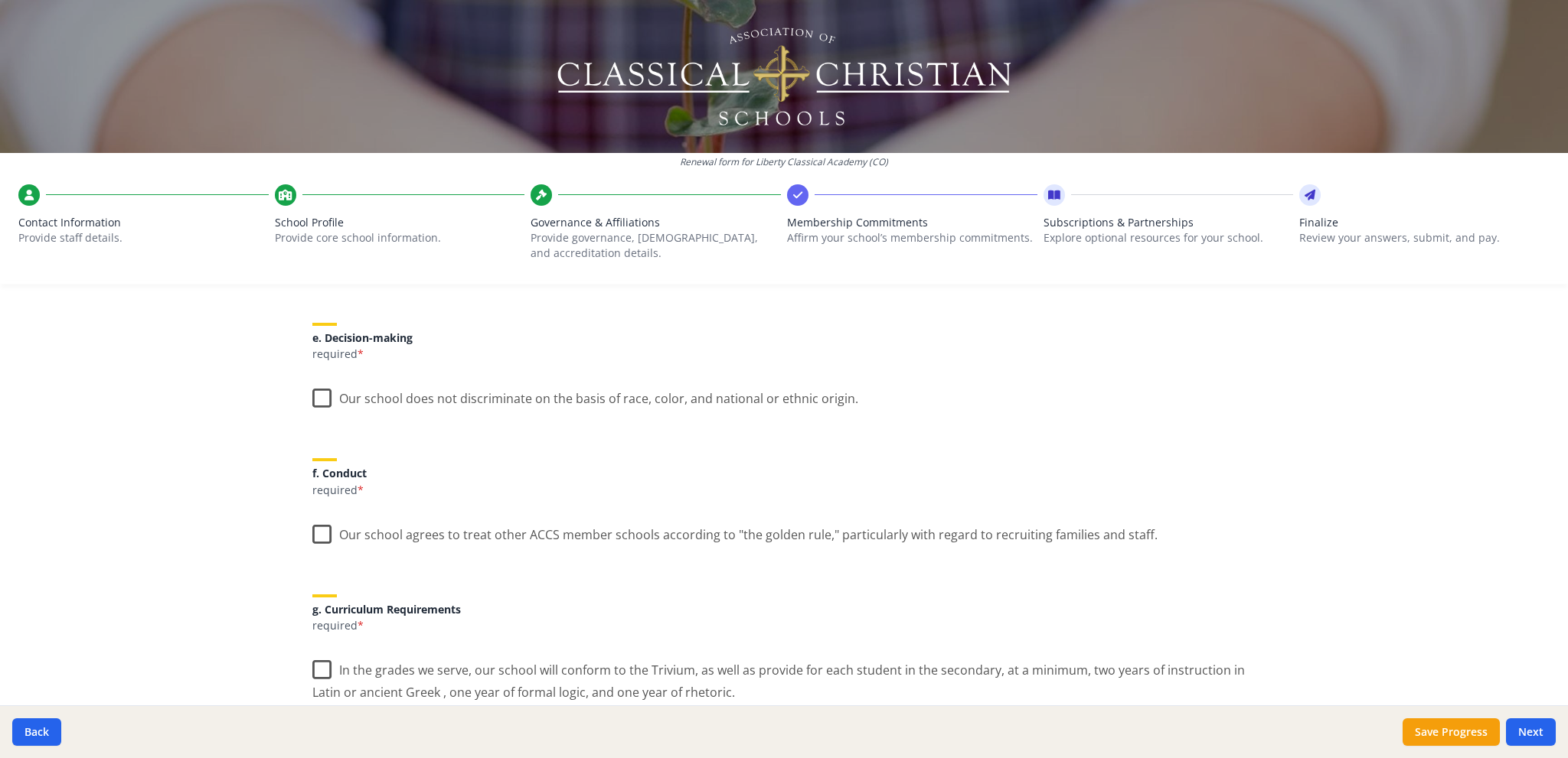
click at [312, 394] on label "Our school does not discriminate on the basis of race, color, and national or e…" at bounding box center [585, 395] width 546 height 33
click at [0, 0] on input "Our school does not discriminate on the basis of race, color, and national or e…" at bounding box center [0, 0] width 0 height 0
click at [319, 531] on label "Our school agrees to treat other ACCS member schools according to "the golden r…" at bounding box center [734, 531] width 845 height 33
click at [0, 0] on input "Our school agrees to treat other ACCS member schools according to "the golden r…" at bounding box center [0, 0] width 0 height 0
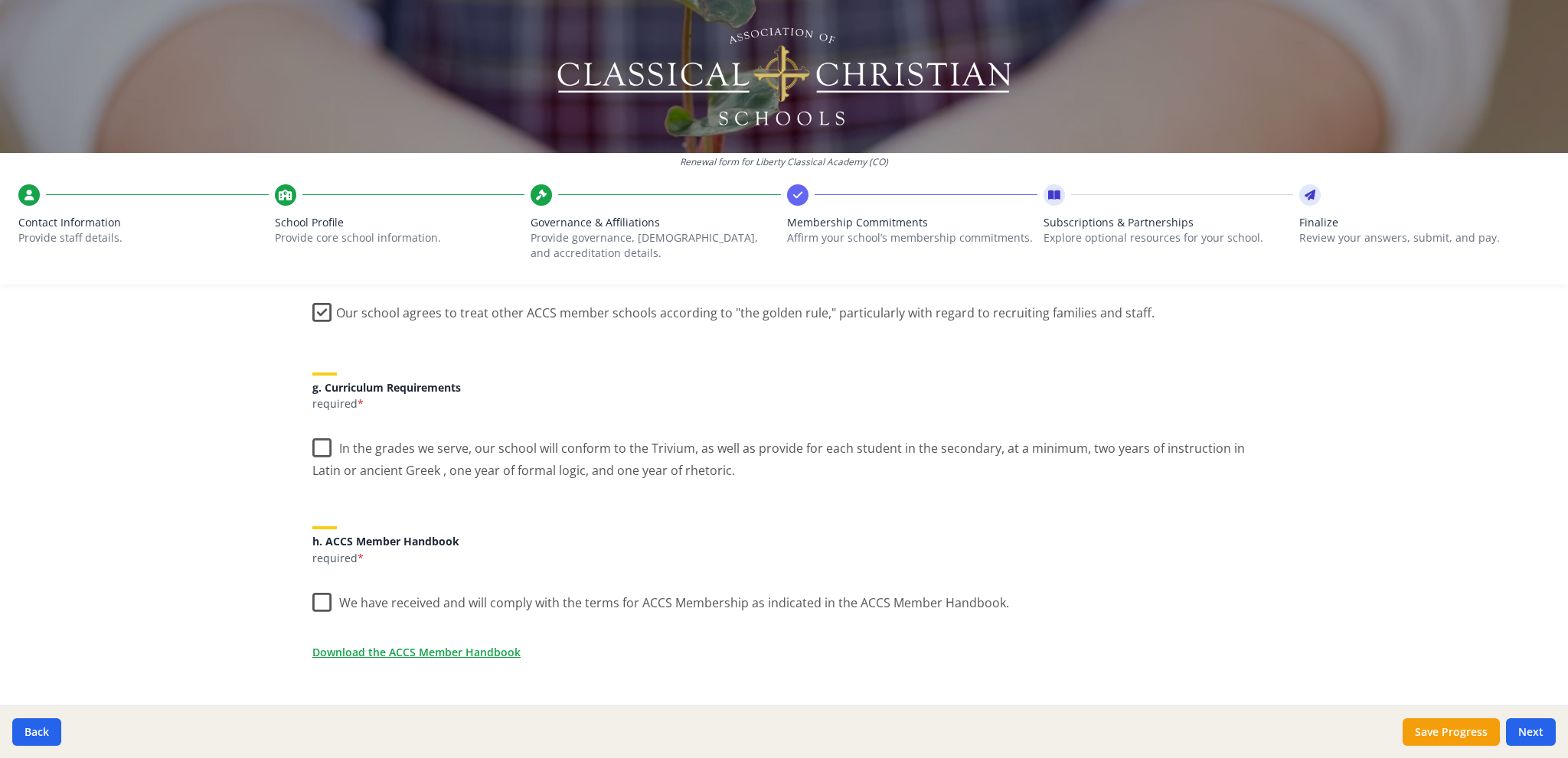
scroll to position [1076, 0]
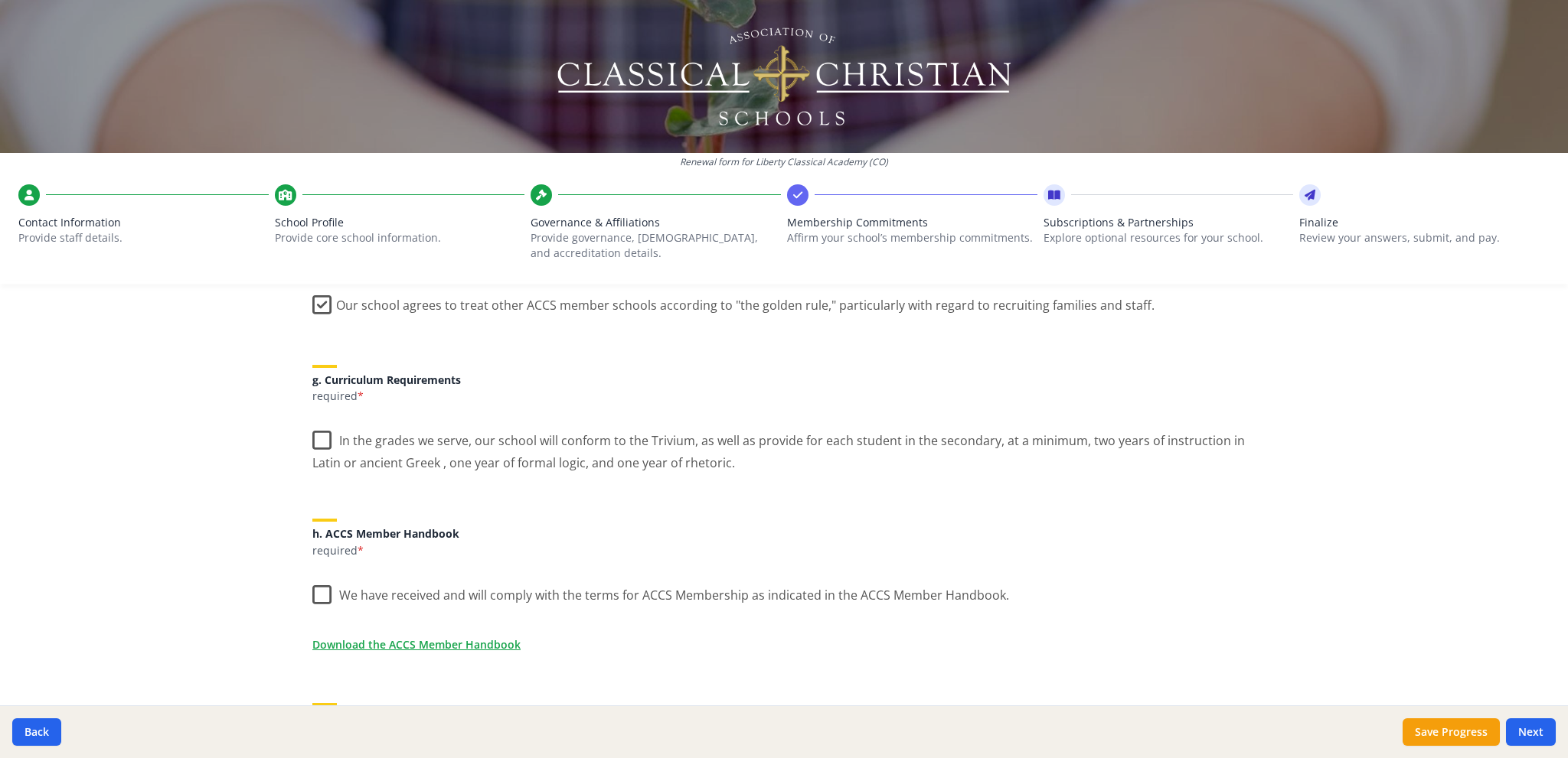
click at [312, 437] on label "In the grades we serve, our school will conform to the Trivium, as well as prov…" at bounding box center [784, 446] width 943 height 51
click at [0, 0] on input "In the grades we serve, our school will conform to the Trivium, as well as prov…" at bounding box center [0, 0] width 0 height 0
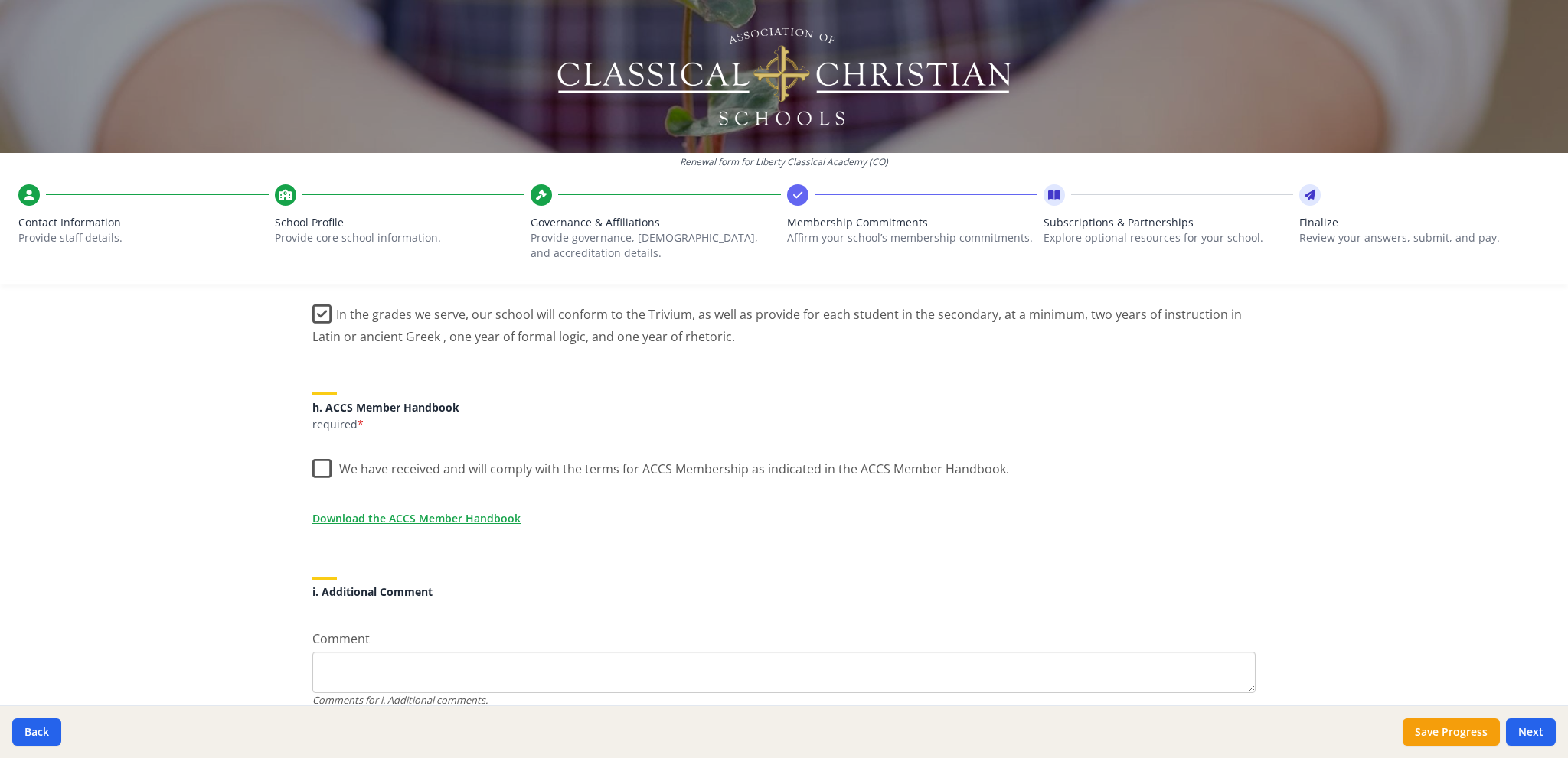
scroll to position [1230, 0]
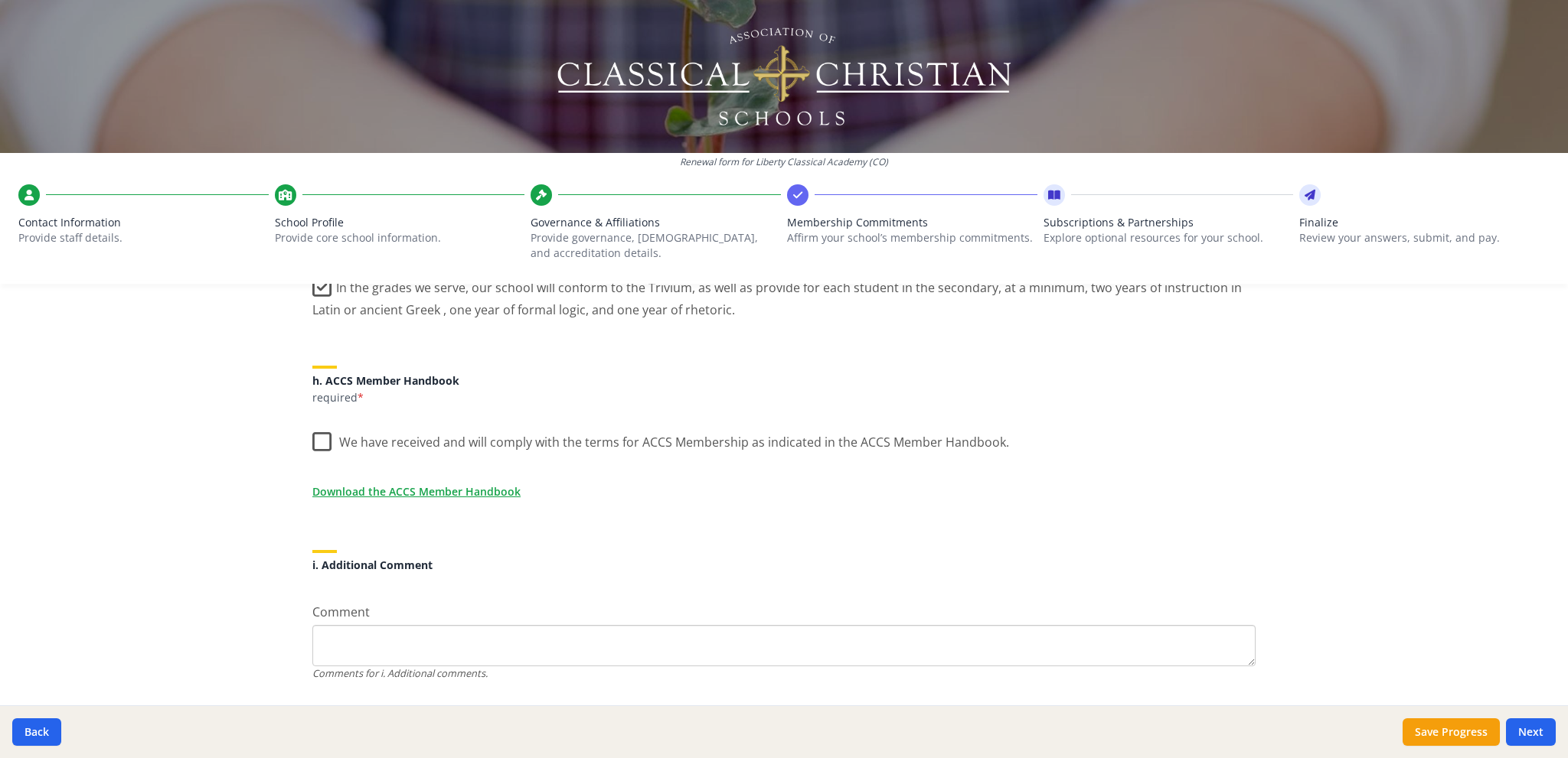
click at [318, 437] on label "We have received and will comply with the terms for ACCS Membership as indicate…" at bounding box center [661, 439] width 697 height 33
click at [0, 0] on input "We have received and will comply with the terms for ACCS Membership as indicate…" at bounding box center [0, 0] width 0 height 0
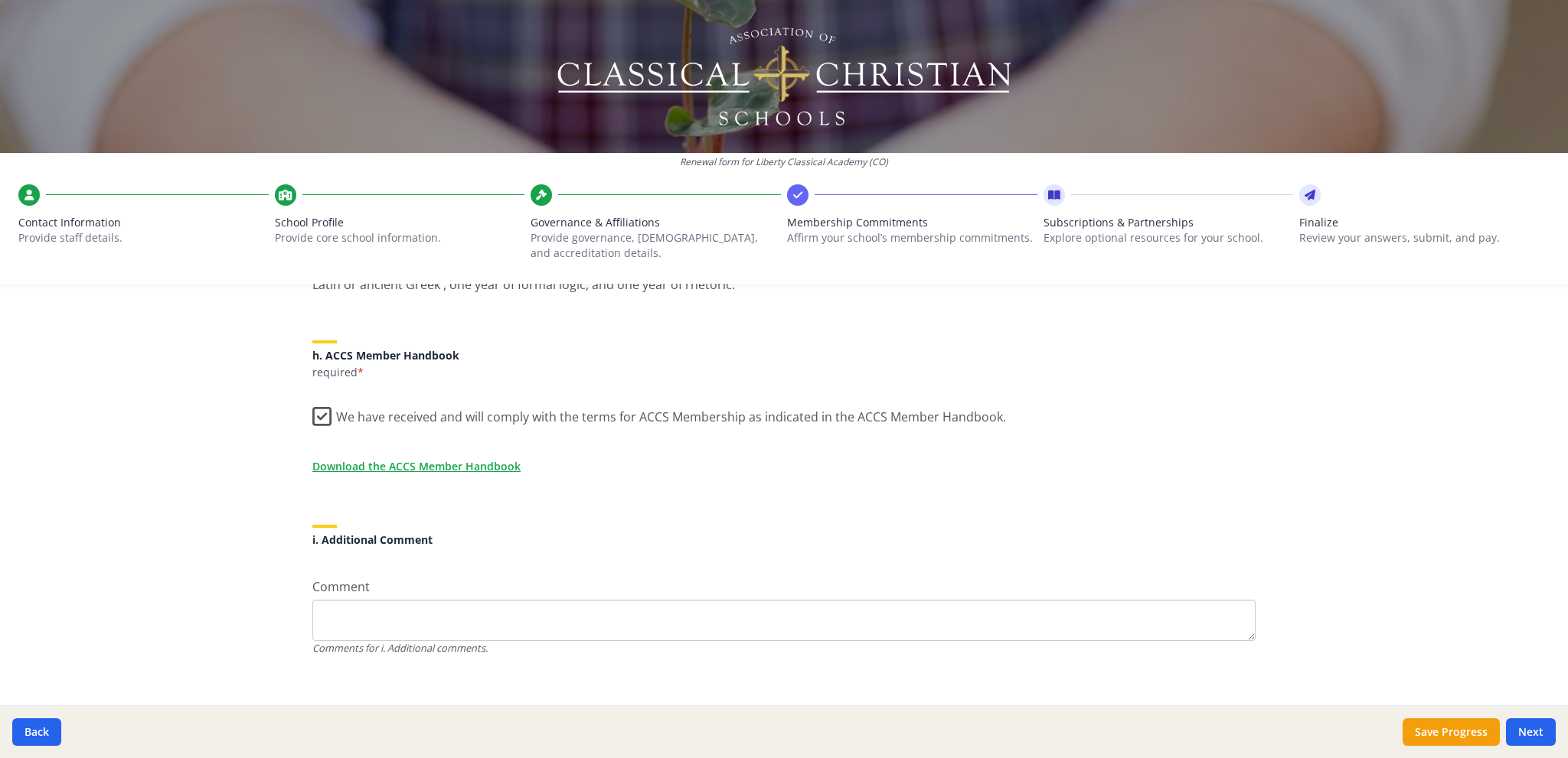
scroll to position [1269, 0]
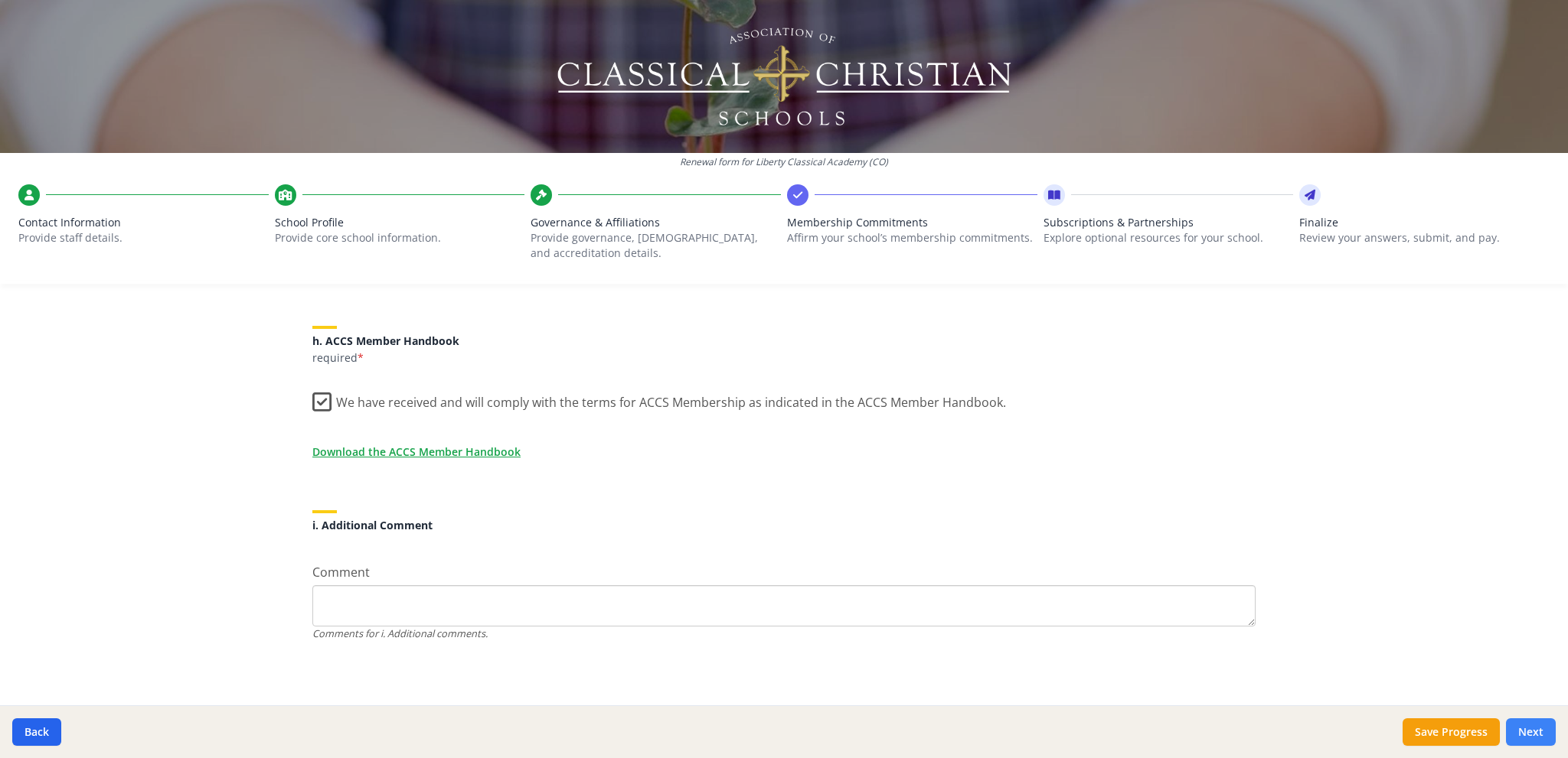
click at [1543, 731] on button "Next" at bounding box center [1530, 733] width 49 height 28
click at [414, 447] on link "Download the ACCS Member Handbook" at bounding box center [420, 452] width 209 height 16
click at [1527, 734] on button "Next" at bounding box center [1530, 733] width 49 height 28
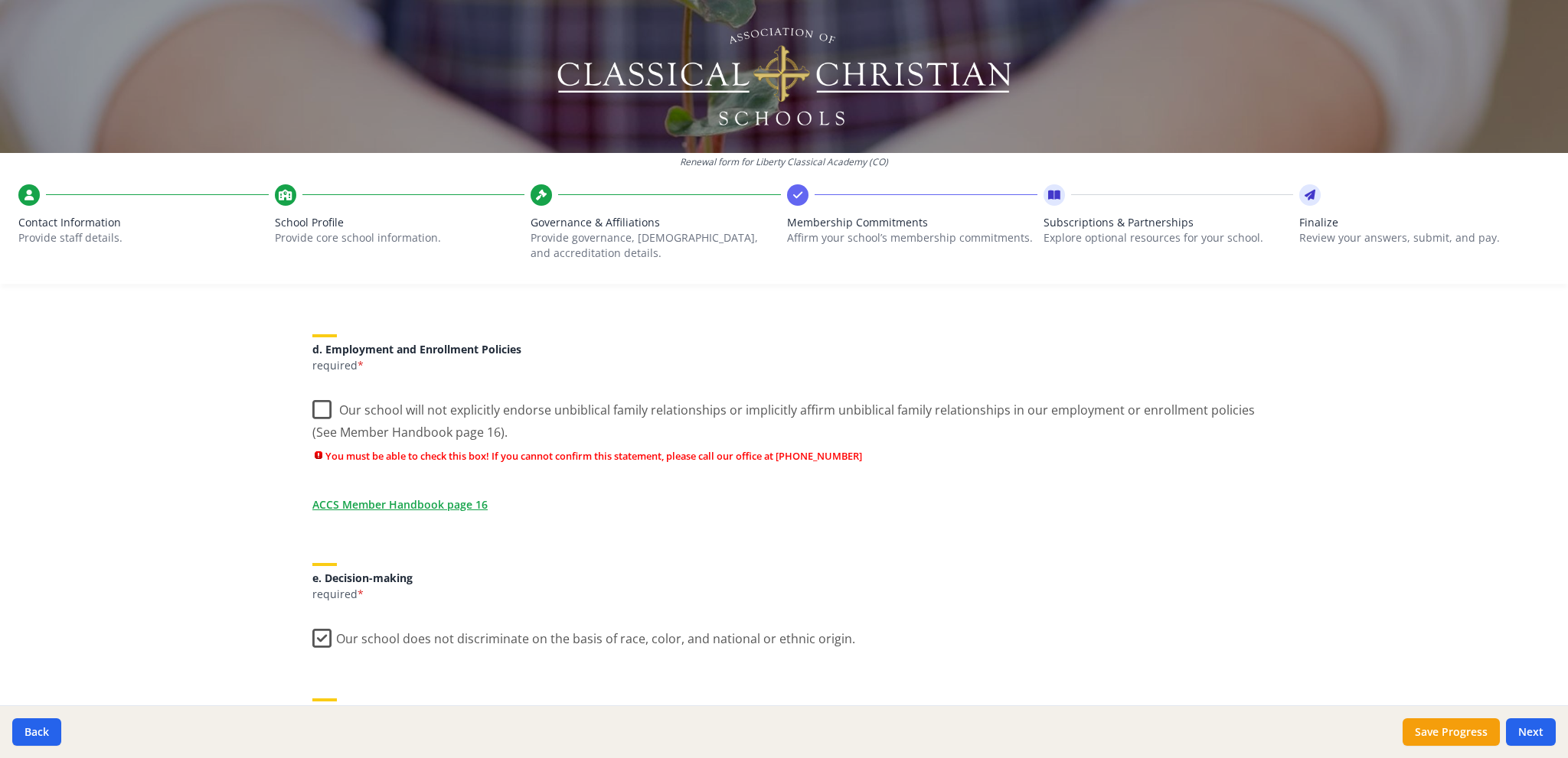
scroll to position [685, 0]
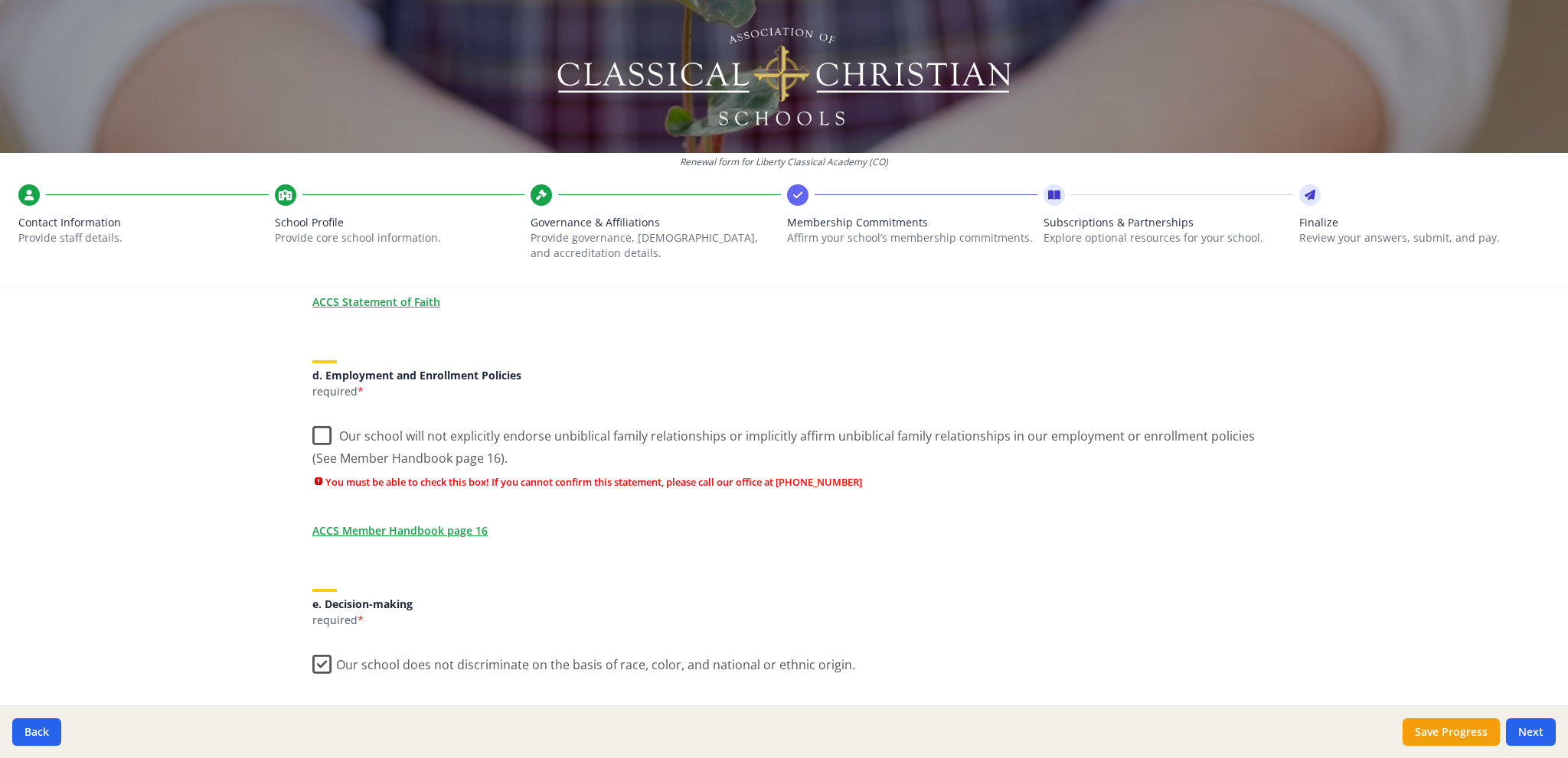
click at [320, 431] on label "Our school will not explicitly endorse unbiblical family relationships or impli…" at bounding box center [784, 441] width 943 height 51
click at [0, 0] on input "Our school will not explicitly endorse unbiblical family relationships or impli…" at bounding box center [0, 0] width 0 height 0
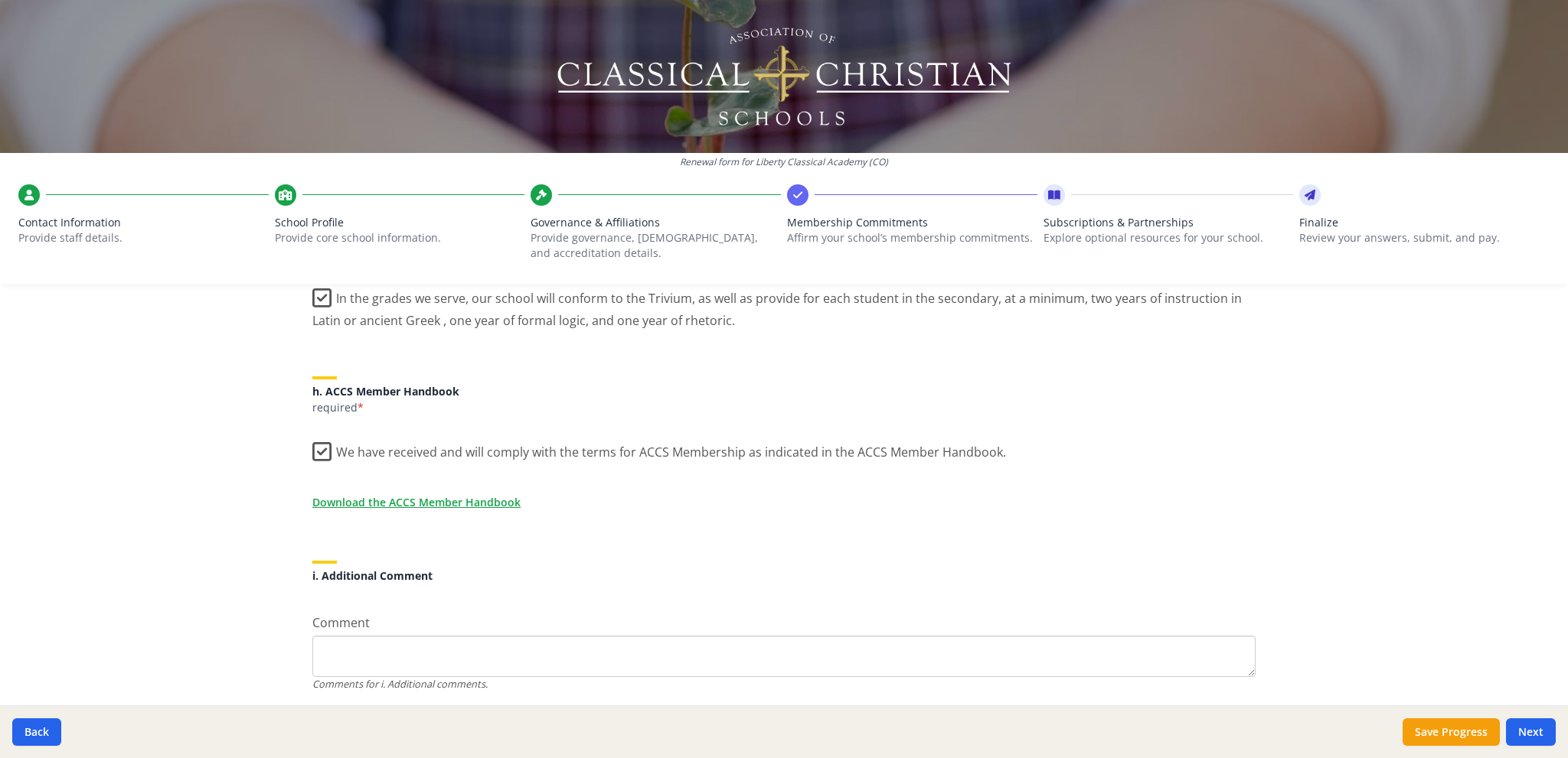
scroll to position [1347, 0]
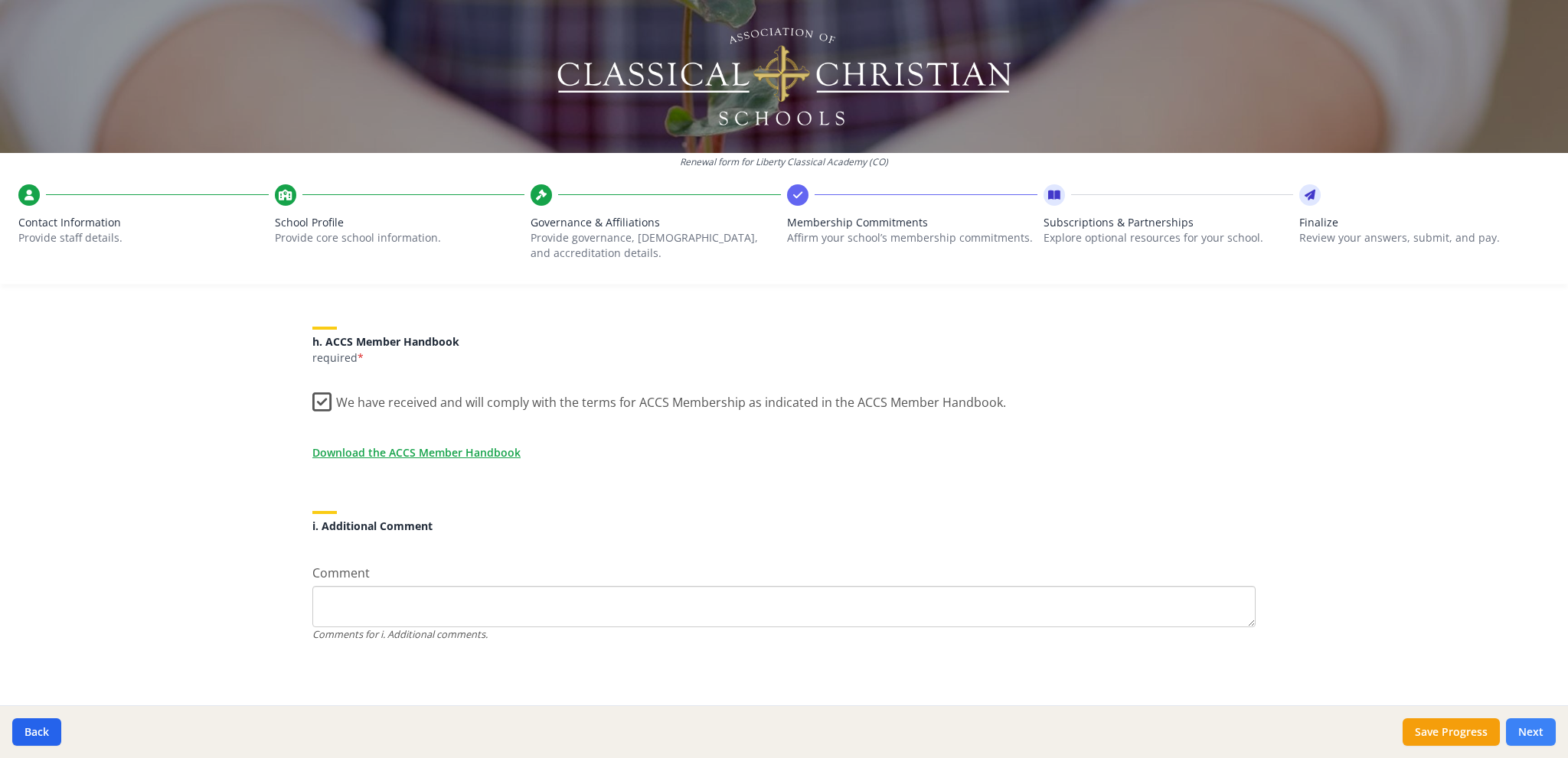
click at [1534, 731] on button "Next" at bounding box center [1530, 733] width 49 height 28
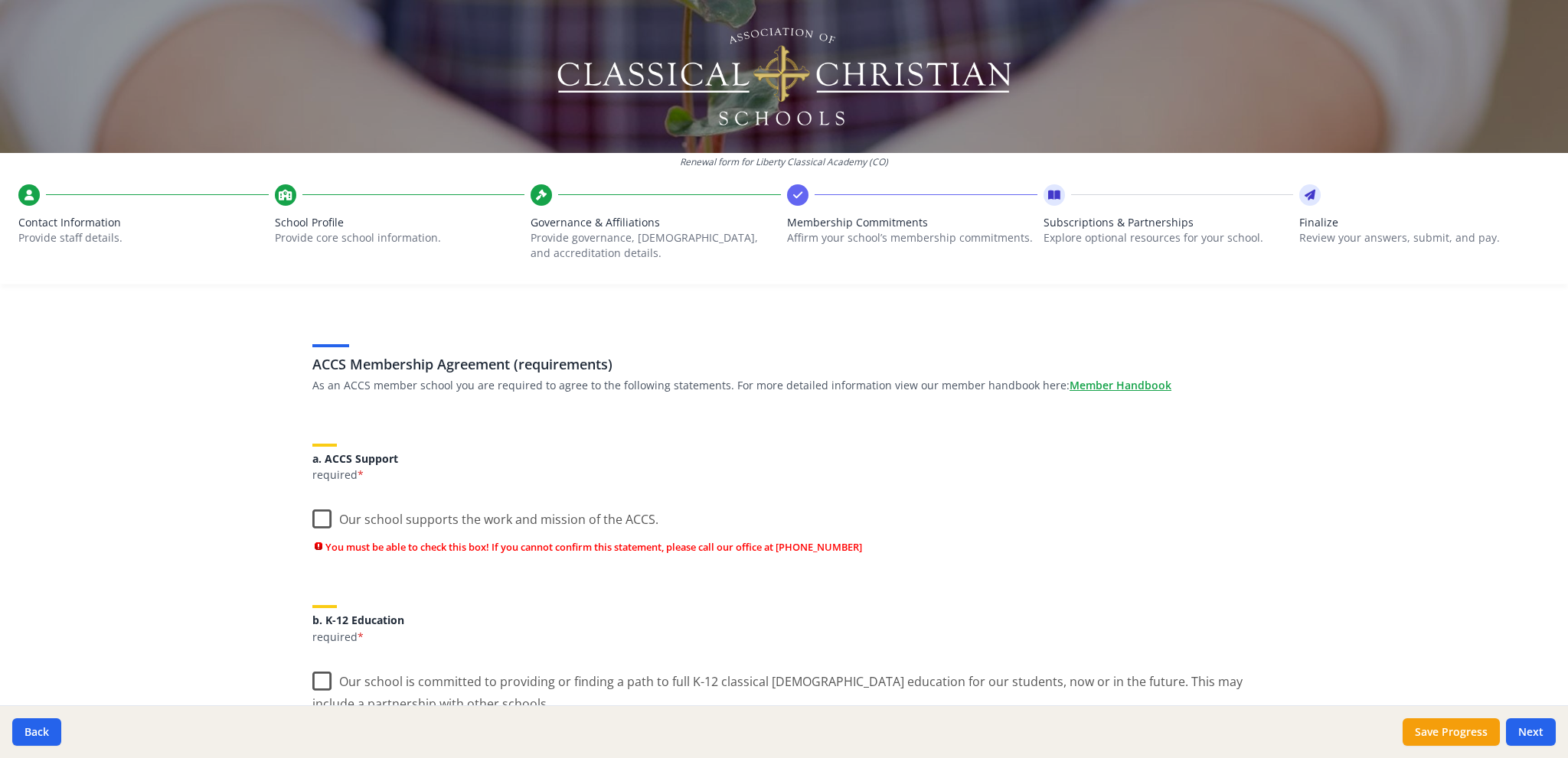
scroll to position [76, 0]
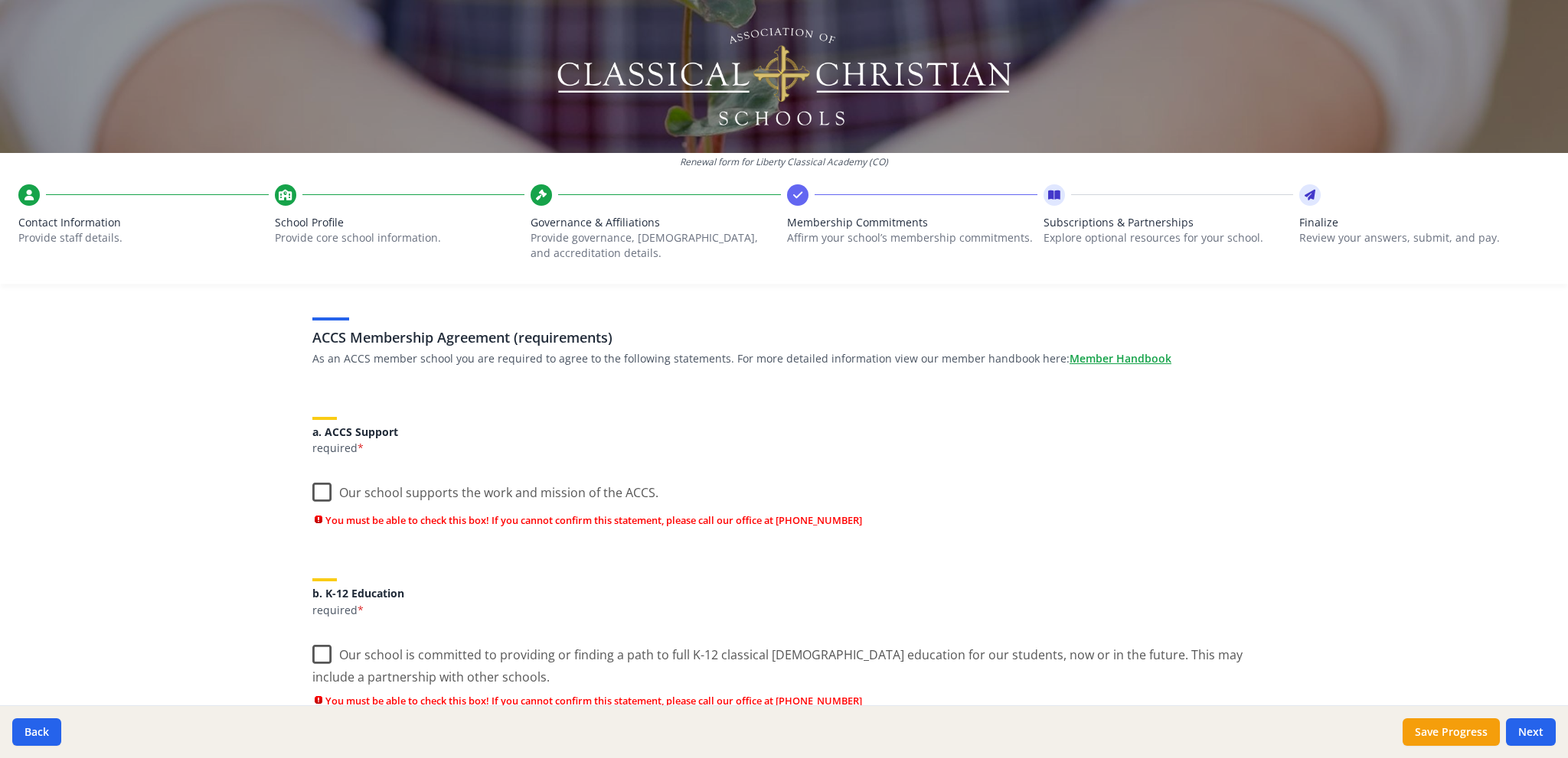
click at [320, 490] on label "Our school supports the work and mission of the ACCS." at bounding box center [484, 489] width 346 height 33
click at [0, 0] on input "Our school supports the work and mission of the ACCS." at bounding box center [0, 0] width 0 height 0
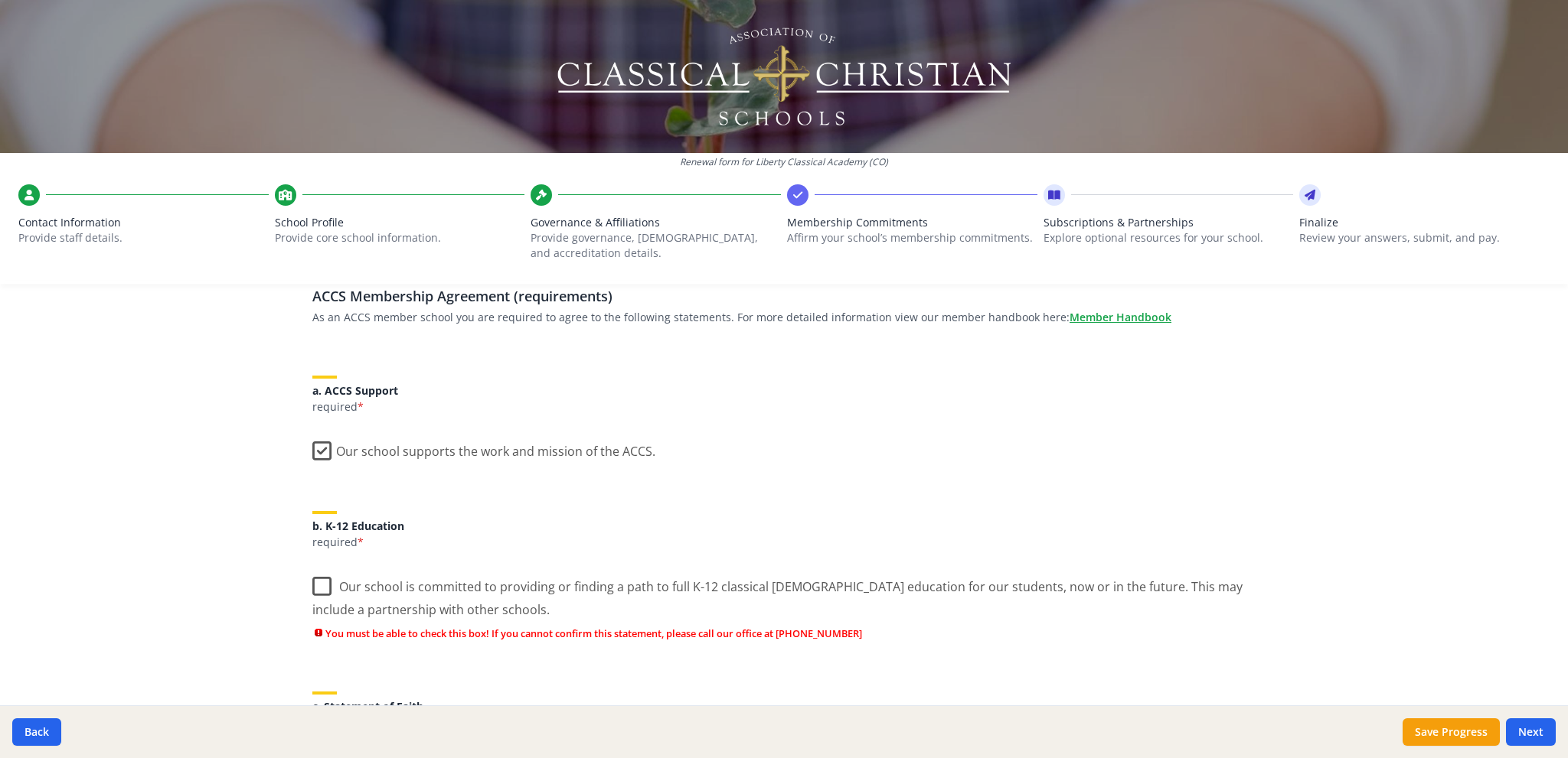
scroll to position [153, 0]
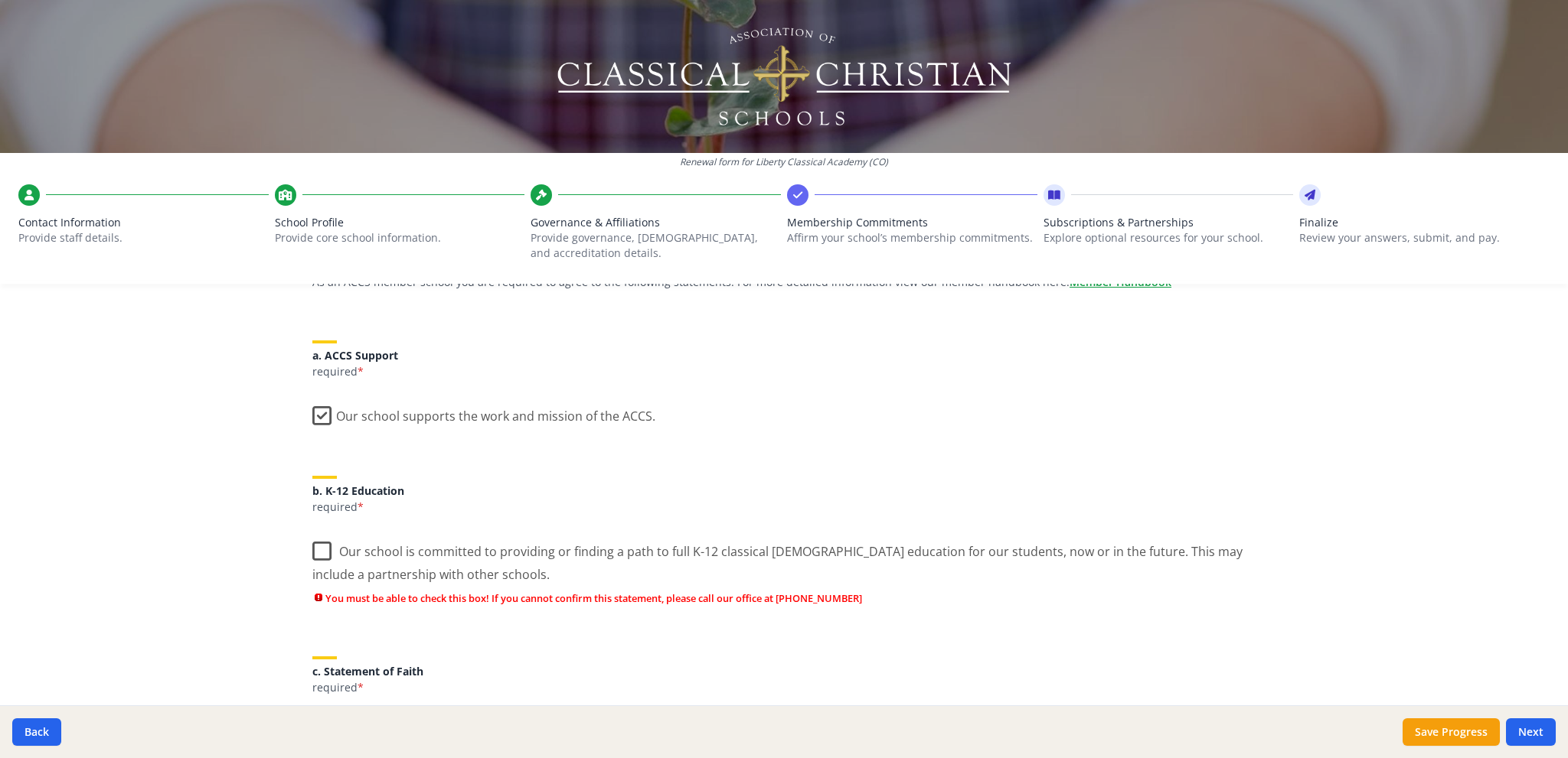
click at [312, 548] on label "Our school is committed to providing or finding a path to full K-12 classical […" at bounding box center [784, 557] width 943 height 51
click at [0, 0] on input "Our school is committed to providing or finding a path to full K-12 classical […" at bounding box center [0, 0] width 0 height 0
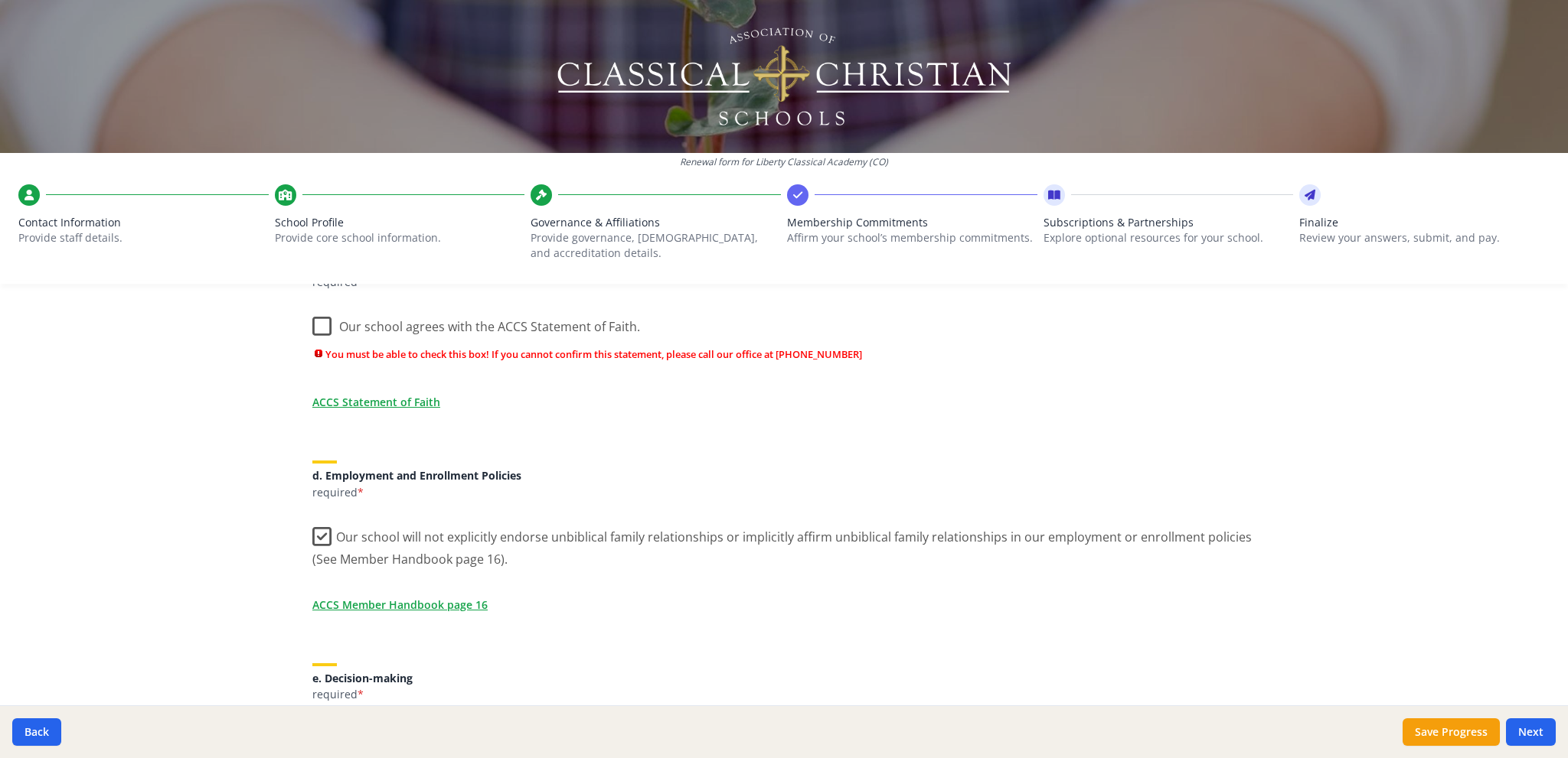
scroll to position [535, 0]
click at [312, 326] on label "Our school agrees with the ACCS Statement of Faith." at bounding box center [476, 319] width 328 height 33
click at [0, 0] on input "Our school agrees with the ACCS Statement of Faith." at bounding box center [0, 0] width 0 height 0
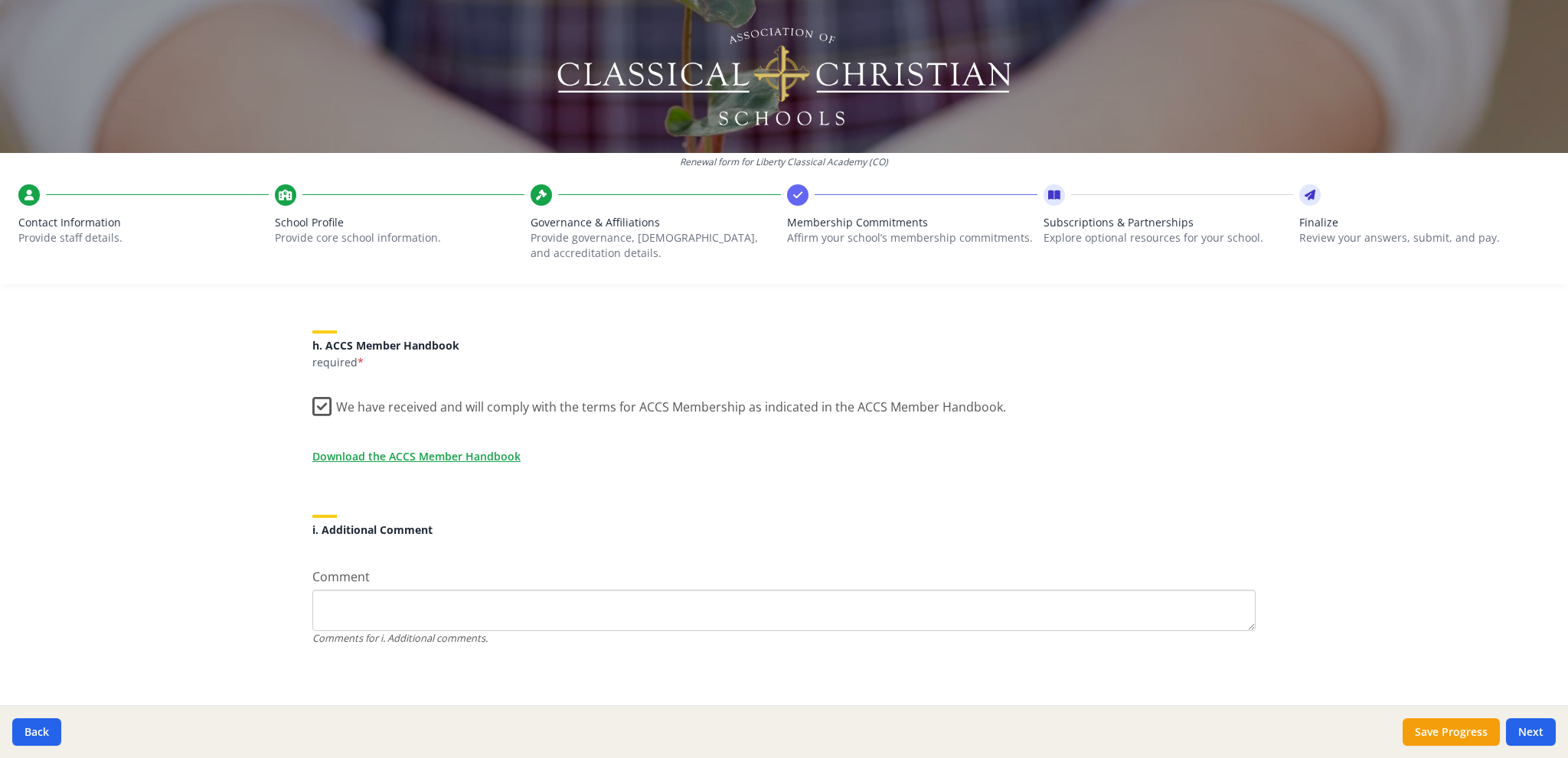
scroll to position [1269, 0]
click at [1532, 729] on button "Next" at bounding box center [1530, 733] width 49 height 28
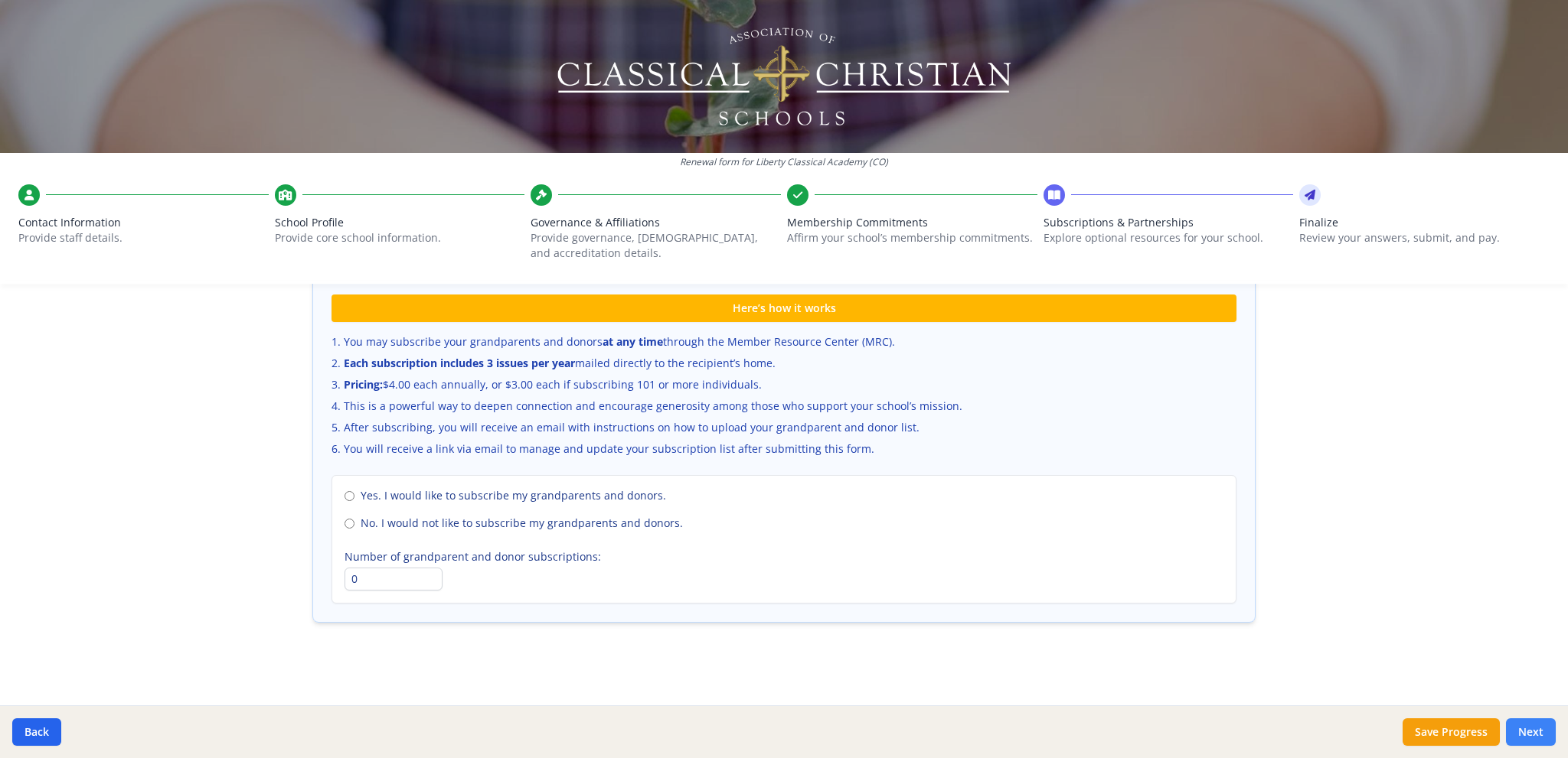
scroll to position [988, 0]
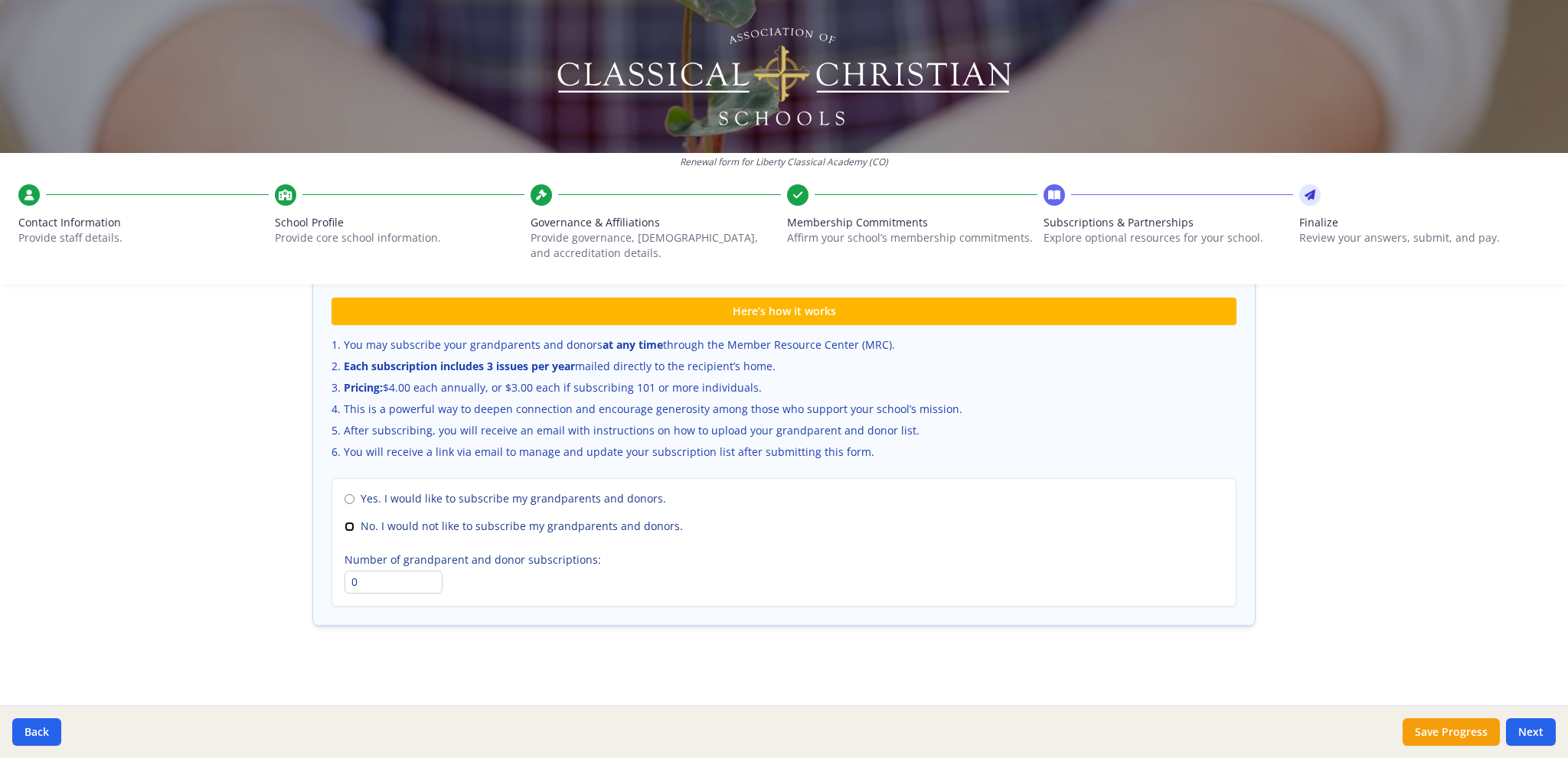
click at [345, 521] on input "No. I would not like to subscribe my grandparents and donors." at bounding box center [349, 526] width 10 height 10
radio input "true"
click at [1532, 728] on button "Next" at bounding box center [1530, 733] width 49 height 28
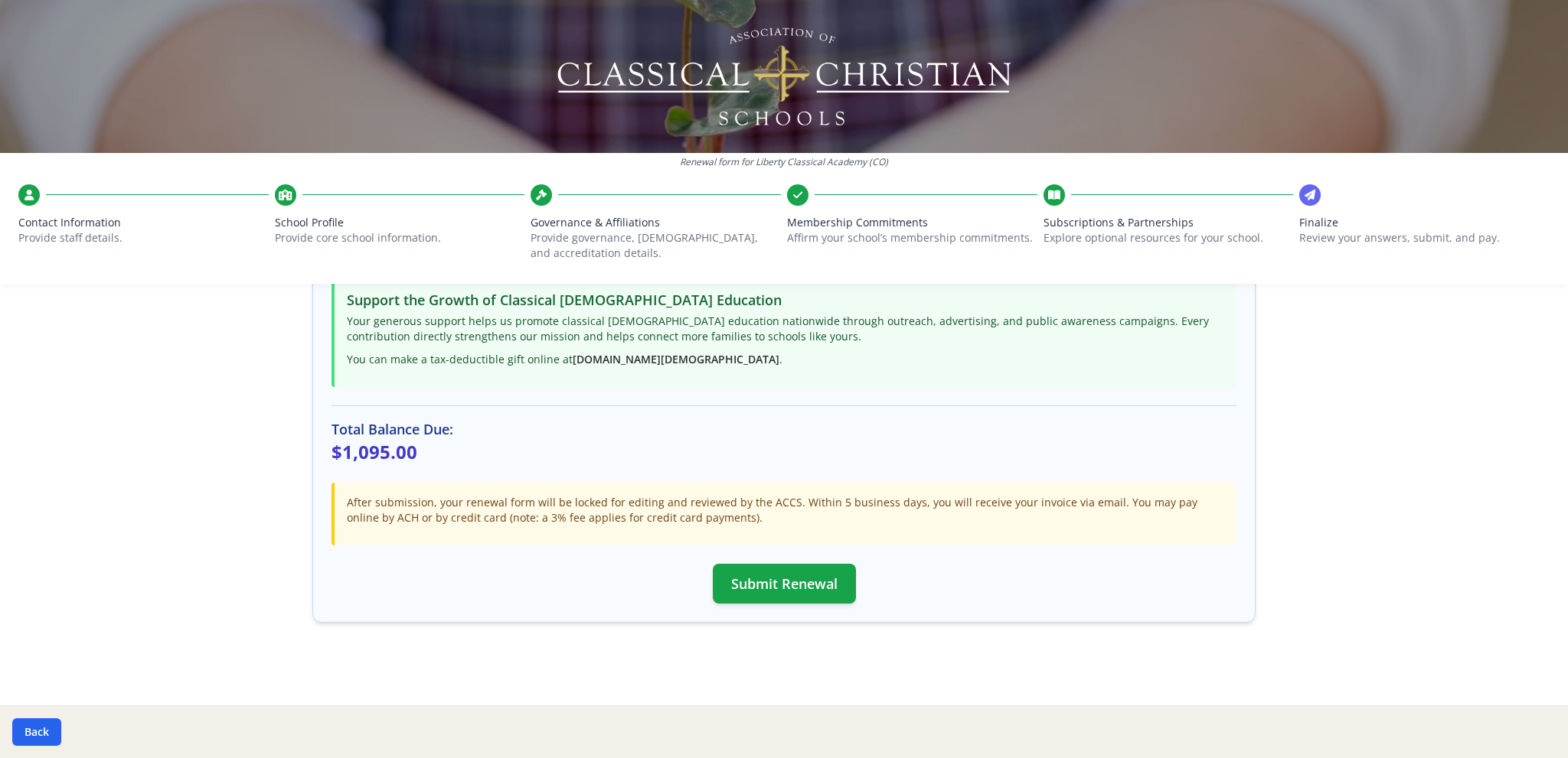
scroll to position [343, 0]
click at [764, 583] on button "Submit Renewal" at bounding box center [784, 585] width 143 height 40
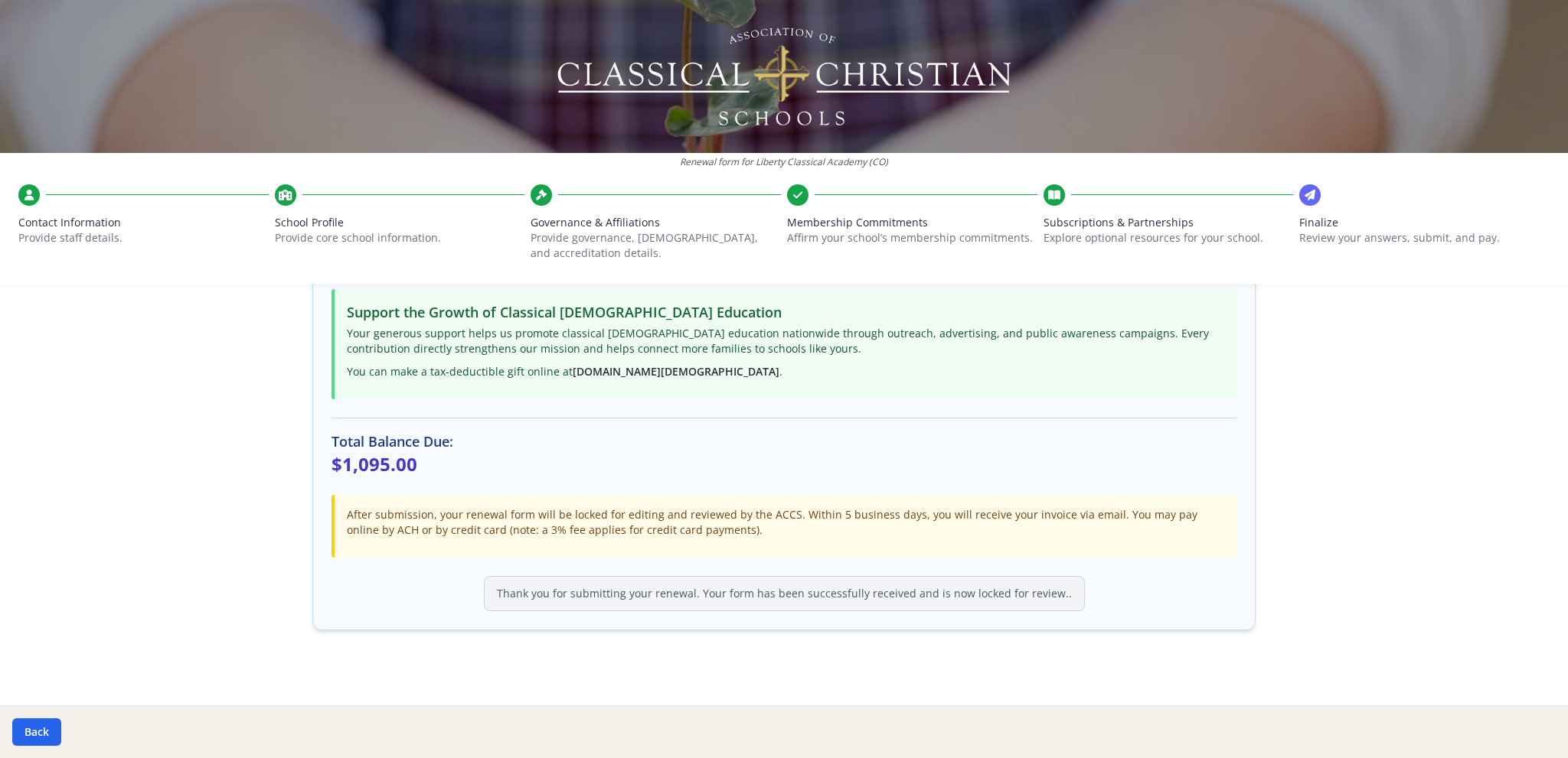
scroll to position [338, 0]
